Goal: Task Accomplishment & Management: Use online tool/utility

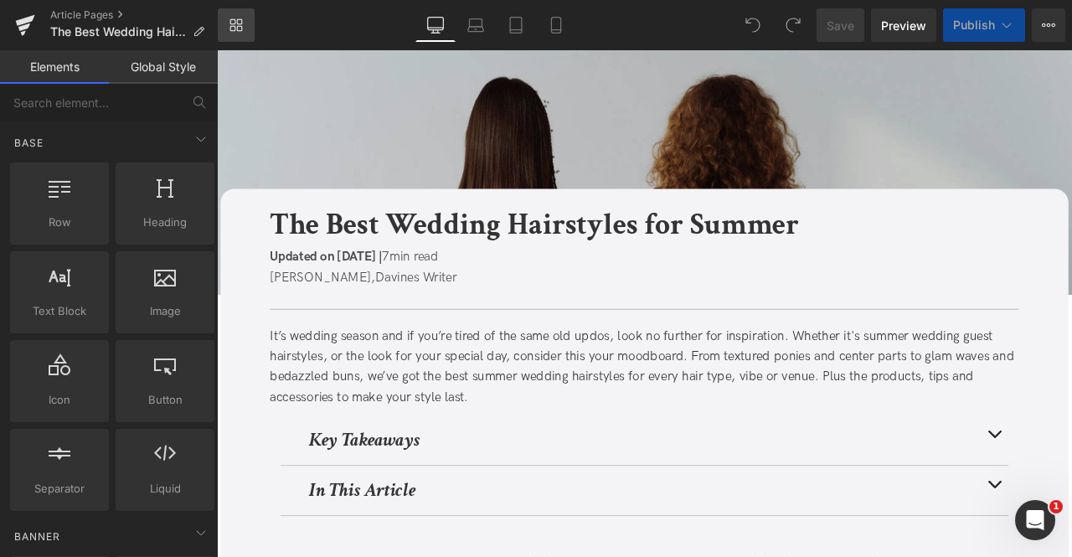
click at [235, 23] on icon at bounding box center [236, 24] width 13 height 13
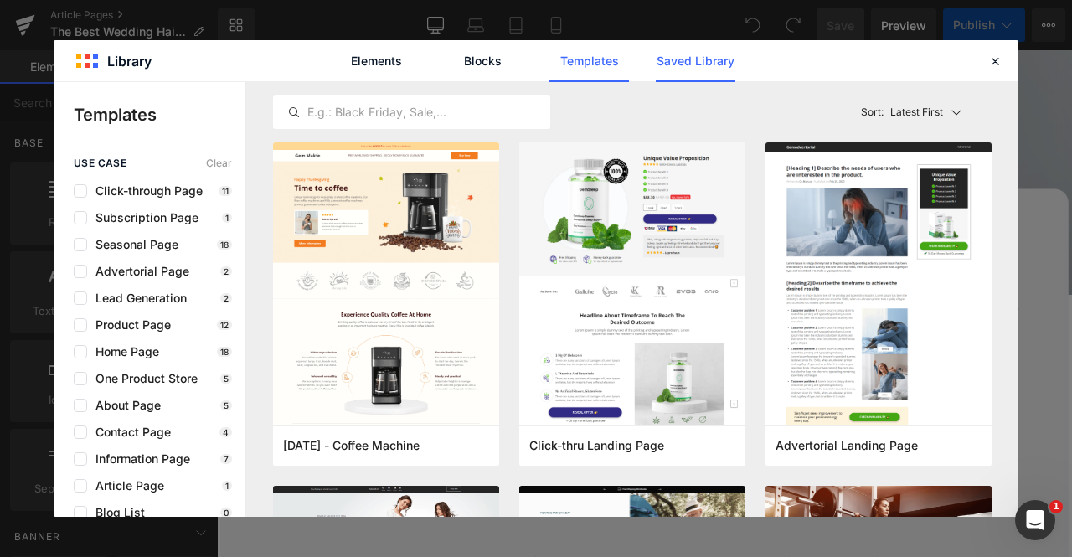
click at [0, 0] on link "Saved Library" at bounding box center [0, 0] width 0 height 0
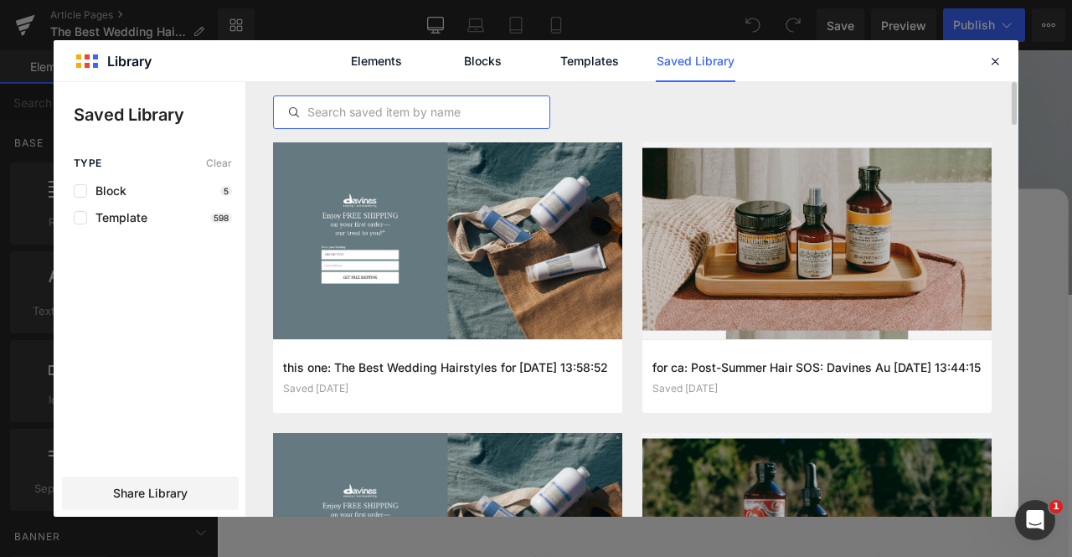
click at [502, 108] on input "text" at bounding box center [412, 112] width 276 height 20
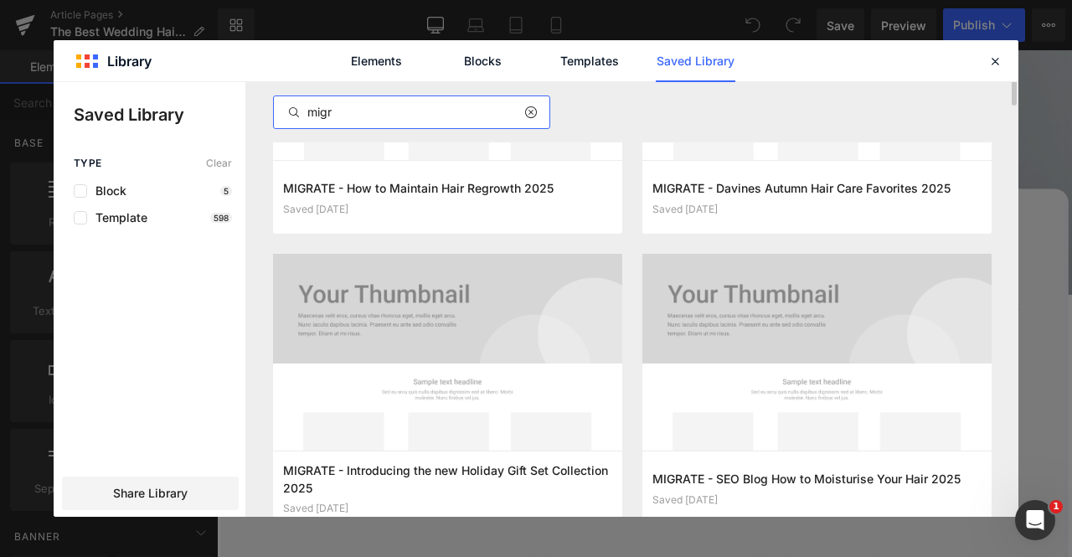
scroll to position [473, 0]
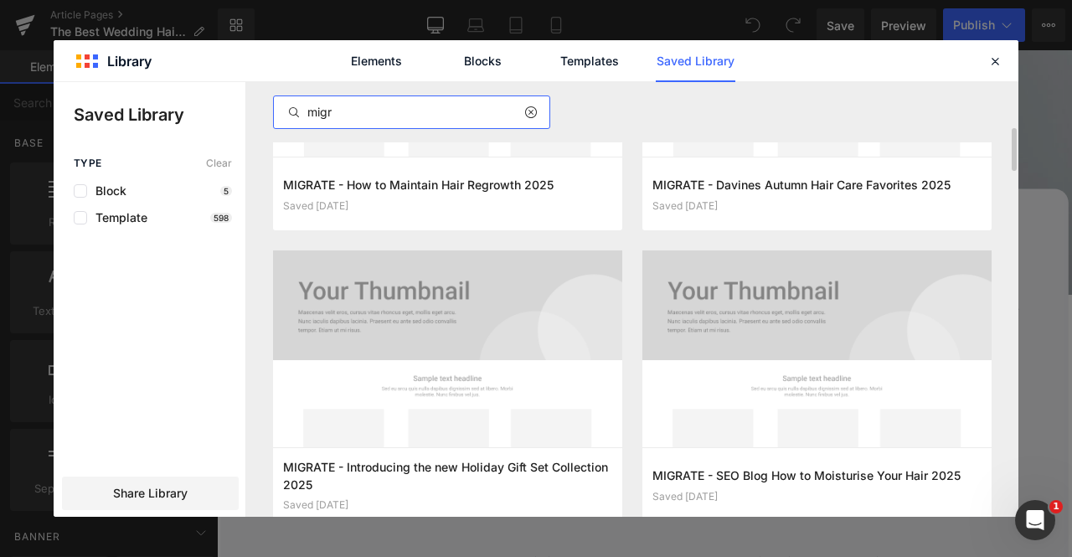
type input "migr"
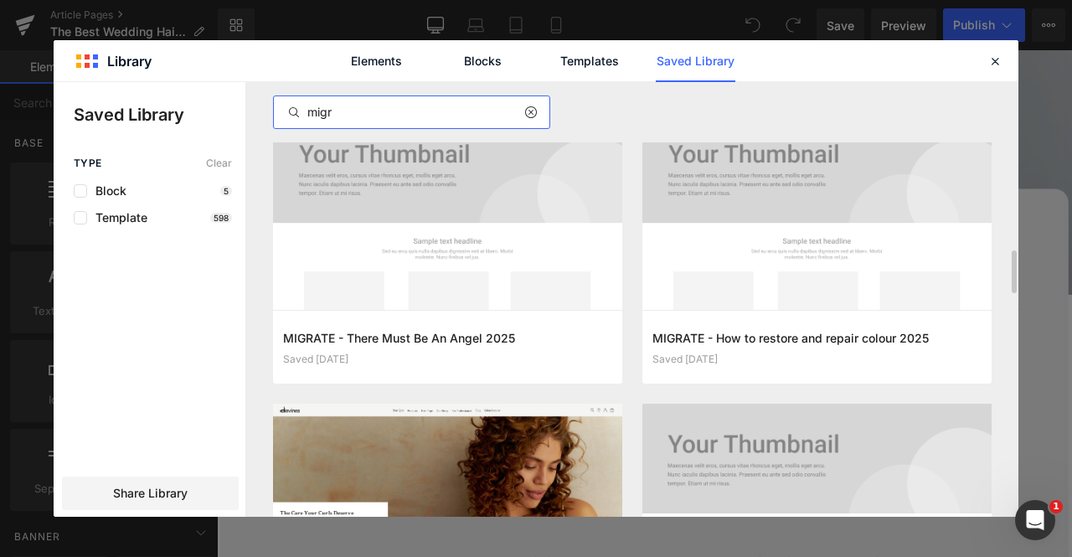
scroll to position [1502, 0]
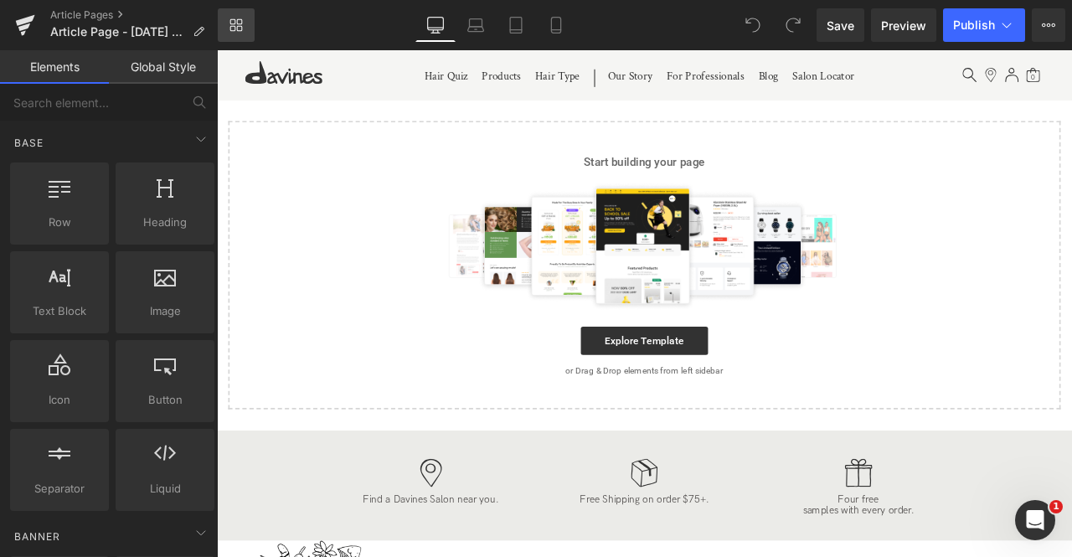
click at [233, 22] on icon at bounding box center [236, 24] width 13 height 13
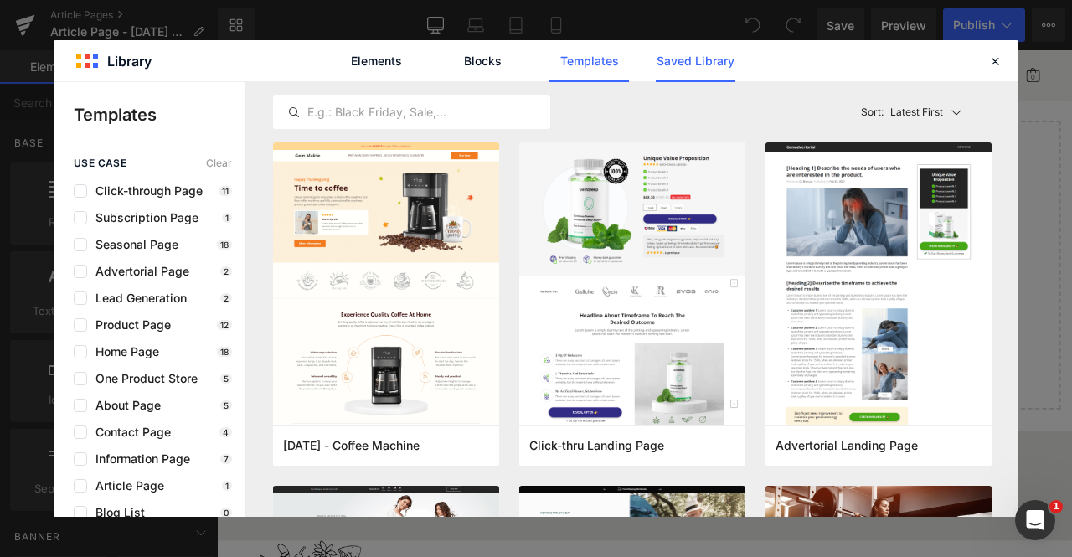
click at [0, 0] on link "Saved Library" at bounding box center [0, 0] width 0 height 0
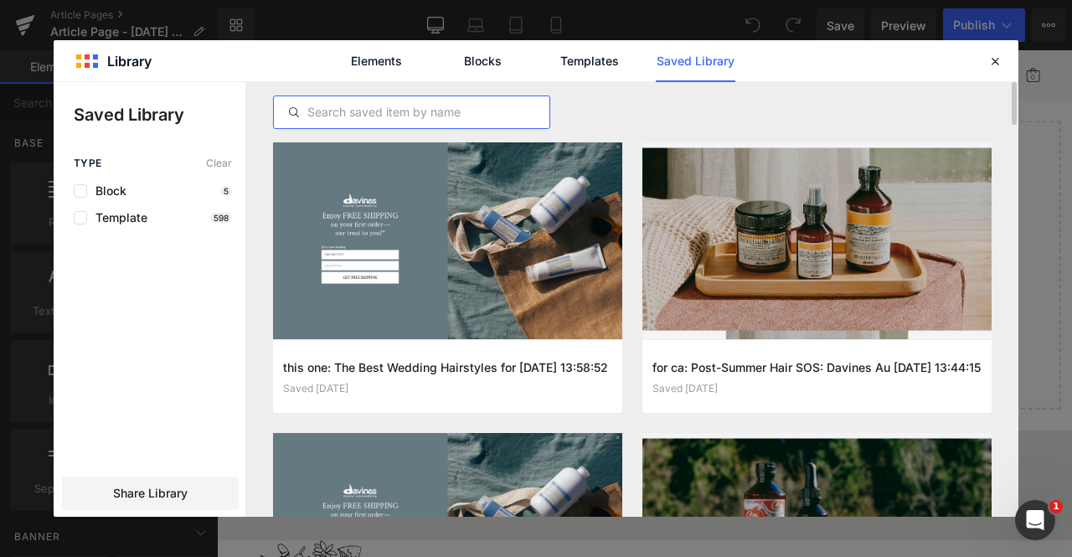
click at [461, 116] on input "text" at bounding box center [412, 112] width 276 height 20
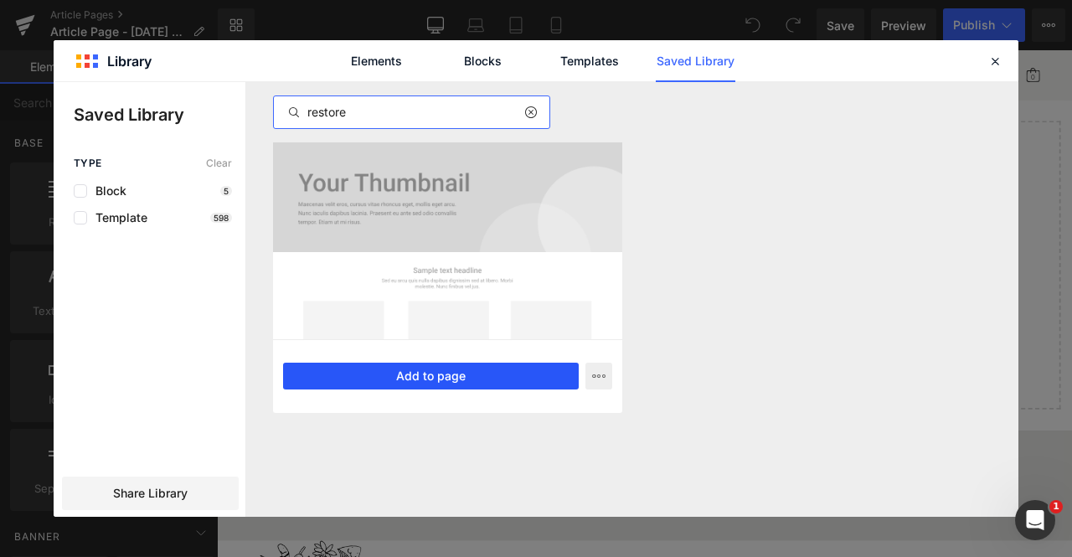
type input "restore"
click at [456, 372] on button "Add to page" at bounding box center [431, 376] width 296 height 27
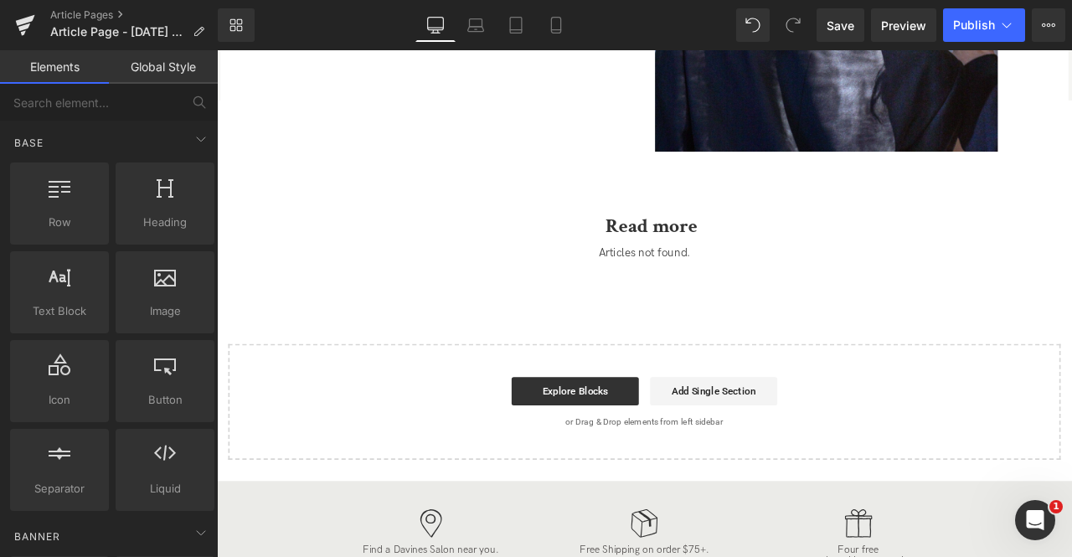
scroll to position [3241, 0]
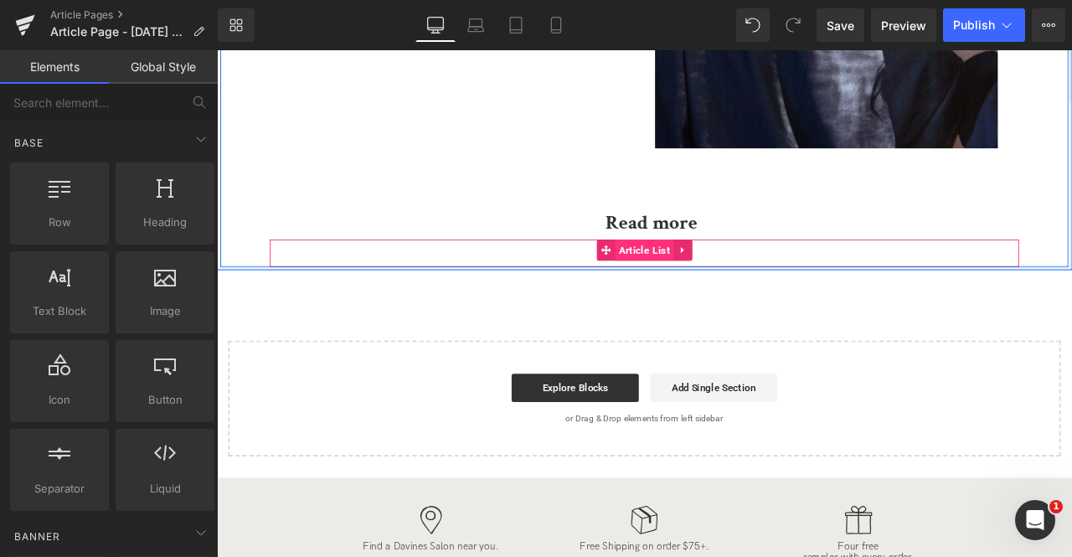
click at [711, 285] on span "Article List" at bounding box center [725, 287] width 70 height 25
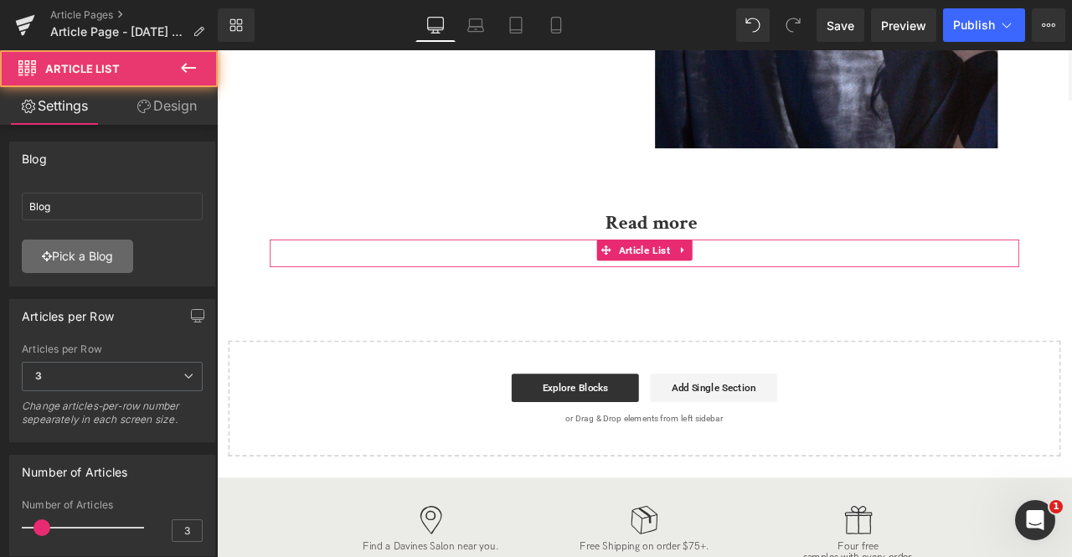
click at [102, 266] on link "Pick a Blog" at bounding box center [77, 257] width 111 height 34
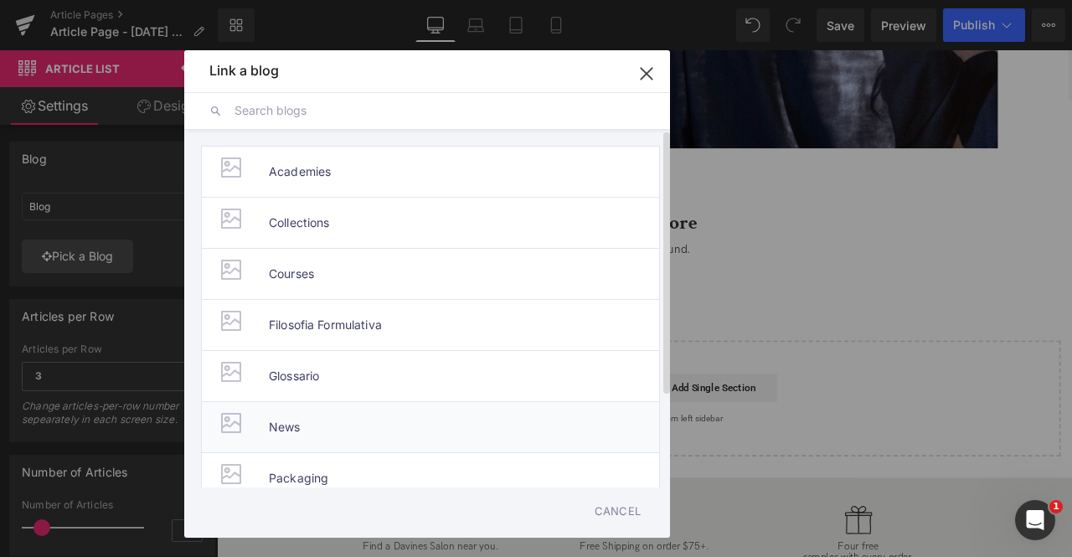
click at [303, 416] on li "News" at bounding box center [430, 426] width 459 height 51
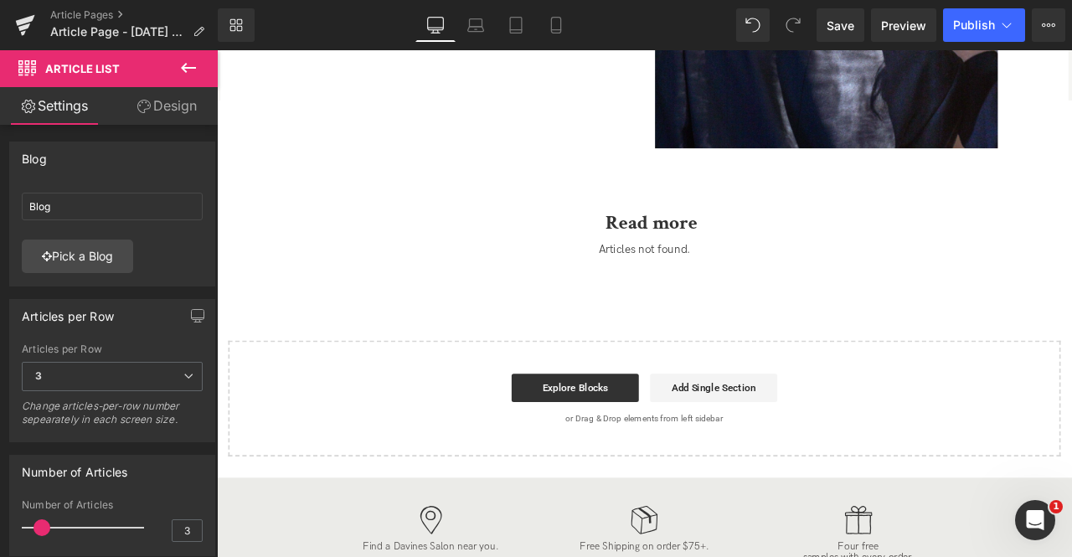
type input "News"
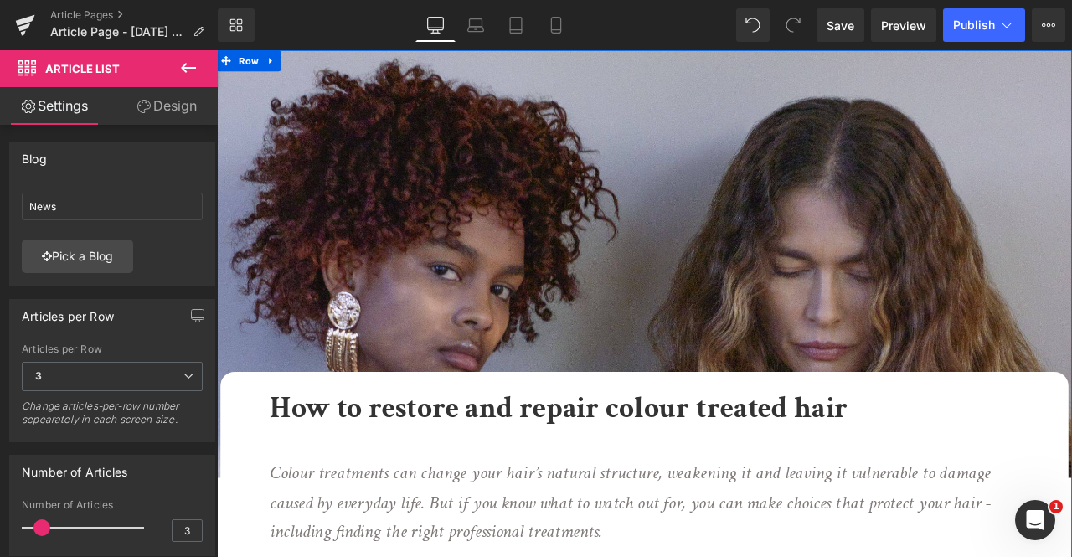
click at [650, 484] on b "How to restore and repair colour treated hair" at bounding box center [622, 475] width 685 height 46
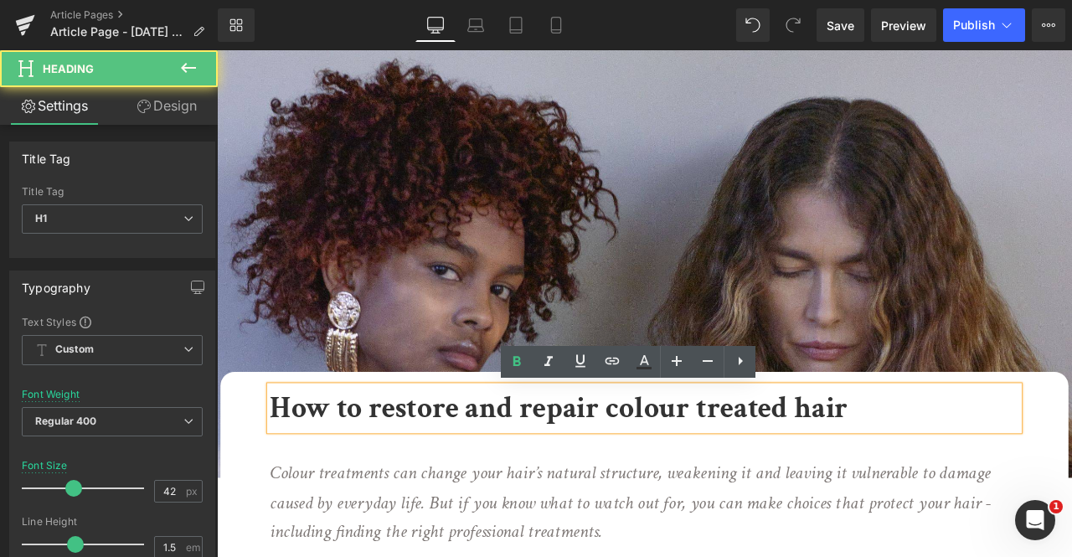
click at [751, 472] on b "How to restore and repair colour treated hair" at bounding box center [622, 475] width 685 height 46
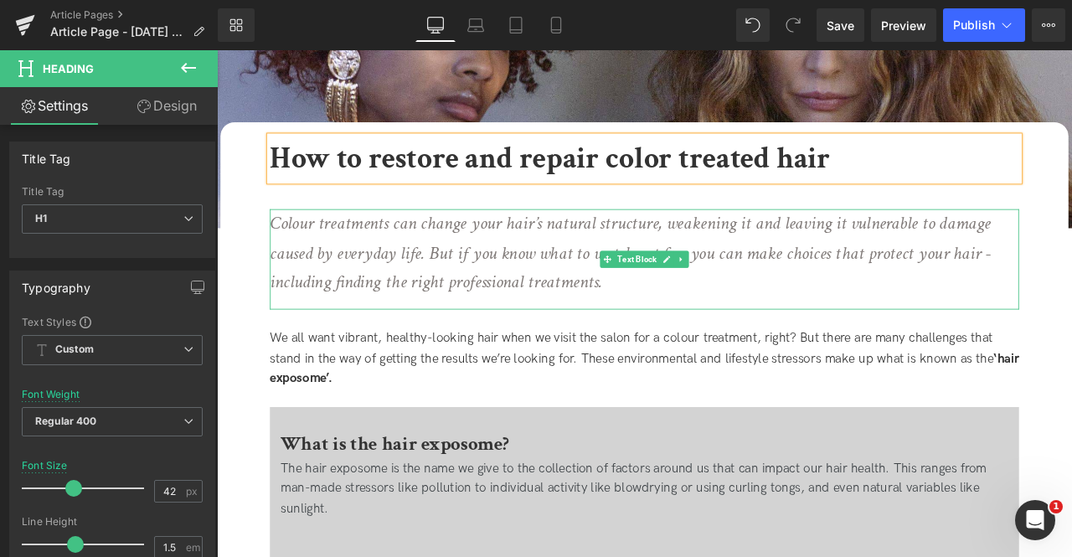
scroll to position [297, 0]
click at [389, 310] on icon "Colour treatments can change your hair’s natural structure, weakening it and le…" at bounding box center [707, 289] width 855 height 98
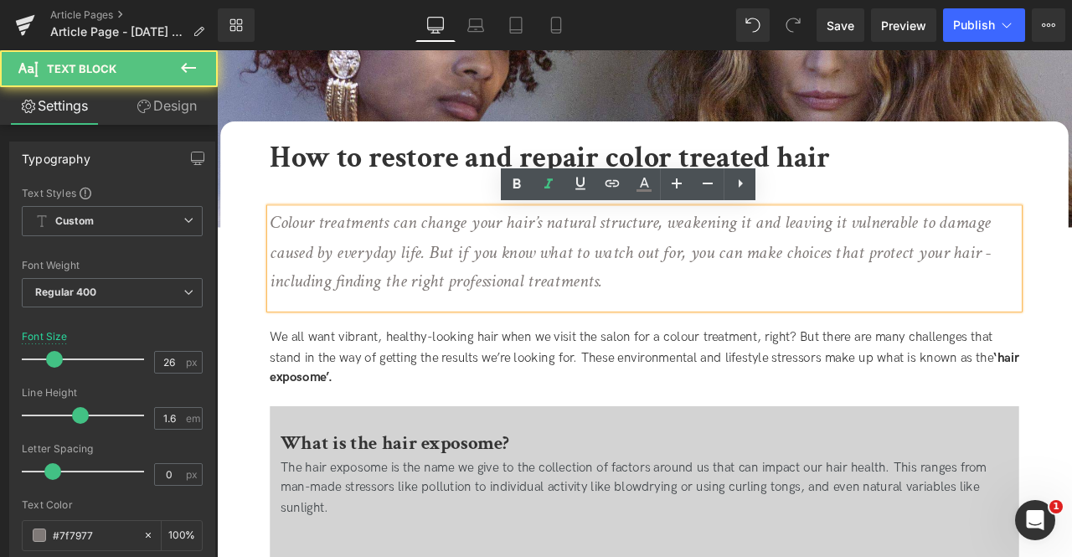
click at [323, 254] on icon "Colour treatments can change your hair’s natural structure, weakening it and le…" at bounding box center [707, 289] width 855 height 98
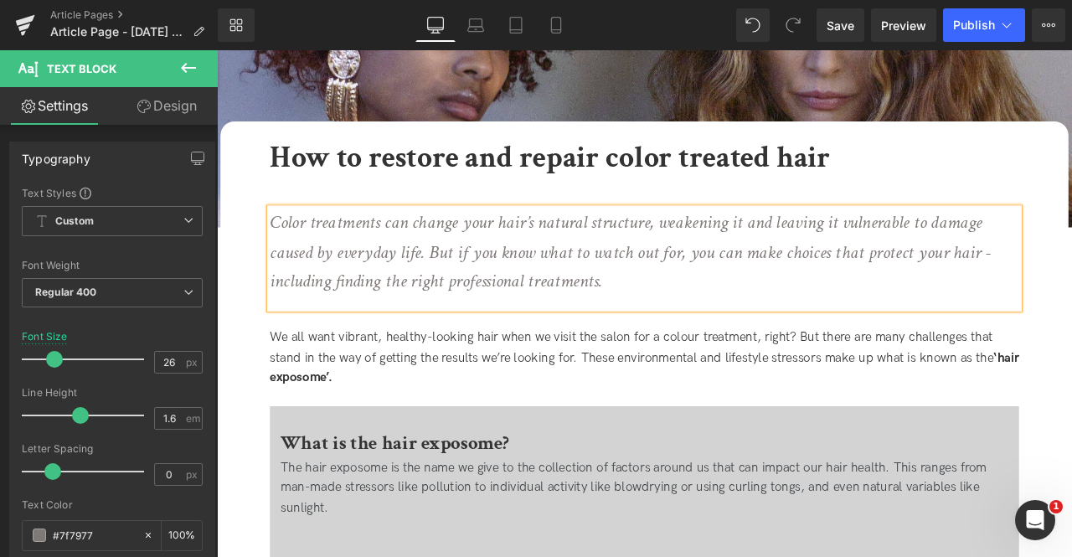
click at [700, 244] on icon "Color treatments can change your hair’s natural structure, weakening it and lea…" at bounding box center [707, 289] width 855 height 98
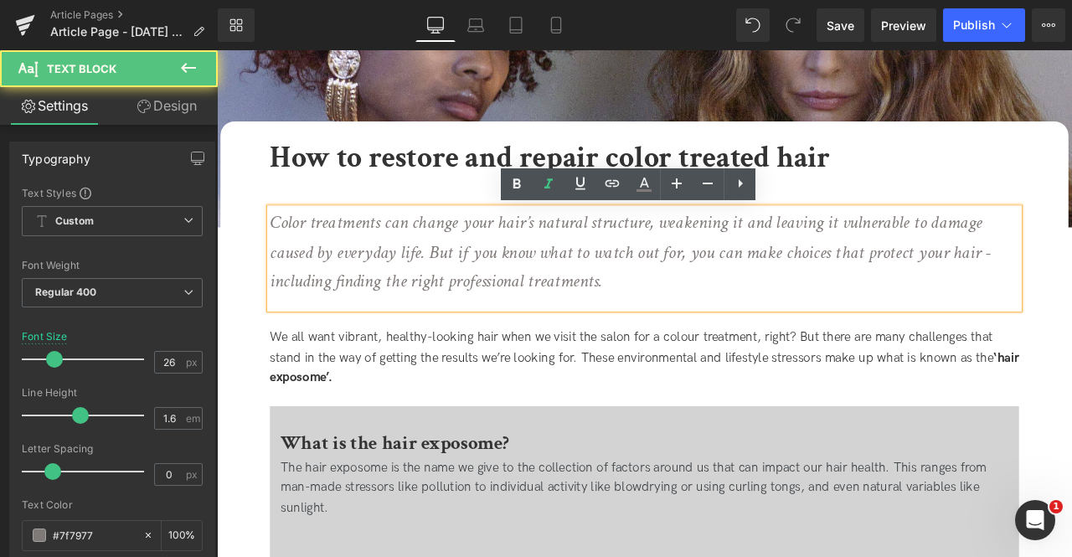
click at [695, 286] on icon "Color treatments can change your hair’s natural structure, weakening it and lea…" at bounding box center [707, 289] width 855 height 98
click at [457, 348] on div "Color treatments can change your hair’s natural structure, weakening it and lea…" at bounding box center [724, 297] width 888 height 119
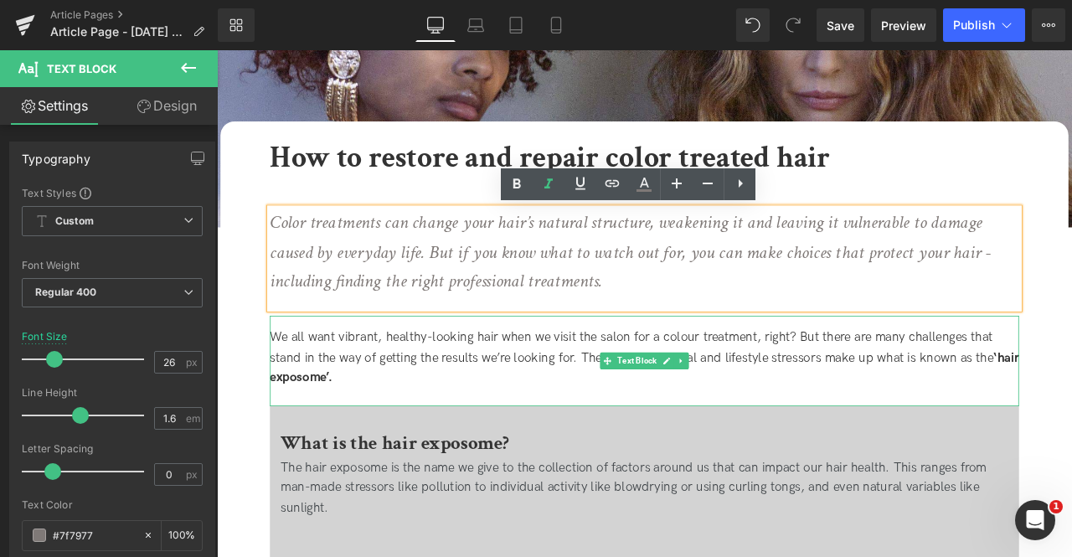
click at [364, 387] on div "We all want vibrant, healthy-looking hair when we visit the salon for a colour …" at bounding box center [724, 418] width 888 height 107
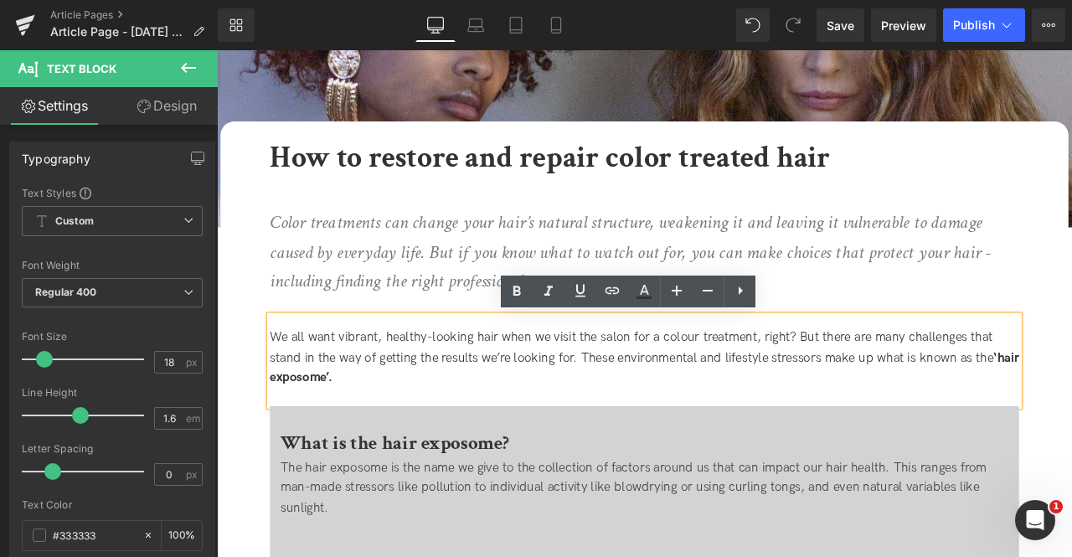
scroll to position [406, 0]
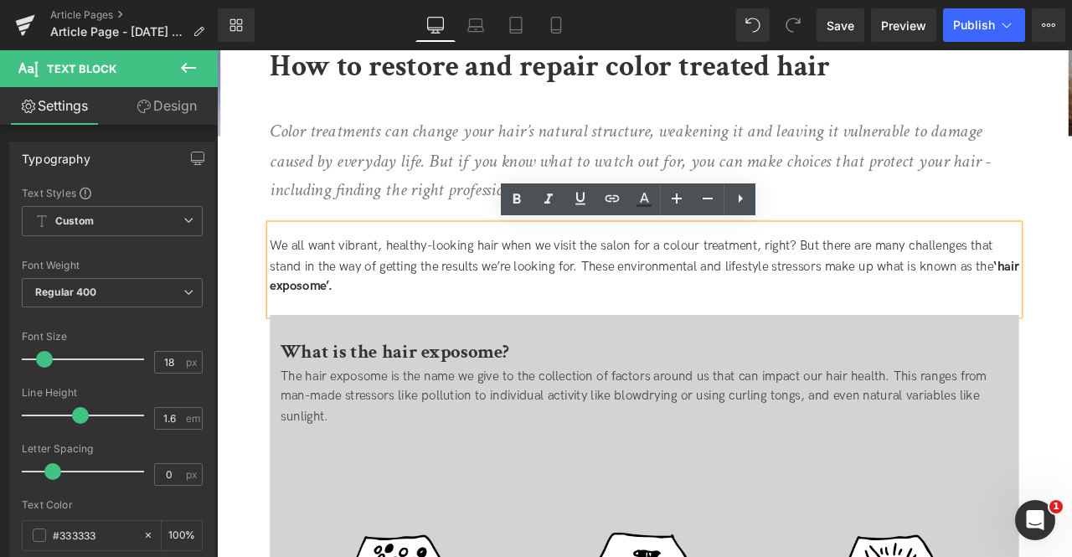
click at [781, 284] on div "We all want vibrant, healthy-looking hair when we visit the salon for a colour …" at bounding box center [724, 309] width 888 height 107
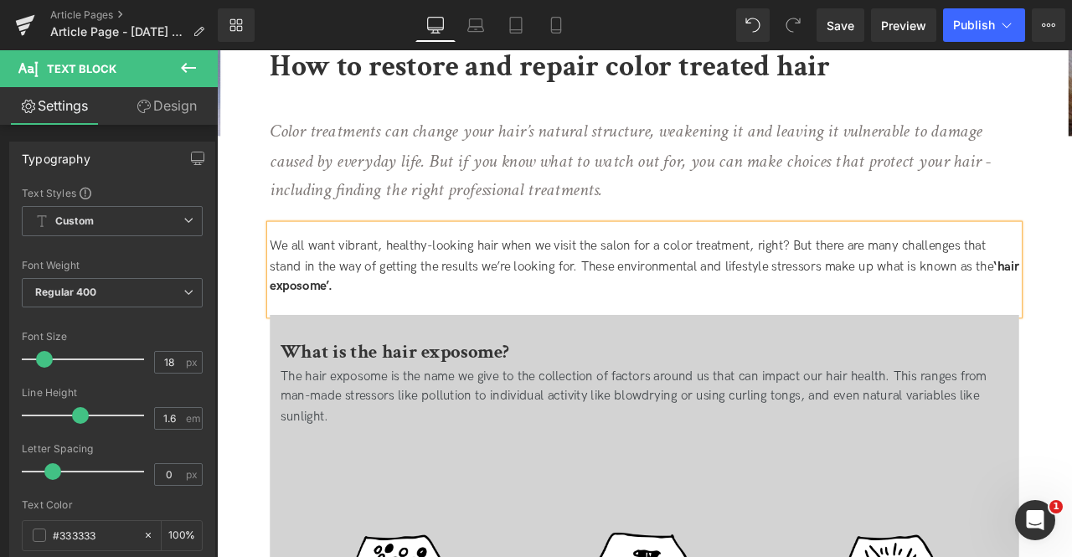
click at [846, 338] on div "We all want vibrant, healthy-looking hair when we visit the salon for a color t…" at bounding box center [724, 309] width 888 height 107
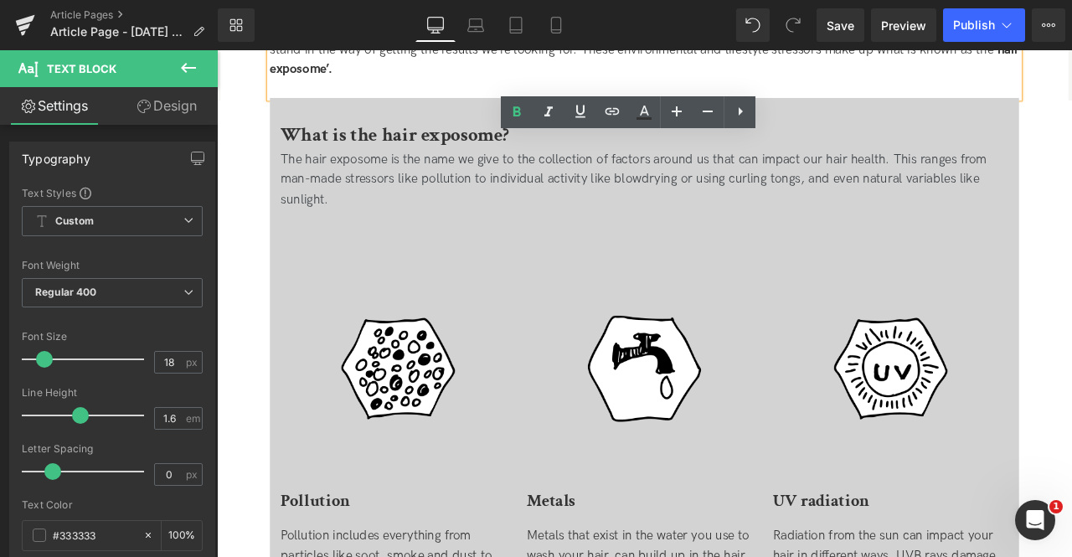
scroll to position [669, 0]
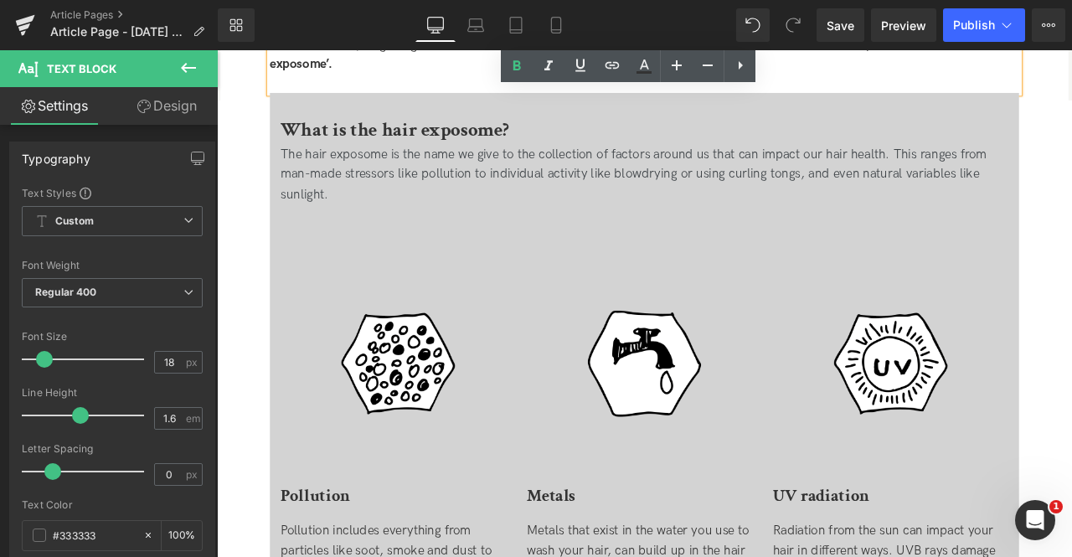
click at [450, 197] on div "The hair exposome is the name we give to the collection of factors around us th…" at bounding box center [723, 198] width 863 height 72
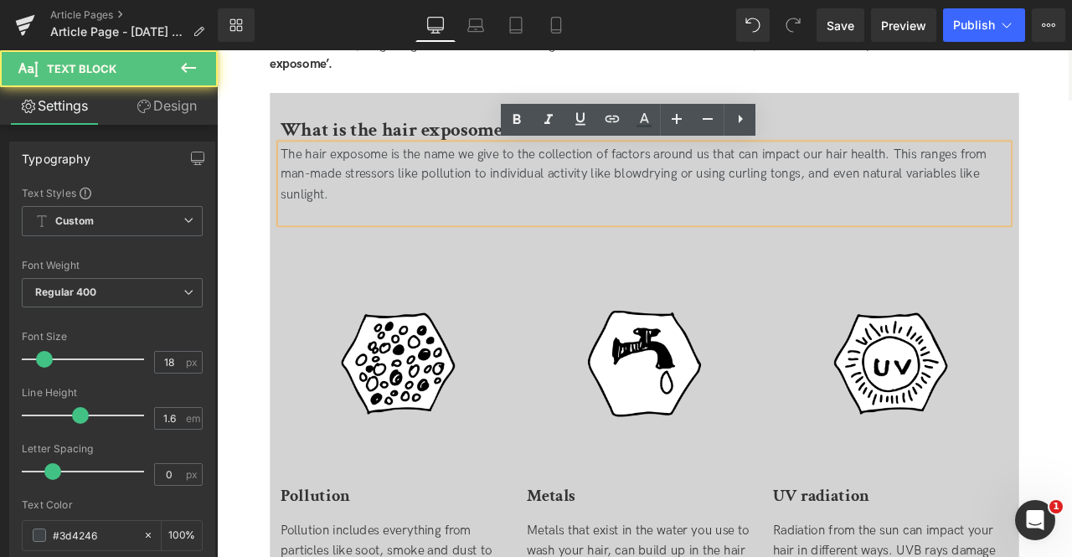
click at [720, 200] on div "The hair exposome is the name we give to the collection of factors around us th…" at bounding box center [723, 198] width 863 height 72
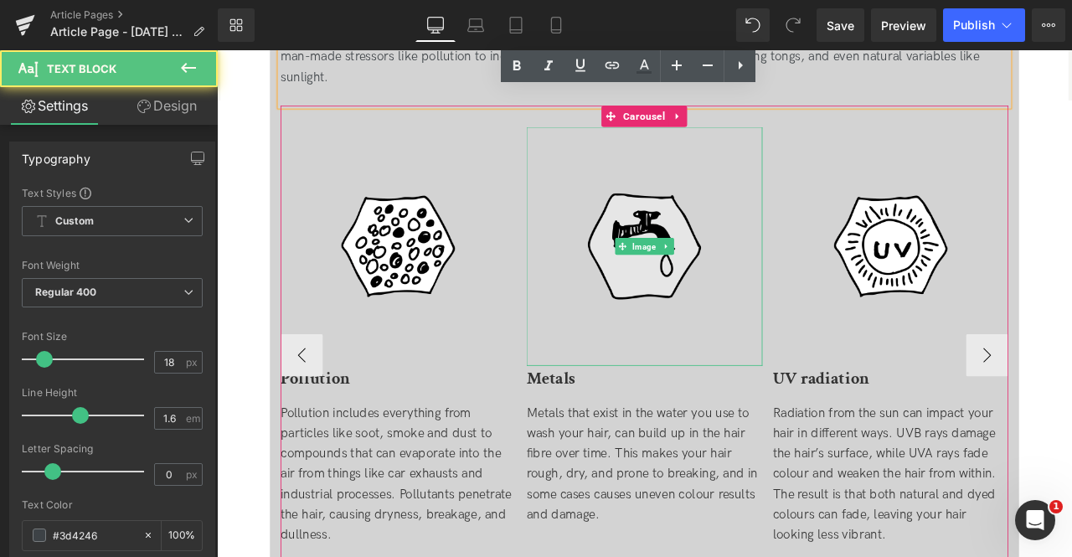
scroll to position [807, 0]
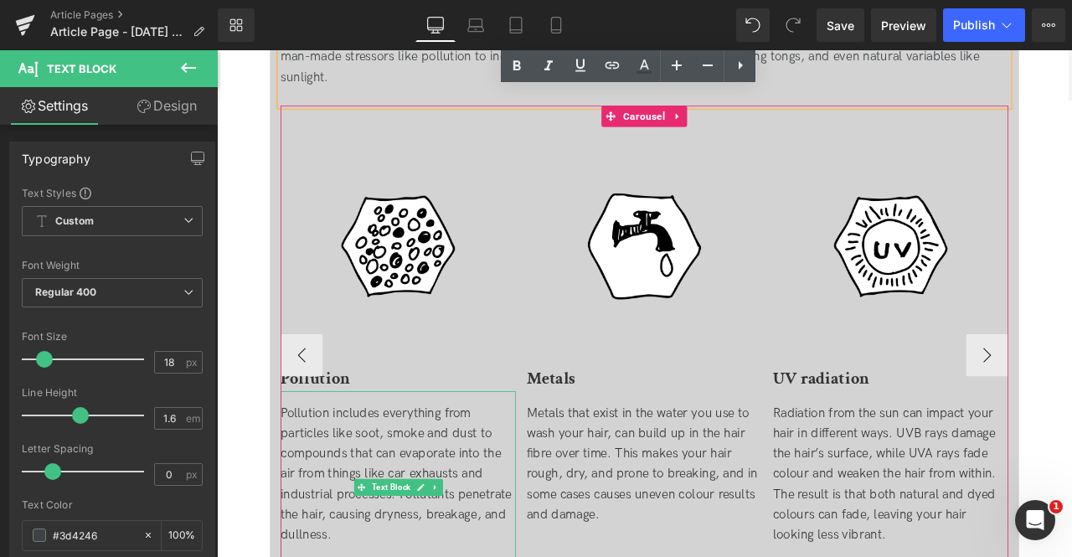
click at [406, 509] on div "Pollution includes everything from particles like soot, smoke and dust to compo…" at bounding box center [431, 553] width 279 height 169
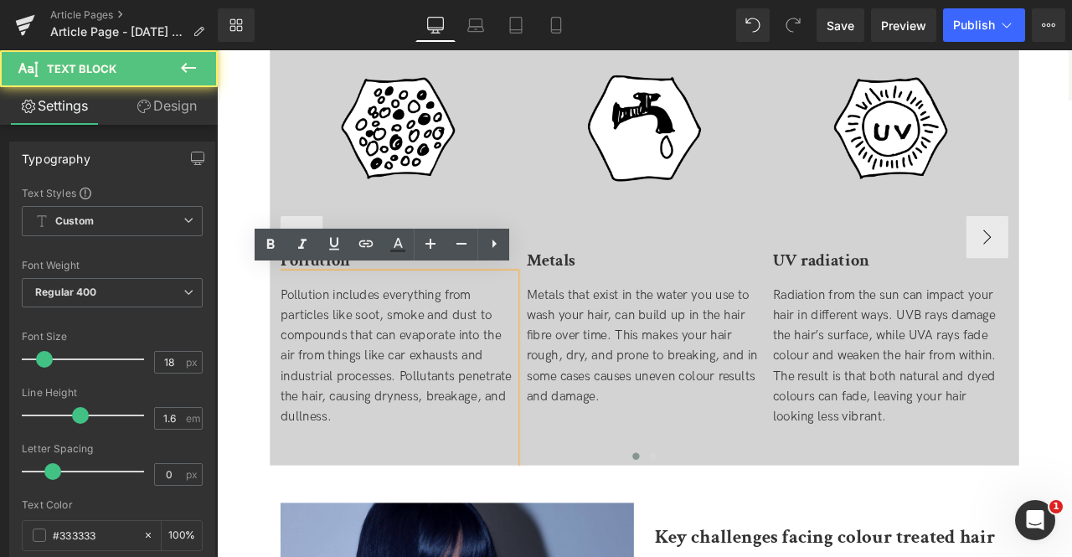
scroll to position [952, 0]
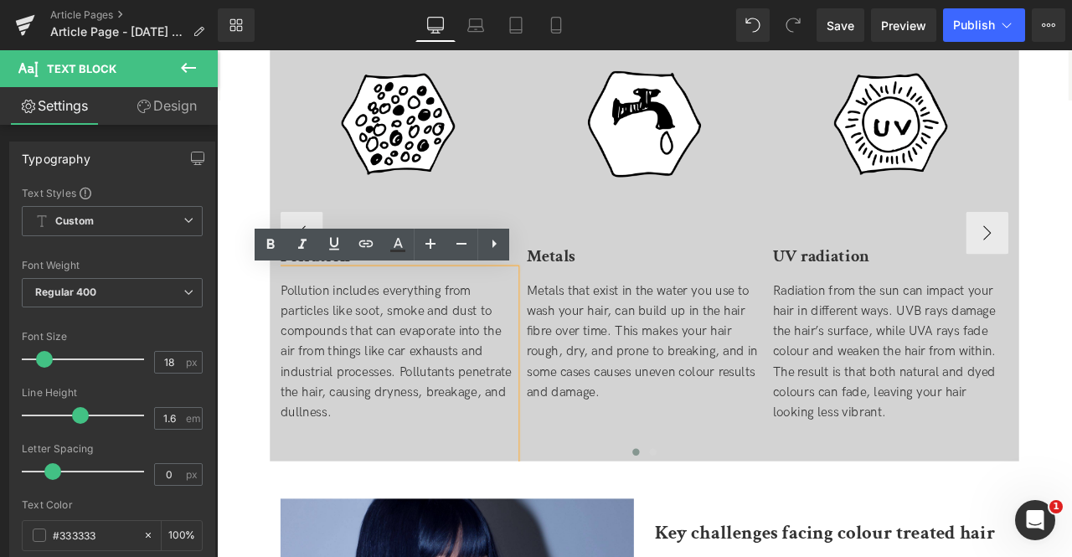
click at [447, 430] on div "Pollution includes everything from particles like soot, smoke and dust to compo…" at bounding box center [431, 408] width 279 height 169
click at [710, 374] on div "Metals that exist in the water you use to wash your hair, can build up in the h…" at bounding box center [723, 396] width 279 height 145
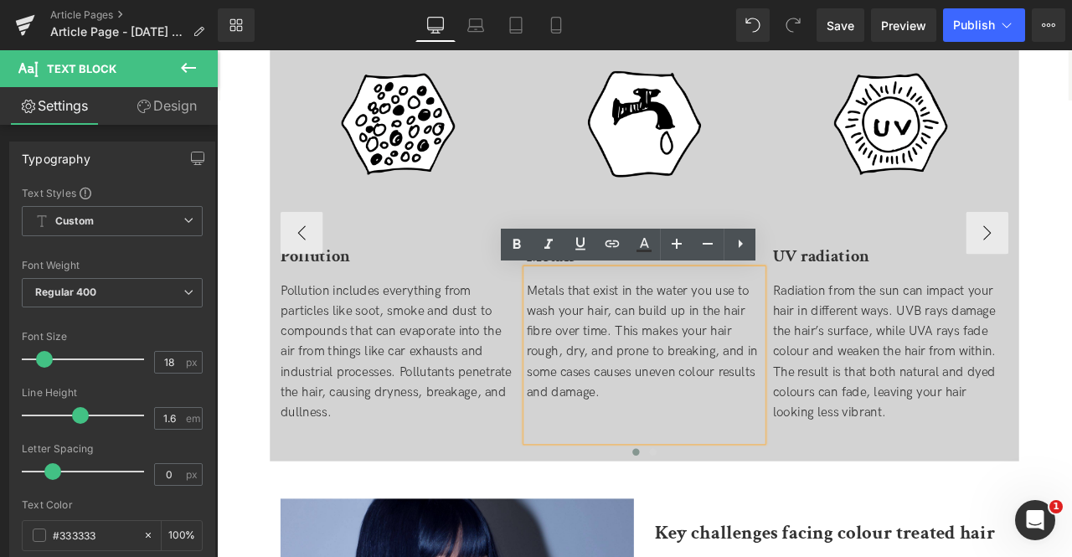
click at [604, 389] on div "Metals that exist in the water you use to wash your hair, can build up in the h…" at bounding box center [723, 396] width 279 height 145
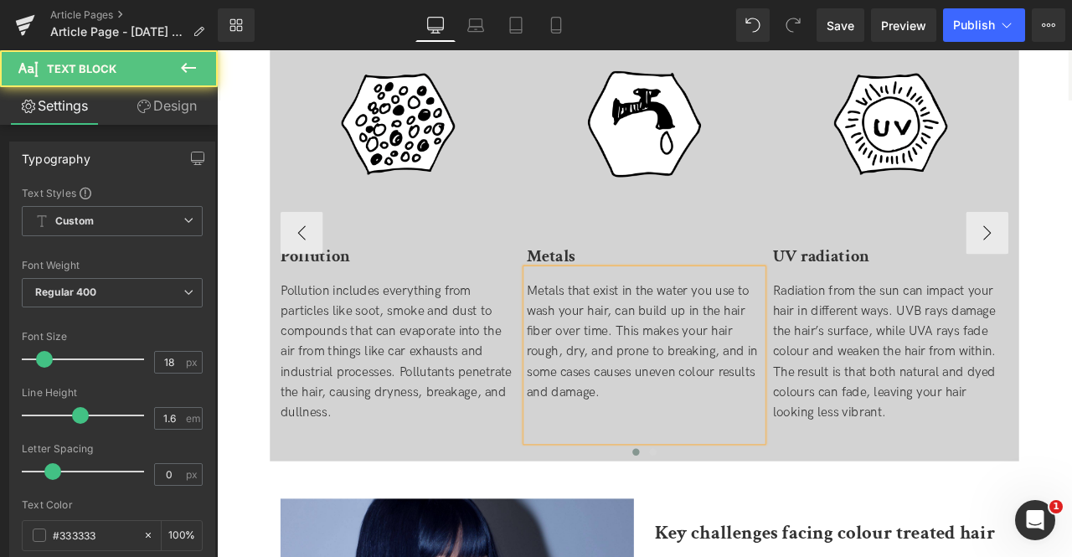
click at [798, 432] on div "Metals that exist in the water you use to wash your hair, can build up in the h…" at bounding box center [723, 396] width 279 height 145
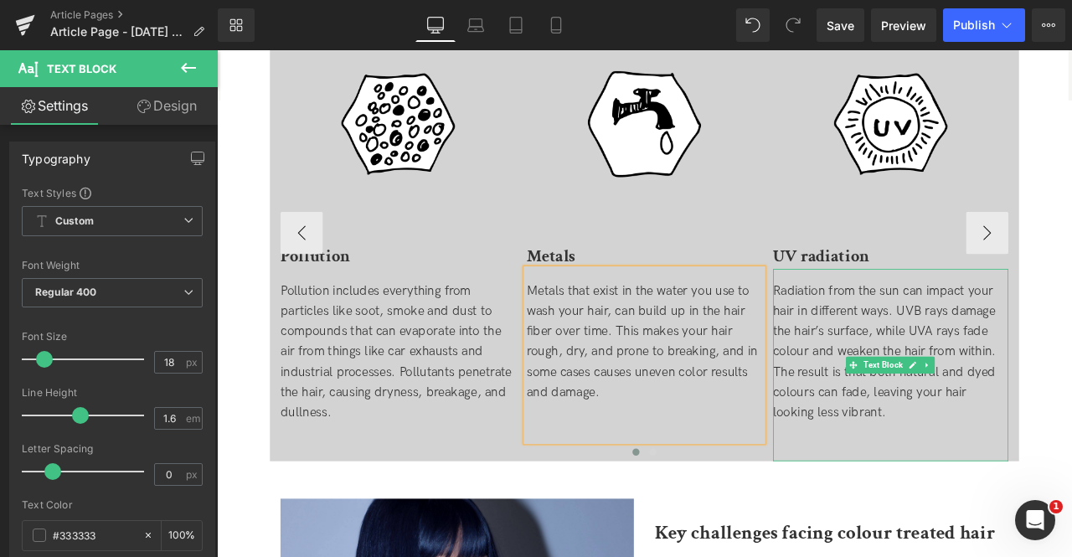
click at [955, 436] on div "Radiation from the sun can impact your hair in different ways. UVB rays damage …" at bounding box center [1015, 408] width 279 height 169
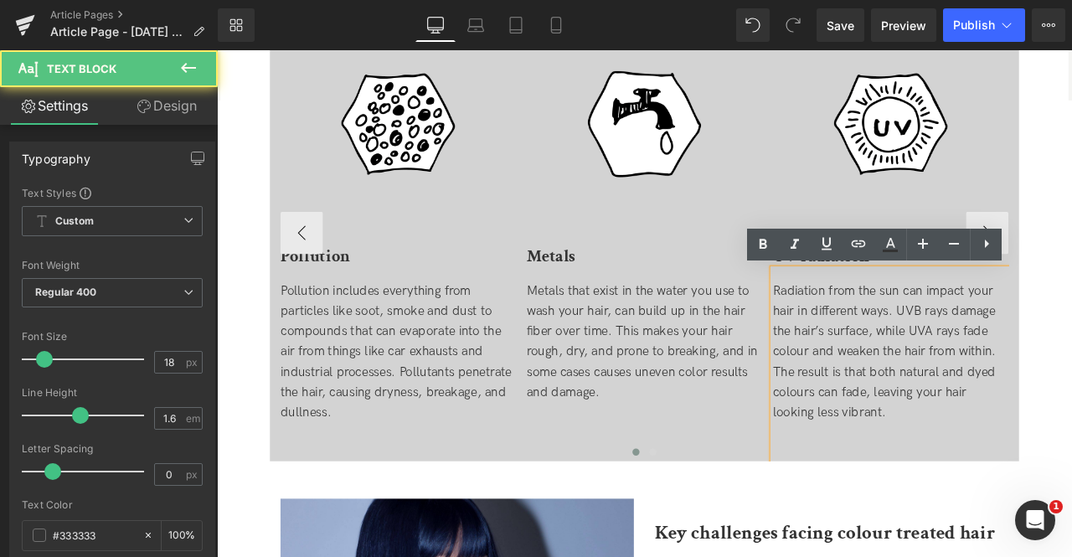
click at [906, 414] on div "Radiation from the sun can impact your hair in different ways. UVB rays damage …" at bounding box center [1015, 408] width 279 height 169
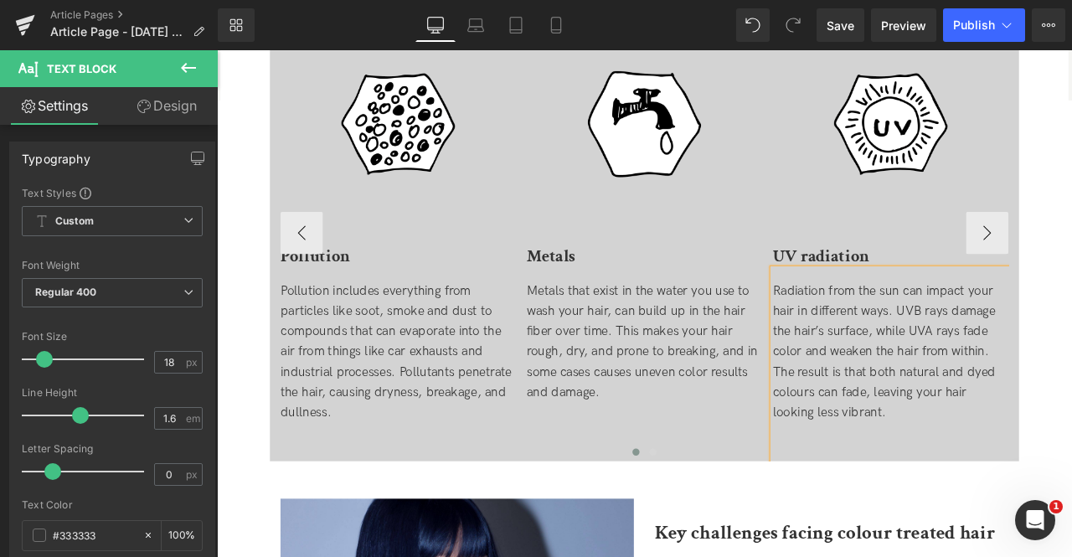
click at [911, 453] on div "Radiation from the sun can impact your hair in different ways. UVB rays damage …" at bounding box center [1015, 408] width 279 height 169
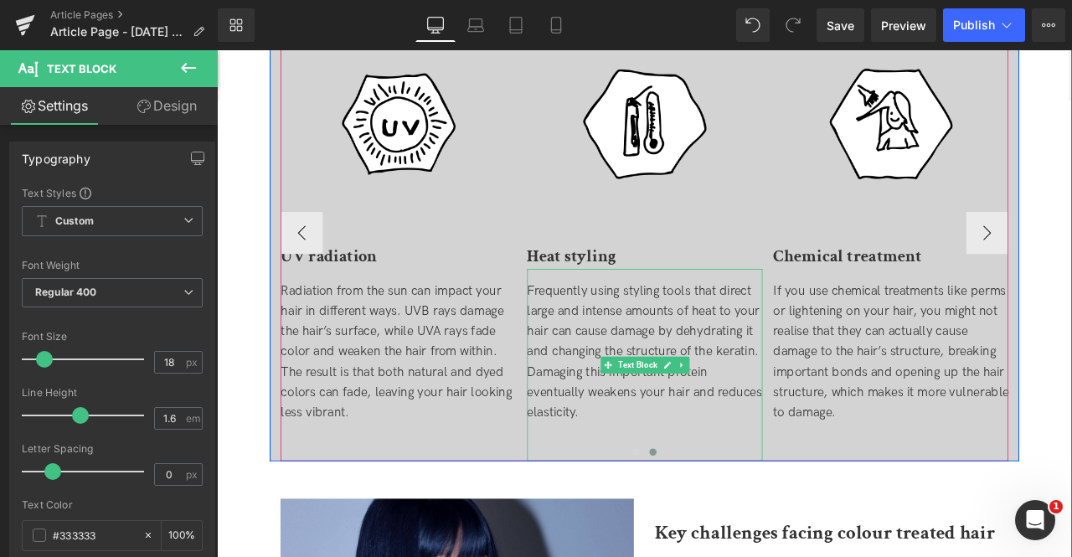
click at [623, 342] on div "Frequently using styling tools that direct large and intense amounts of heat to…" at bounding box center [724, 408] width 279 height 169
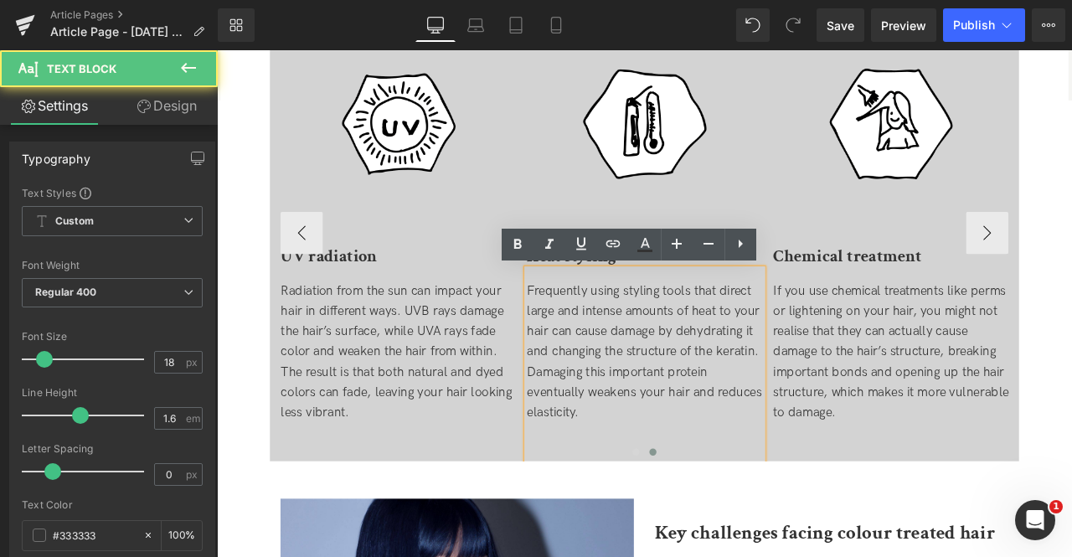
click at [666, 368] on div "Frequently using styling tools that direct large and intense amounts of heat to…" at bounding box center [724, 408] width 279 height 169
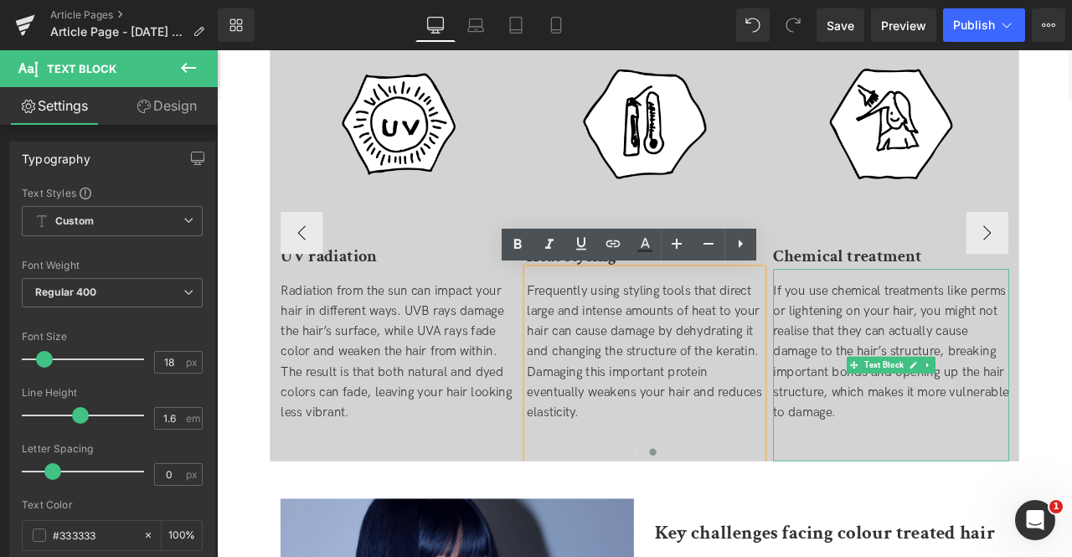
click at [974, 318] on div "If you use chemical treatments like perms or lightening on your hair, you might…" at bounding box center [1015, 424] width 279 height 228
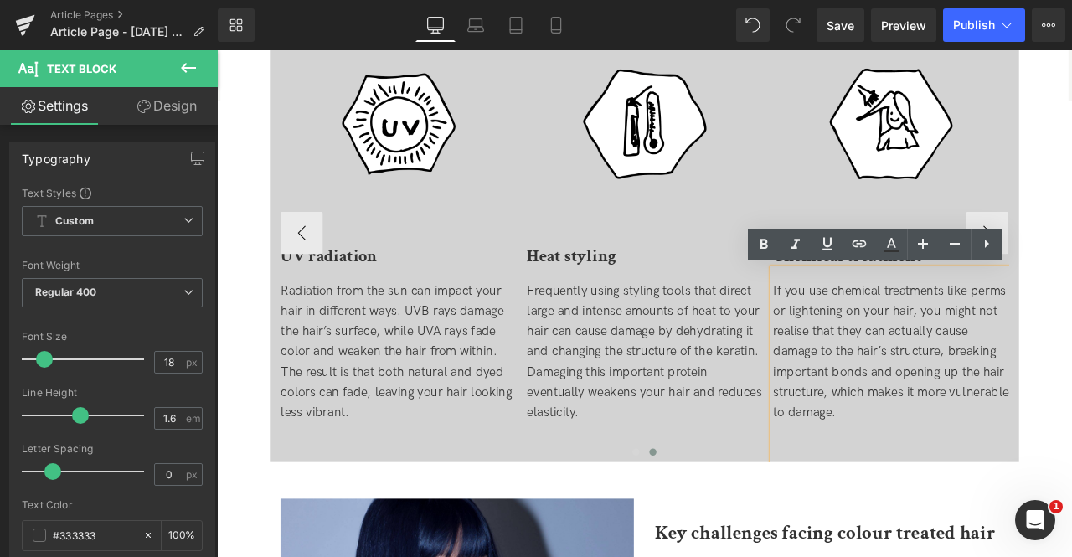
click at [970, 366] on div "If you use chemical treatments like perms or lightening on your hair, you might…" at bounding box center [1015, 408] width 279 height 169
click at [909, 380] on div "If you use chemical treatments like perms or lightening on your hair, you might…" at bounding box center [1015, 408] width 279 height 169
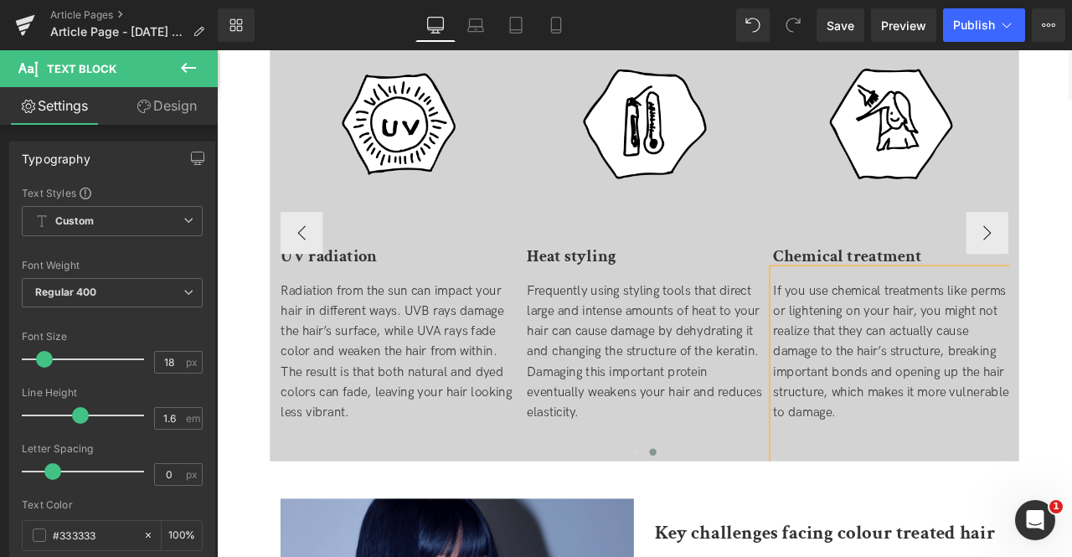
click at [1029, 447] on div "If you use chemical treatments like perms or lightening on your hair, you might…" at bounding box center [1015, 408] width 279 height 169
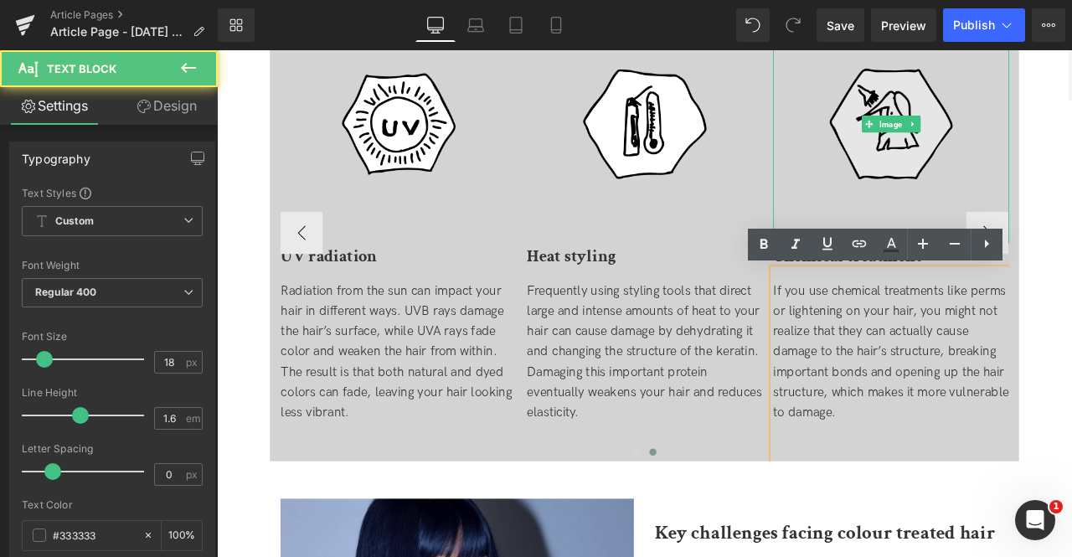
click at [1072, 251] on img at bounding box center [1015, 138] width 279 height 283
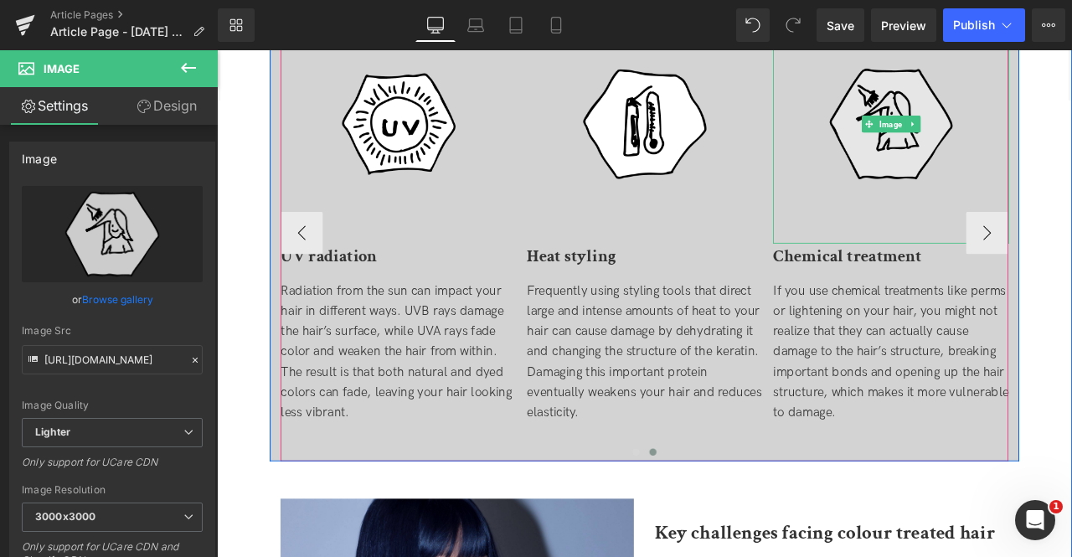
click at [1072, 264] on img at bounding box center [1015, 138] width 279 height 283
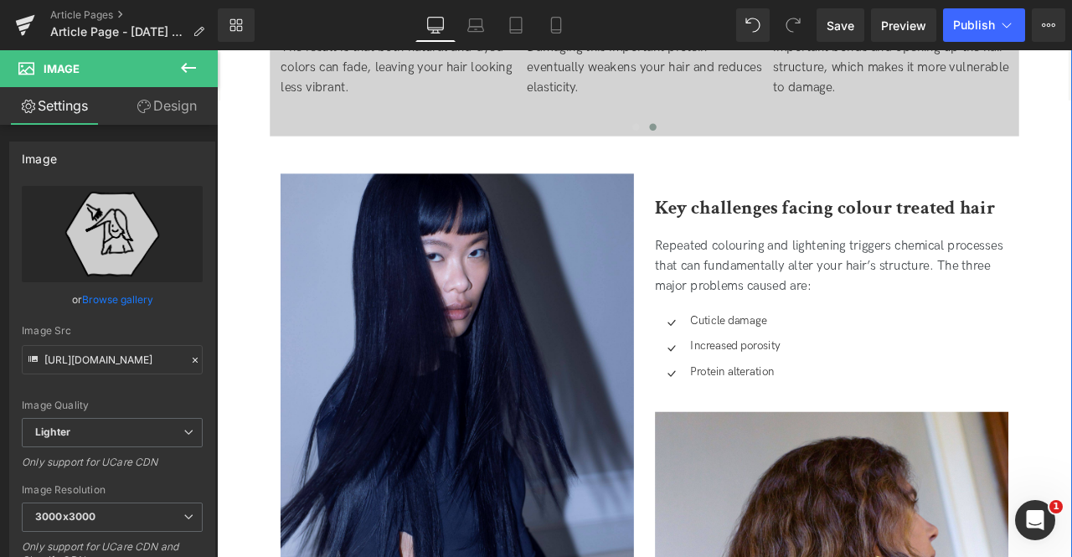
scroll to position [1382, 0]
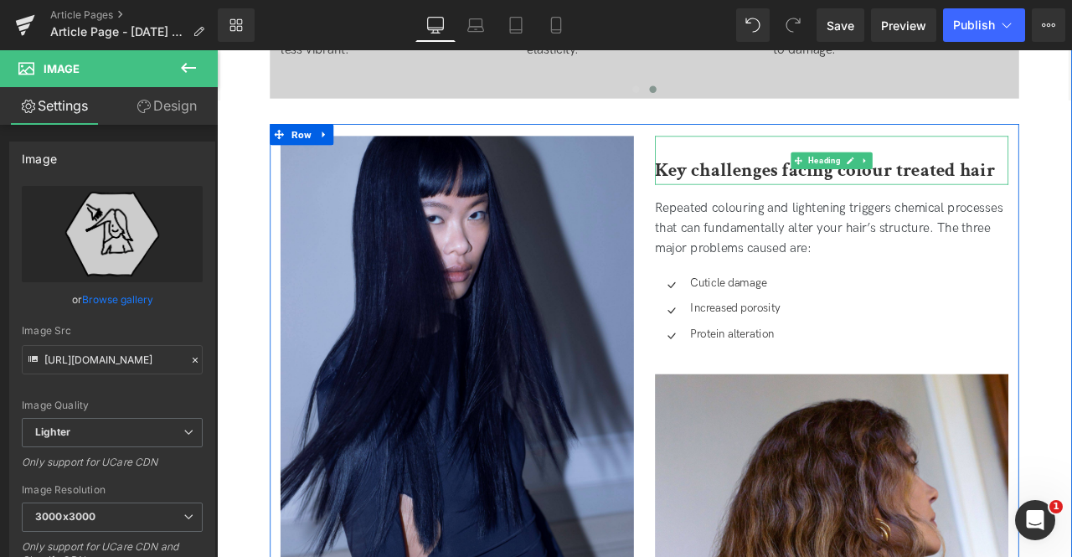
click at [793, 199] on b "Key challenges facing colour treated hair" at bounding box center [937, 191] width 403 height 29
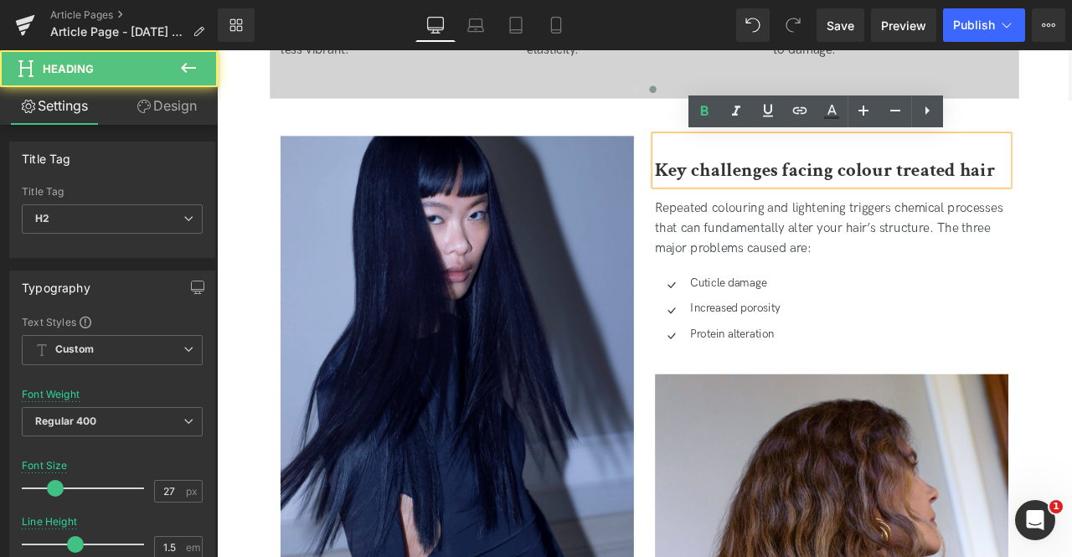
click at [1000, 191] on b "Key challenges facing colour treated hair" at bounding box center [937, 191] width 403 height 29
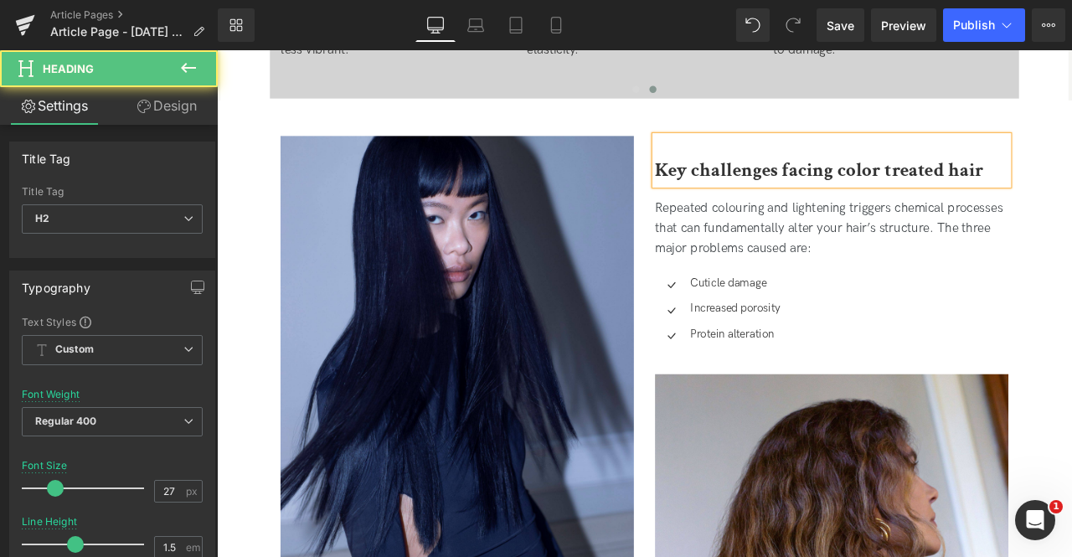
click at [850, 222] on div "Repeated colouring and lightening triggers chemical processes that can fundamen…" at bounding box center [945, 263] width 419 height 109
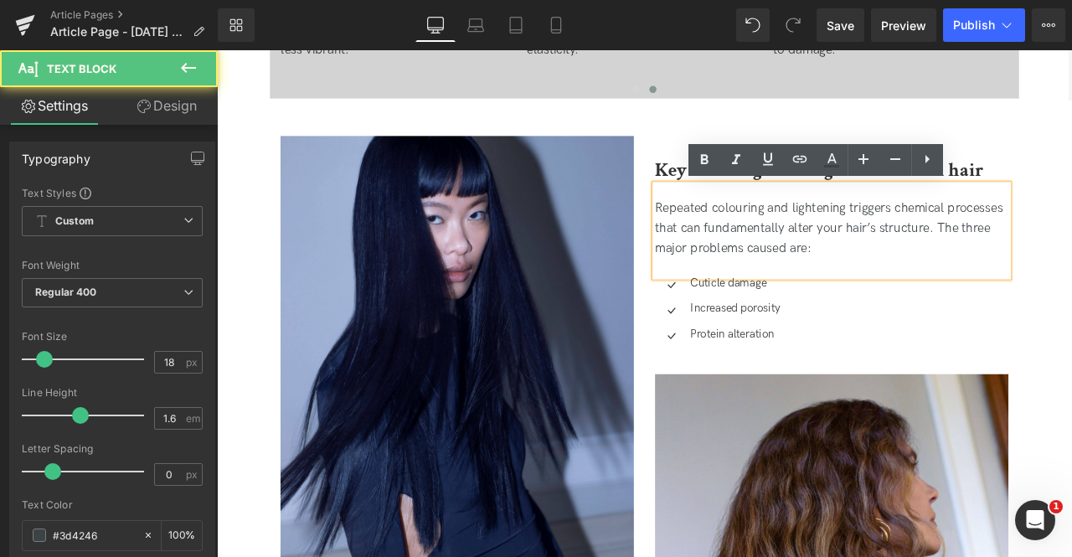
click at [840, 237] on p "Repeated colouring and lightening triggers chemical processes that can fundamen…" at bounding box center [945, 261] width 419 height 72
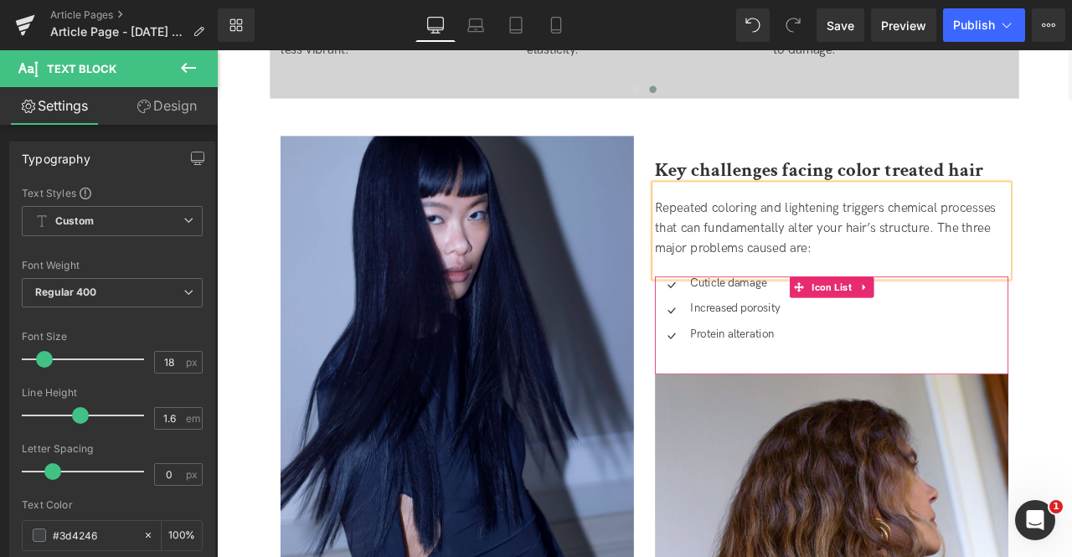
click at [920, 367] on div "Icon Cuticle damage Text Block Icon Increased porosity Text Block Icon Protein …" at bounding box center [945, 363] width 419 height 90
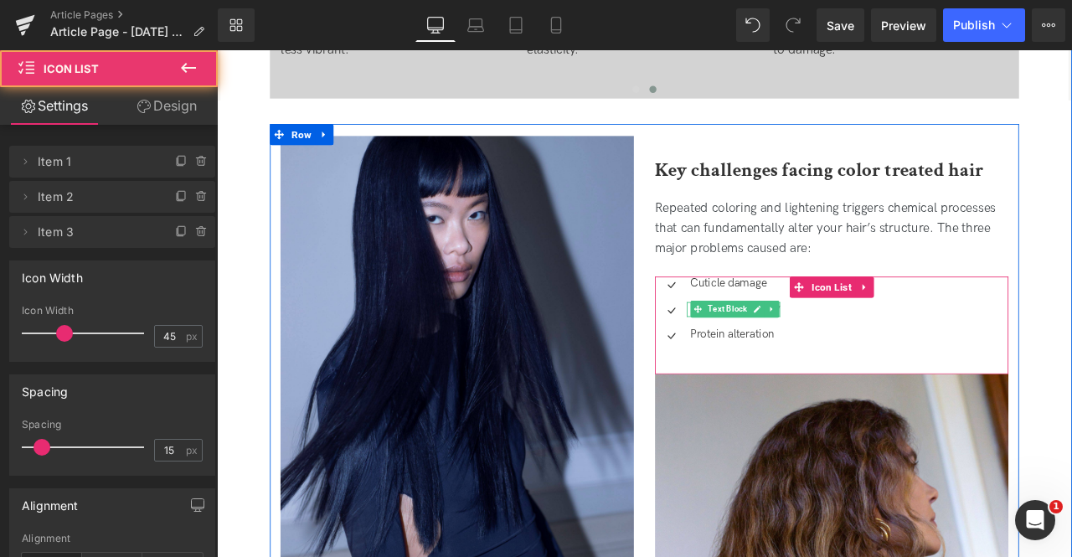
click at [849, 360] on link at bounding box center [858, 357] width 18 height 20
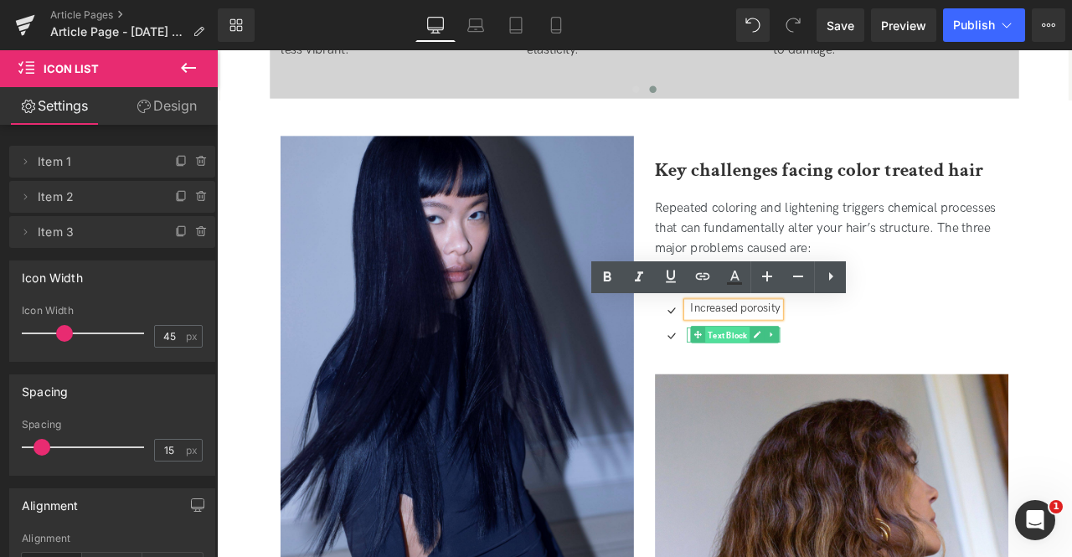
click at [840, 389] on span "Text Block" at bounding box center [822, 388] width 53 height 20
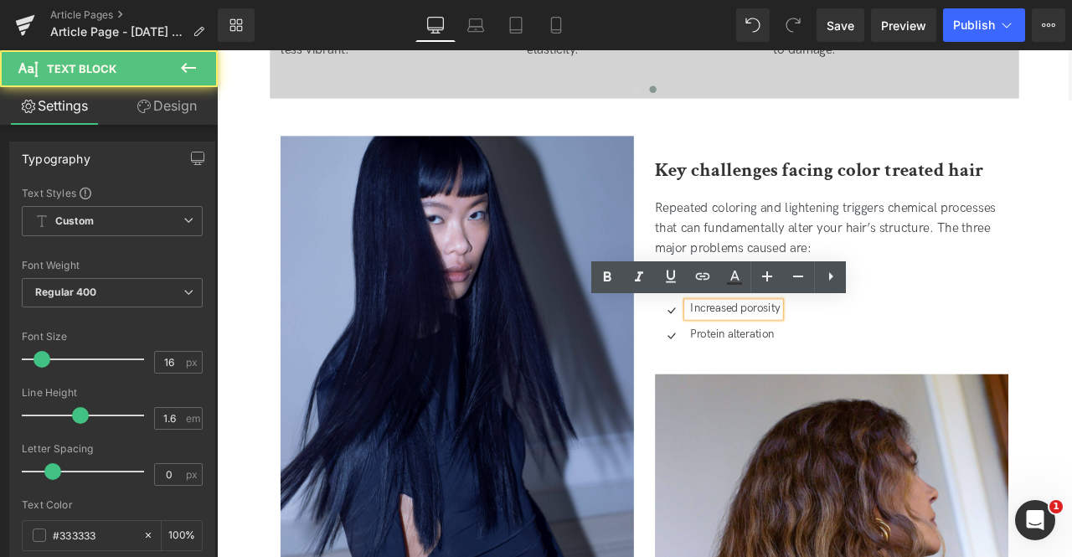
click at [922, 385] on div "Icon Cuticle damage Text Block Icon Increased porosity Text Block Icon Protein …" at bounding box center [945, 363] width 419 height 90
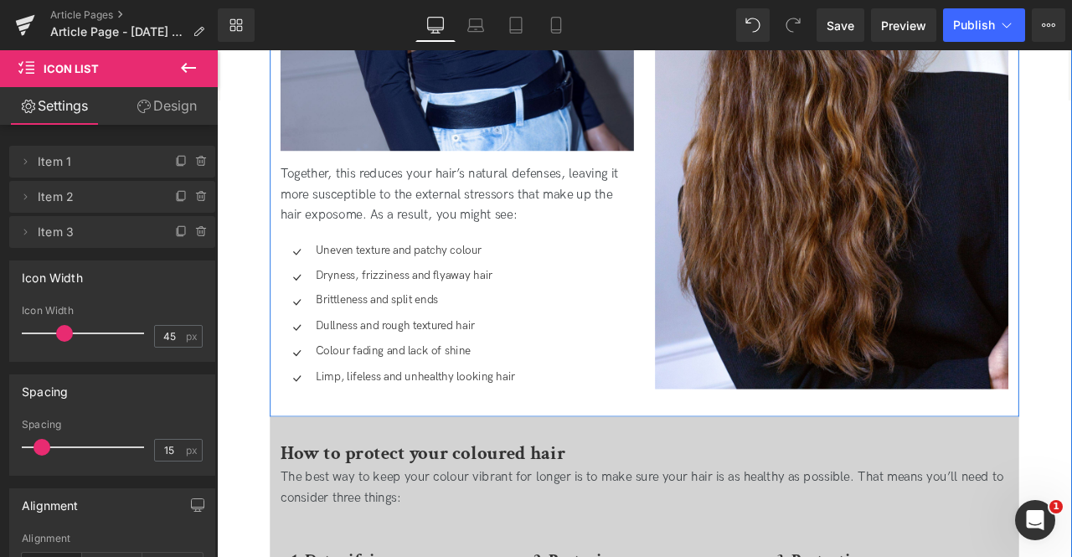
scroll to position [1993, 0]
click at [382, 215] on p "Together, this reduces your hair’s natural defenses, leaving it more susceptibl…" at bounding box center [501, 221] width 419 height 72
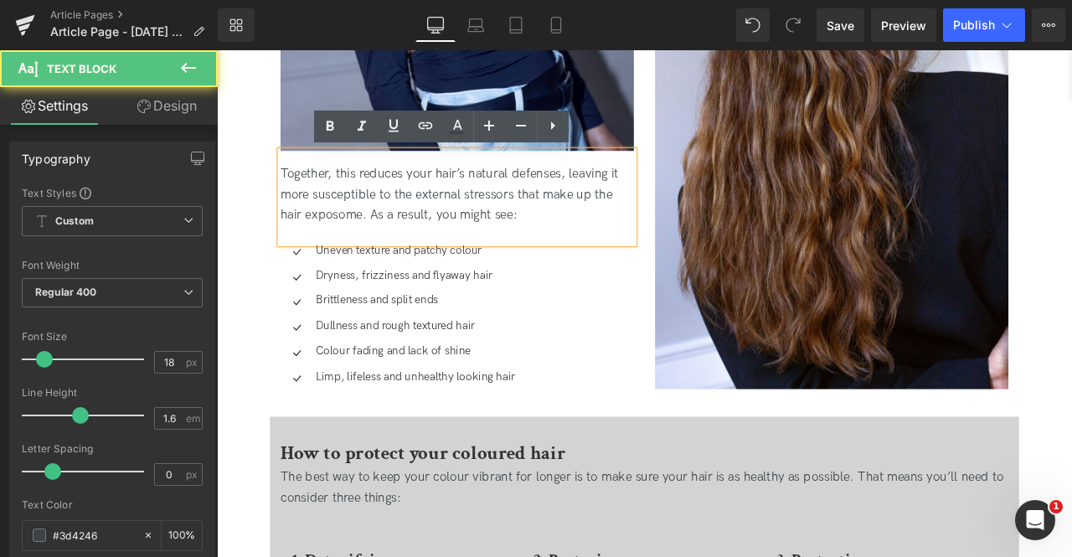
click at [499, 190] on p "Together, this reduces your hair’s natural defenses, leaving it more susceptibl…" at bounding box center [501, 221] width 419 height 72
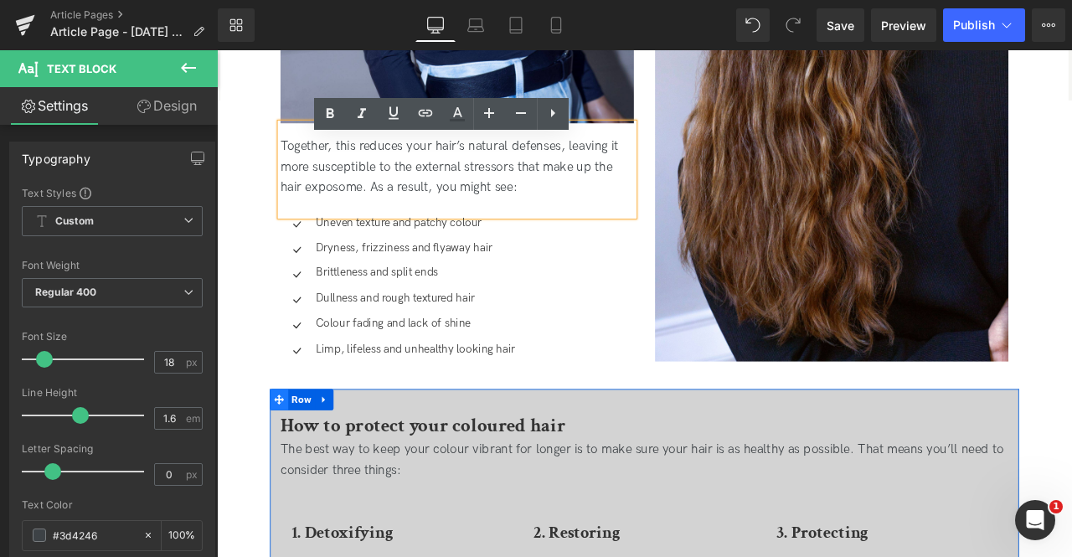
scroll to position [2027, 0]
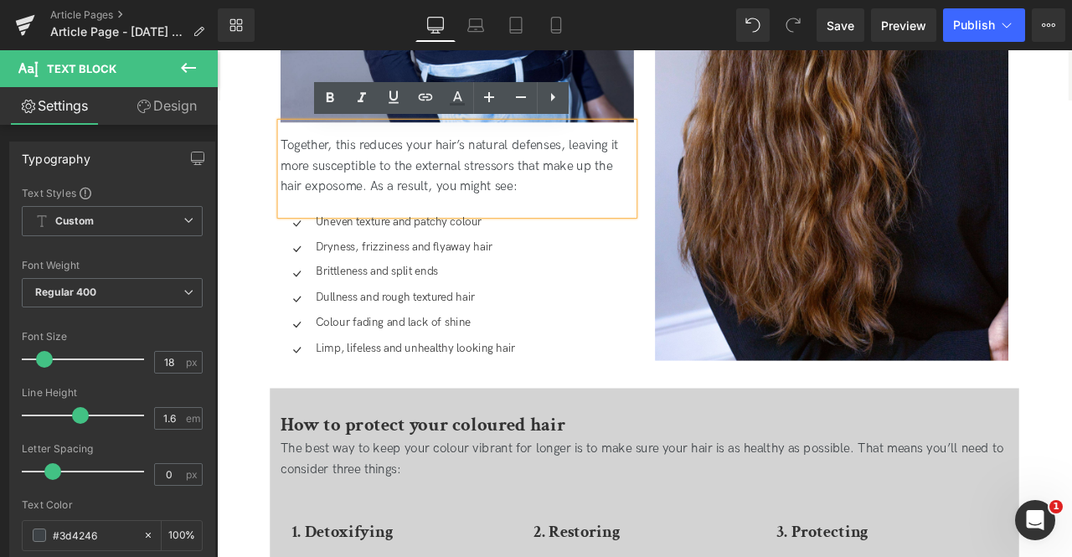
click at [217, 50] on div at bounding box center [217, 50] width 0 height 0
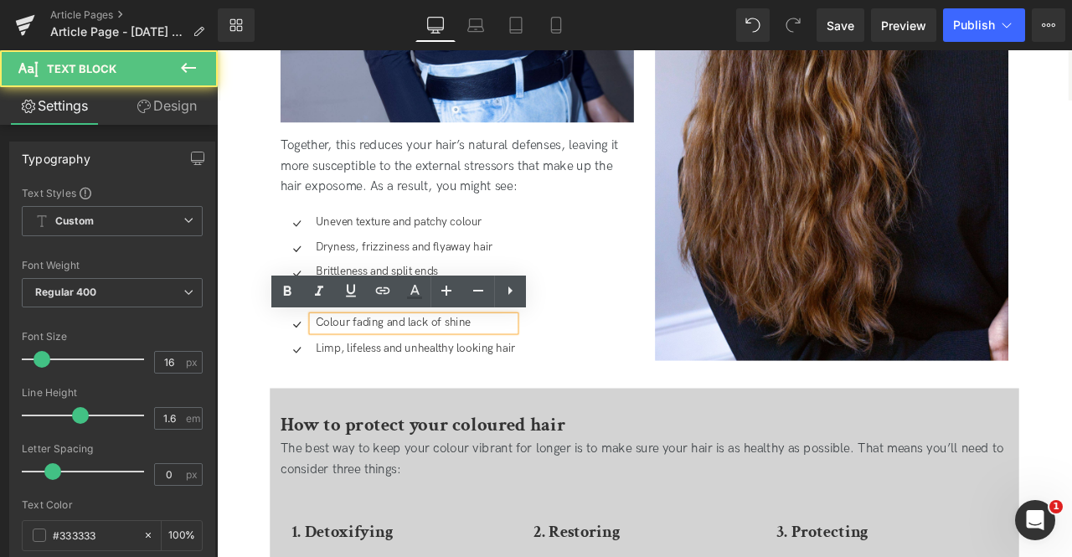
click at [363, 375] on p "Colour fading and lack of shine" at bounding box center [452, 374] width 236 height 18
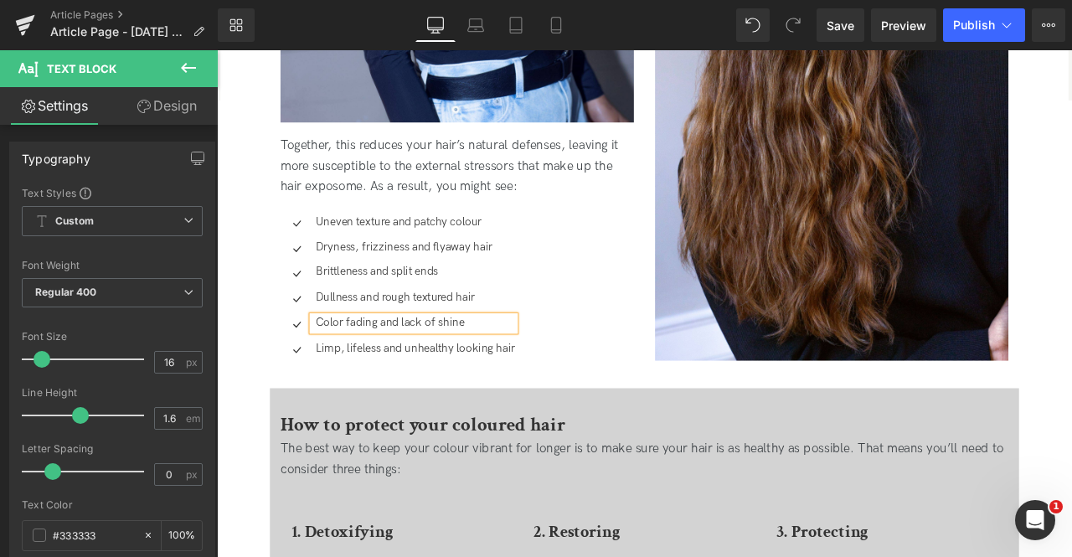
scroll to position [2346, 0]
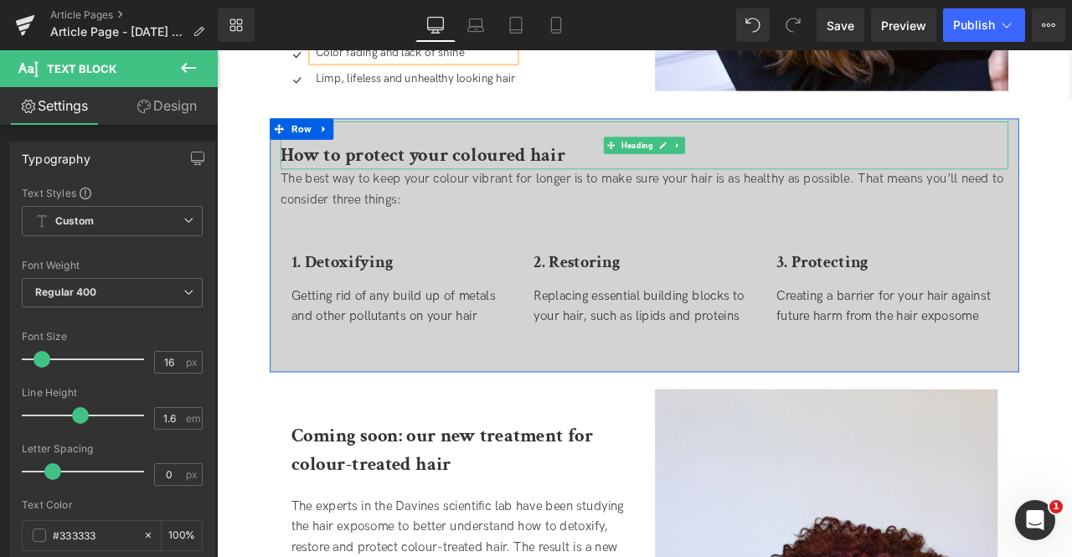
click at [478, 174] on b "How to protect your coloured hair" at bounding box center [461, 174] width 338 height 29
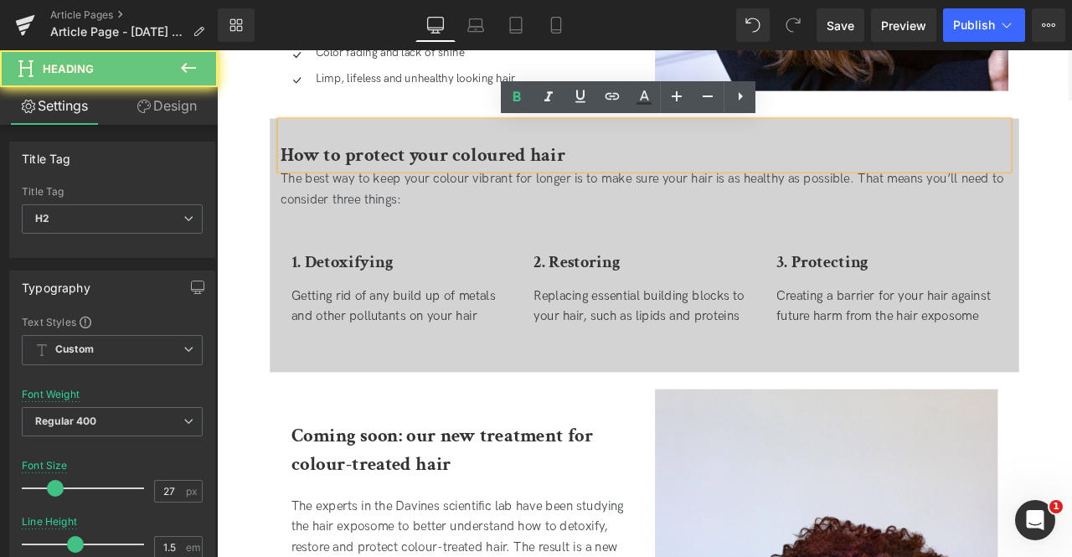
click at [539, 179] on b "How to protect your coloured hair" at bounding box center [461, 174] width 338 height 29
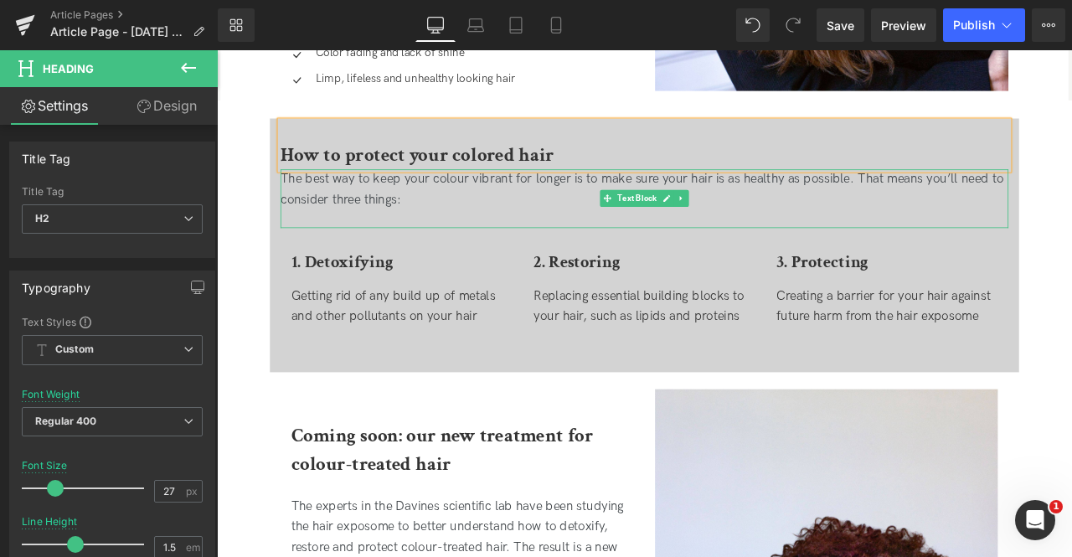
click at [408, 225] on div "The best way to keep your colour vibrant for longer is to make sure your hair i…" at bounding box center [723, 216] width 863 height 49
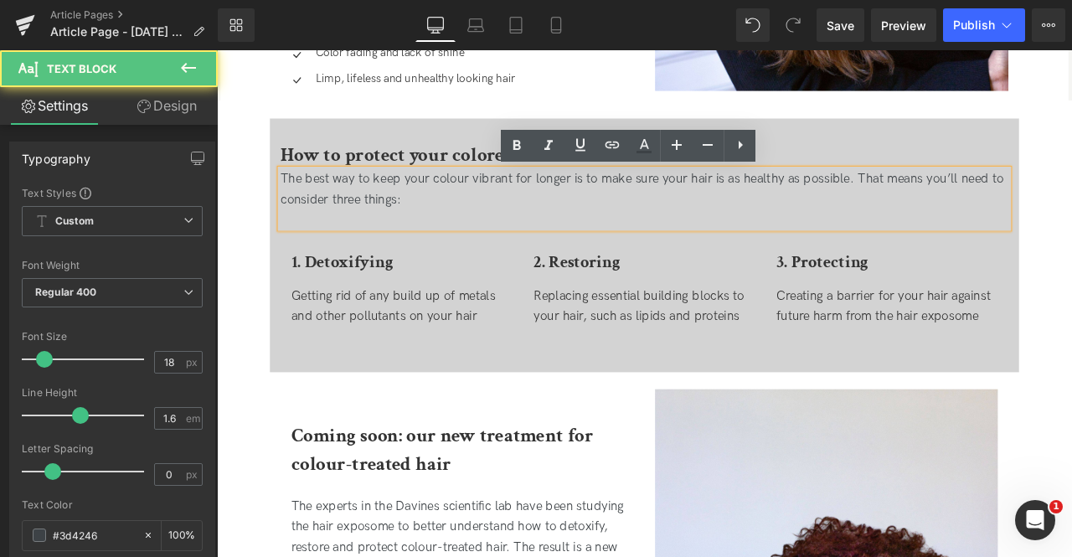
click at [499, 206] on div "The best way to keep your colour vibrant for longer is to make sure your hair i…" at bounding box center [723, 216] width 863 height 49
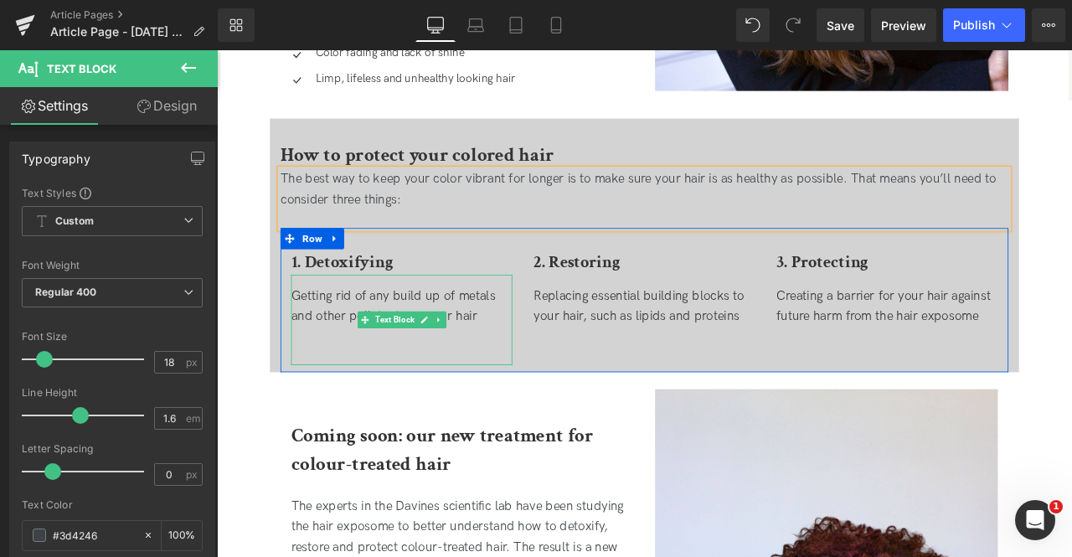
click at [350, 357] on div "Getting rid of any build up of metals and other pollutants on your hair" at bounding box center [436, 355] width 262 height 49
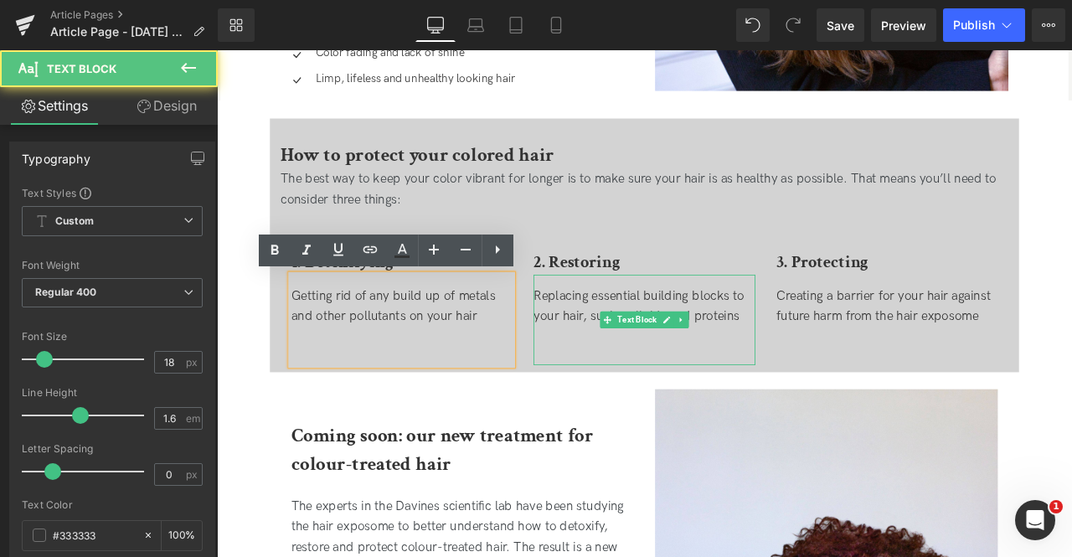
click at [657, 342] on div "Replacing essential building blocks to your hair, such as lipids and proteins" at bounding box center [723, 355] width 262 height 49
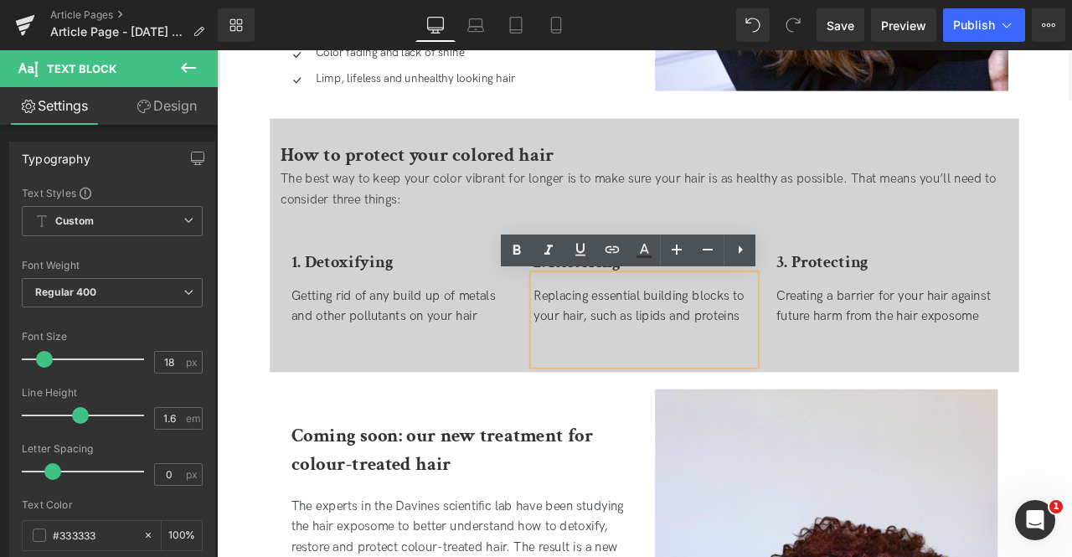
click at [757, 360] on div "Replacing essential building blocks to your hair, such as lipids and proteins" at bounding box center [723, 355] width 262 height 49
click at [902, 344] on div "Creating a barrier for your hair against future harm from the hair exposome" at bounding box center [1012, 355] width 262 height 49
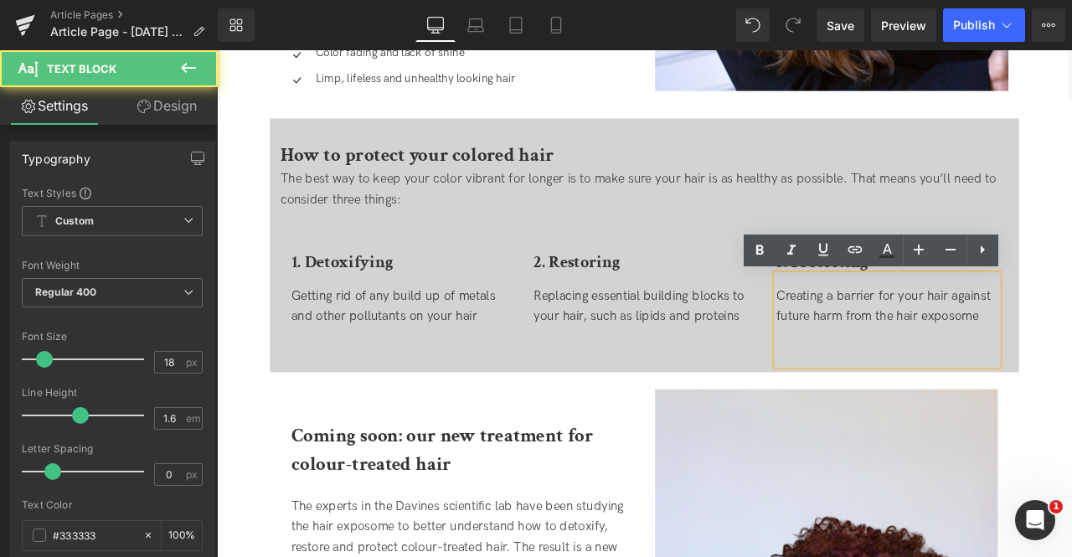
click at [922, 367] on div "Creating a barrier for your hair against future harm from the hair exposome" at bounding box center [1012, 355] width 262 height 49
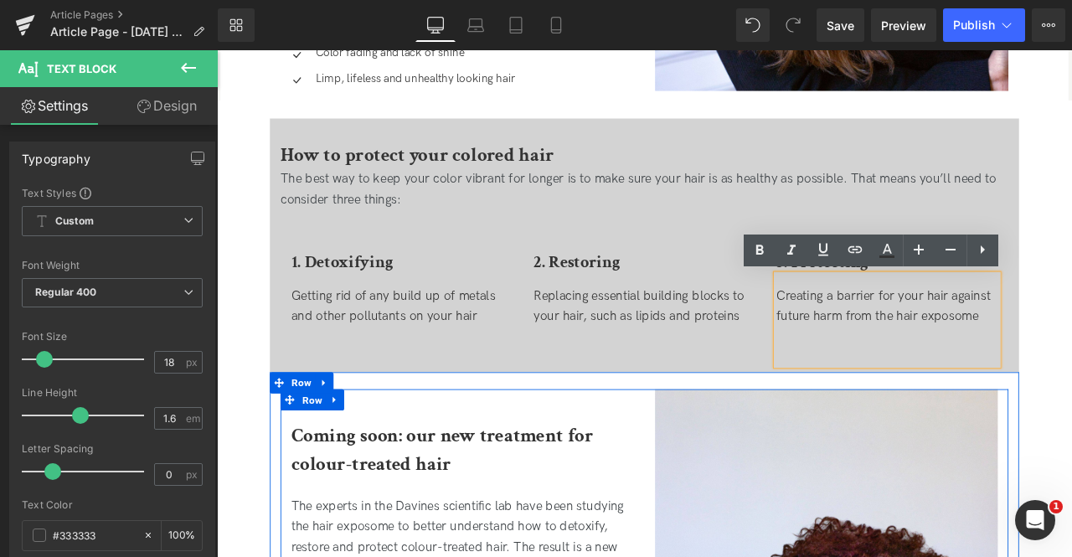
scroll to position [2624, 0]
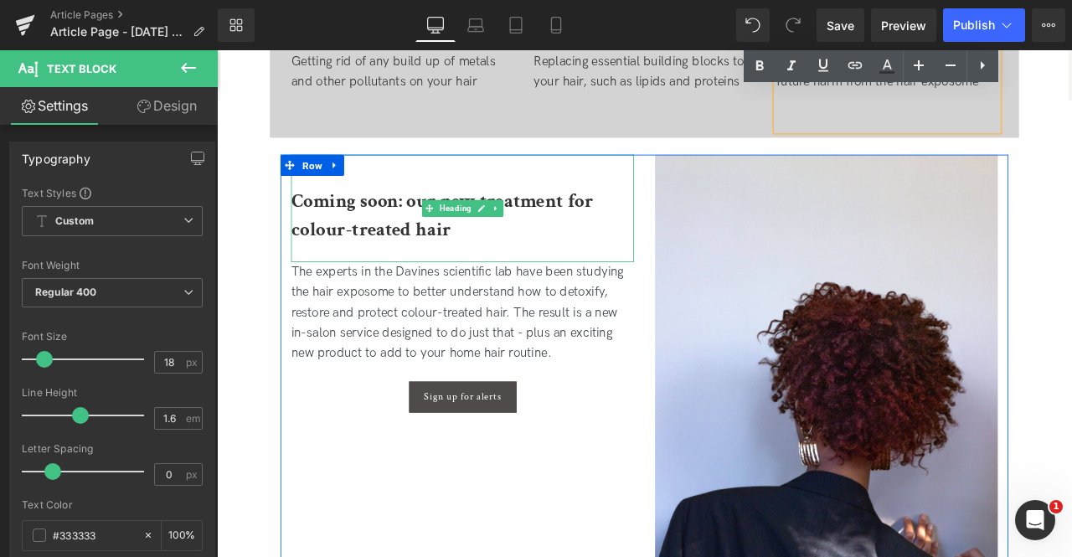
click at [395, 262] on b "Coming soon: our new treatment for colour-treated hair" at bounding box center [484, 246] width 358 height 64
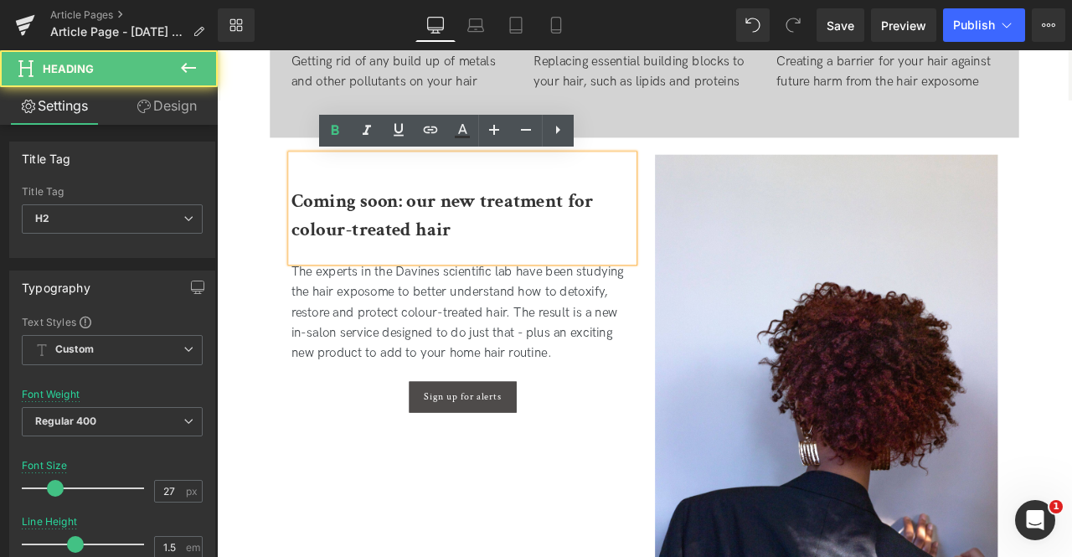
click at [354, 268] on b "Coming soon: our new treatment for colour-treated hair" at bounding box center [484, 246] width 358 height 64
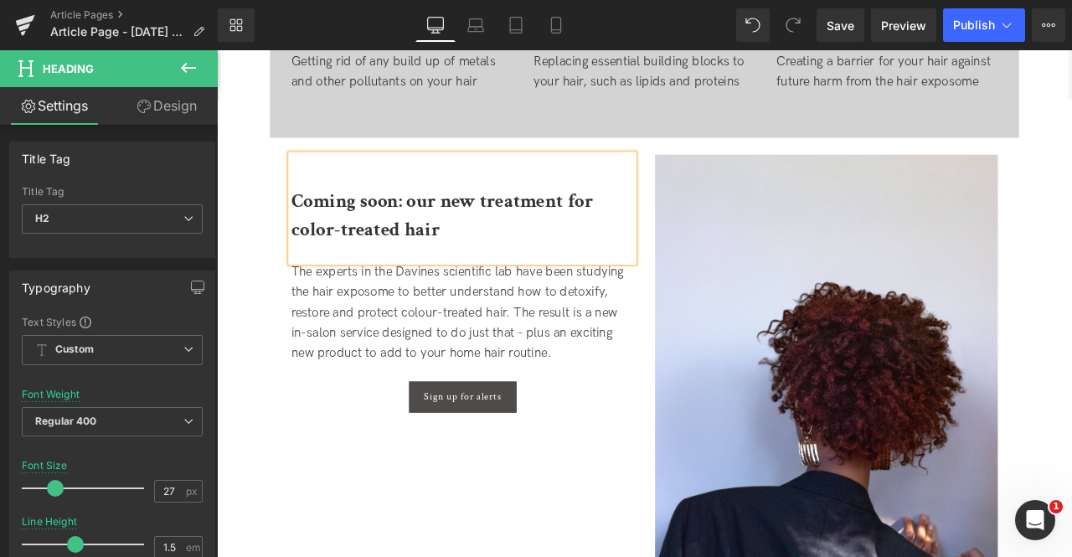
click at [434, 352] on div "The experts in the Davines scientific lab have been studying the hair exposome …" at bounding box center [508, 362] width 406 height 121
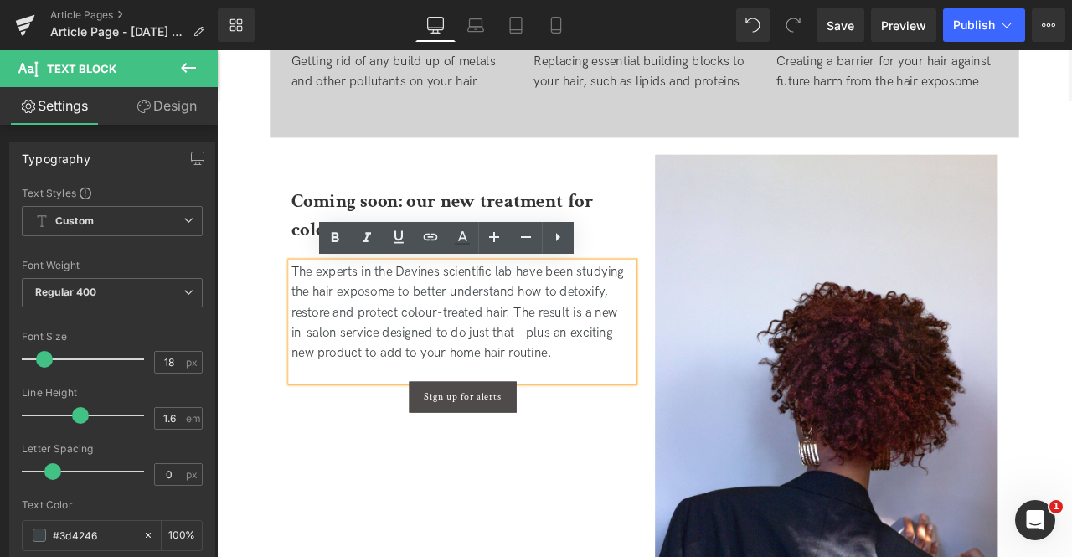
click at [468, 362] on div "The experts in the Davines scientific lab have been studying the hair exposome …" at bounding box center [508, 362] width 406 height 121
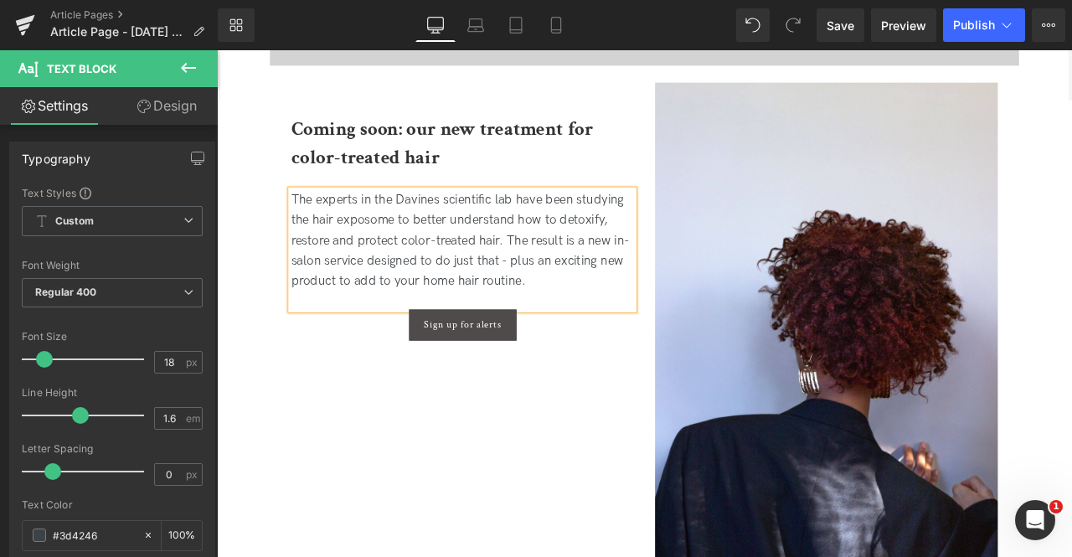
scroll to position [2785, 0]
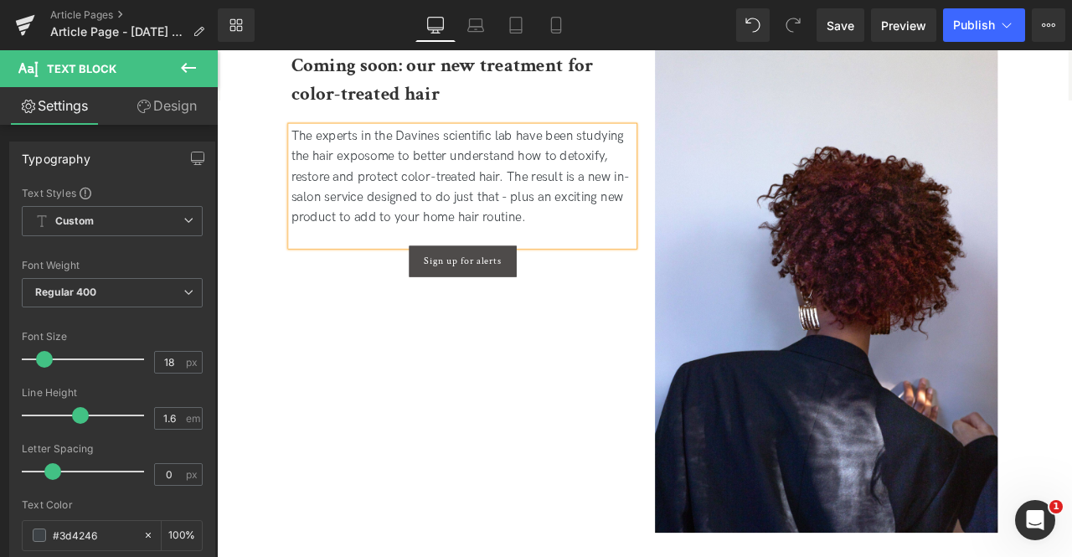
click at [378, 325] on div "Coming soon: our new treatment for color-treated hair Heading The experts in th…" at bounding box center [723, 329] width 863 height 632
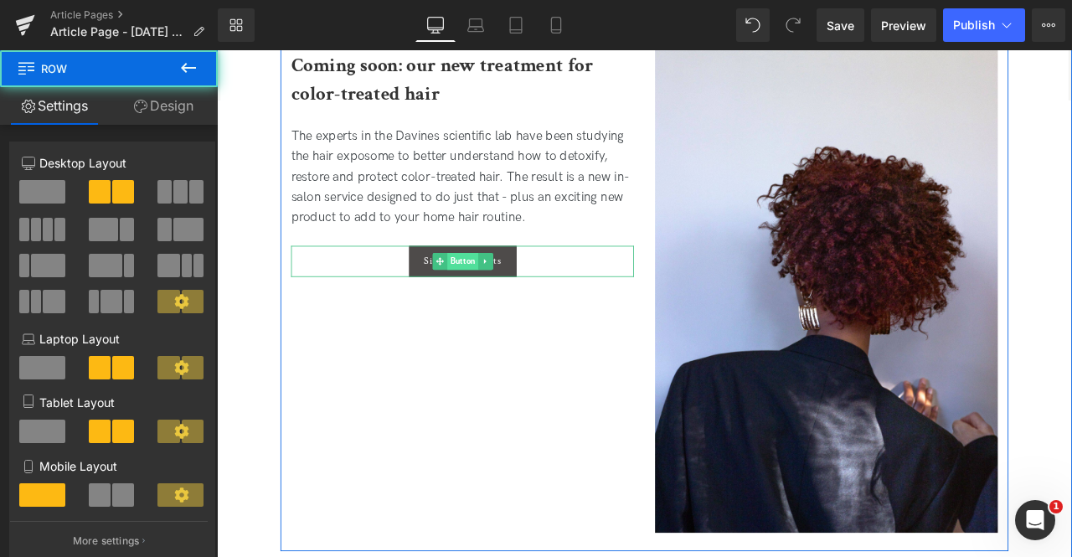
click at [494, 297] on span "Button" at bounding box center [508, 301] width 37 height 20
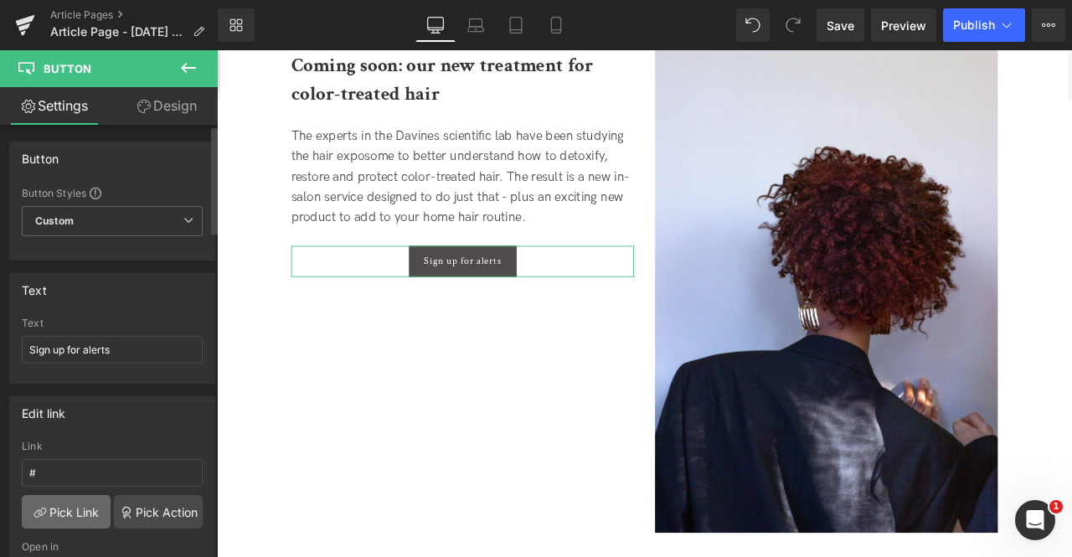
click at [62, 510] on link "Pick Link" at bounding box center [66, 512] width 89 height 34
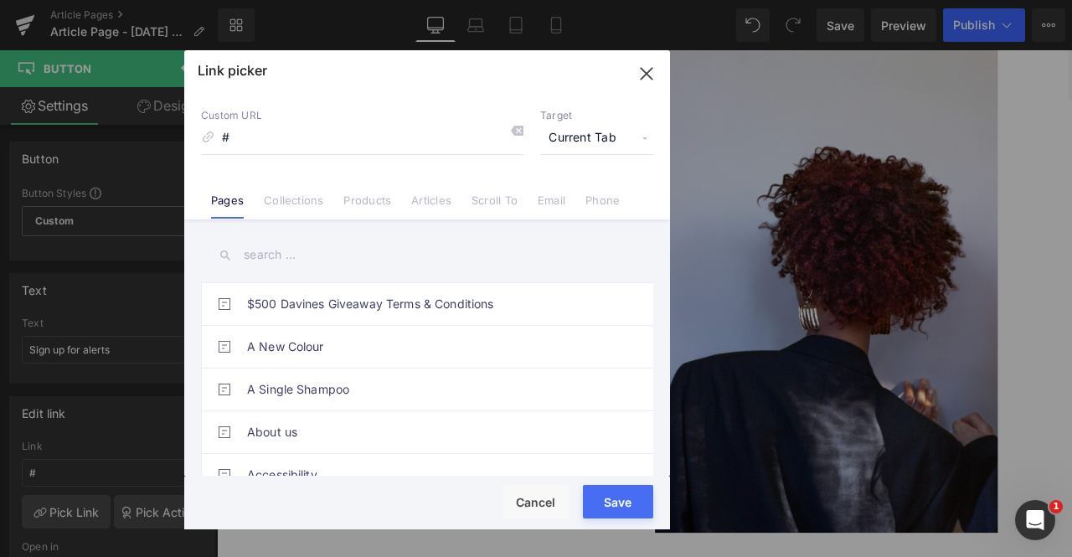
click at [274, 261] on input "text" at bounding box center [427, 255] width 452 height 38
type input "sms"
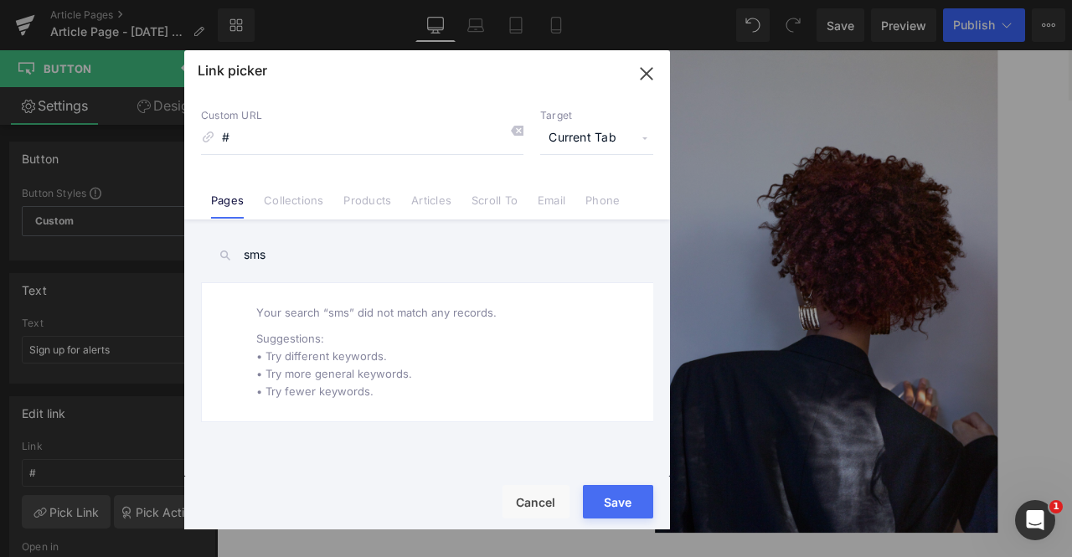
click at [249, 259] on input "sms" at bounding box center [427, 255] width 452 height 38
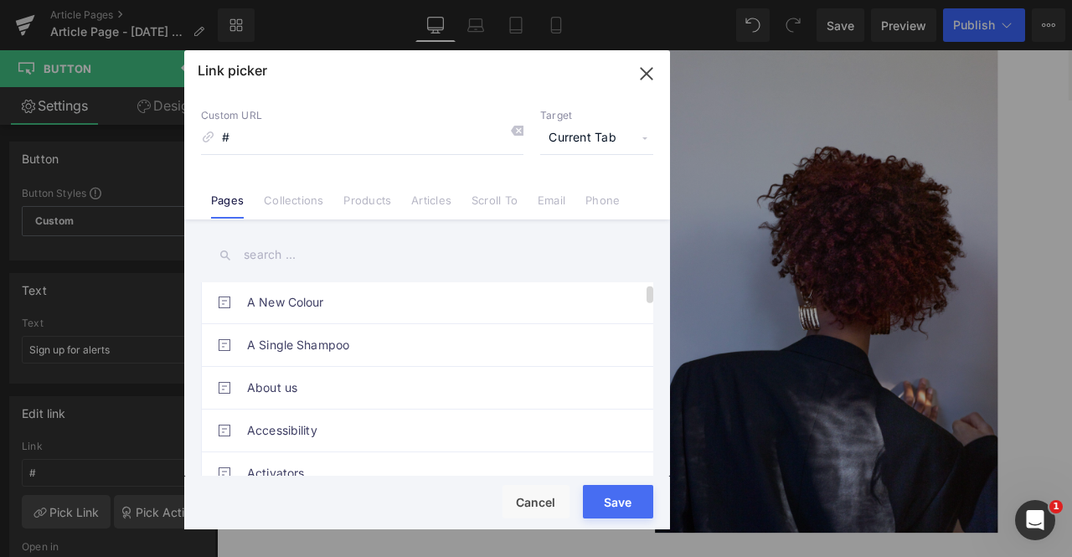
scroll to position [0, 0]
click at [643, 71] on icon "button" at bounding box center [646, 73] width 11 height 11
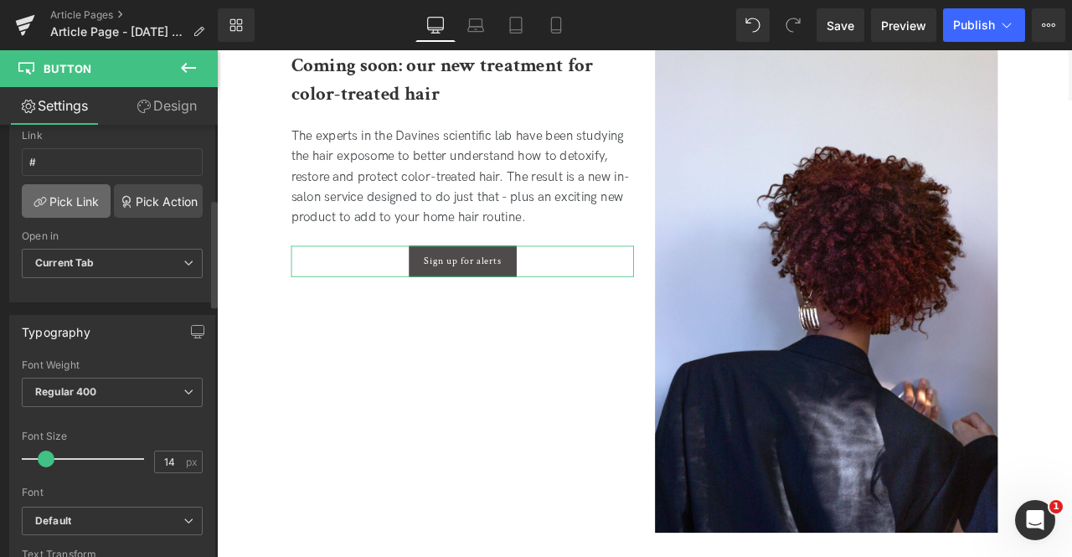
scroll to position [312, 0]
click at [60, 261] on b "Current Tab" at bounding box center [64, 262] width 59 height 13
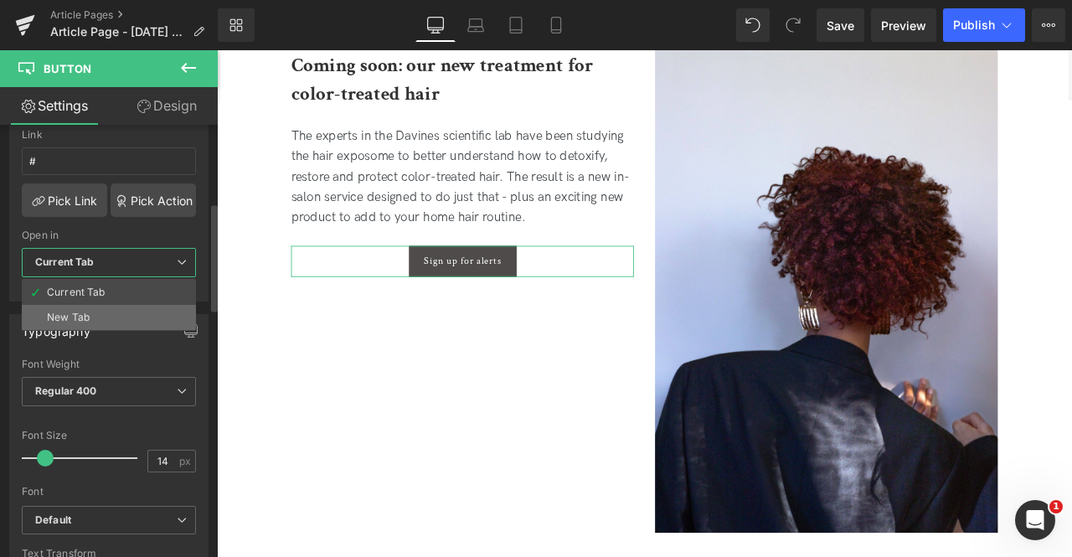
click at [77, 312] on div "New Tab" at bounding box center [68, 318] width 43 height 12
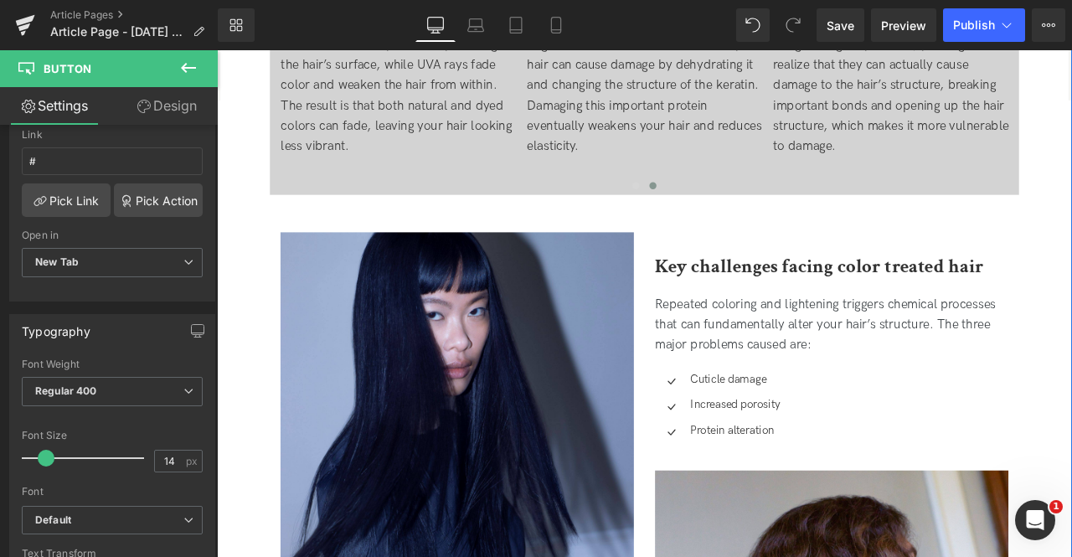
scroll to position [1333, 0]
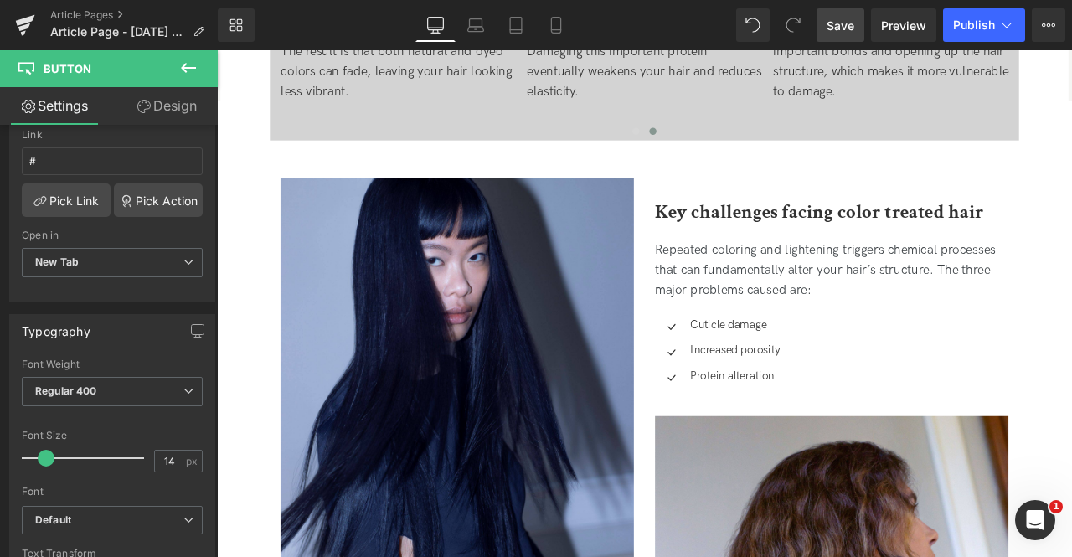
click at [843, 18] on span "Save" at bounding box center [841, 26] width 28 height 18
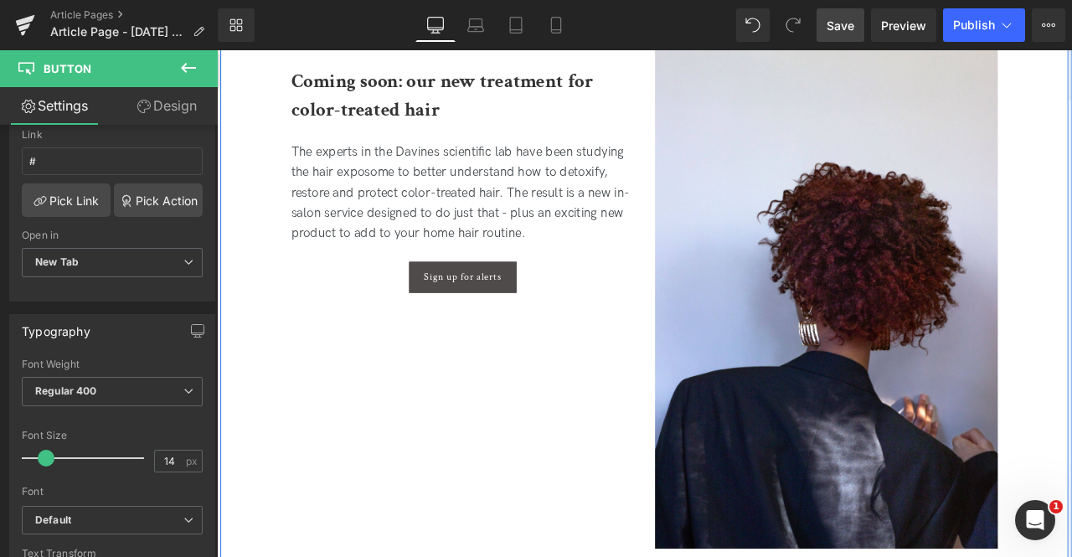
scroll to position [2767, 0]
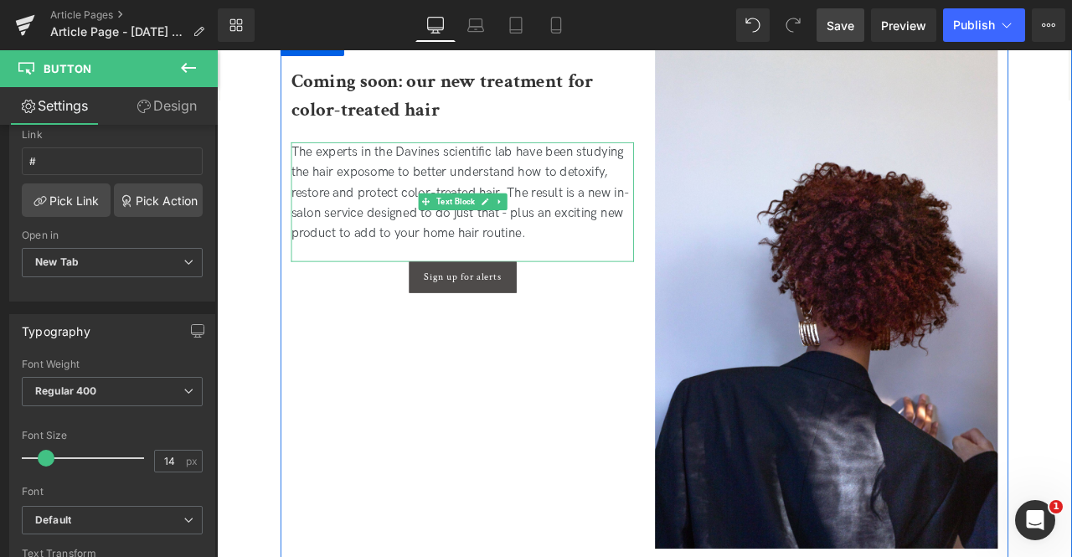
click at [362, 195] on div "The experts in the Davines scientific lab have been studying the hair exposome …" at bounding box center [508, 219] width 406 height 121
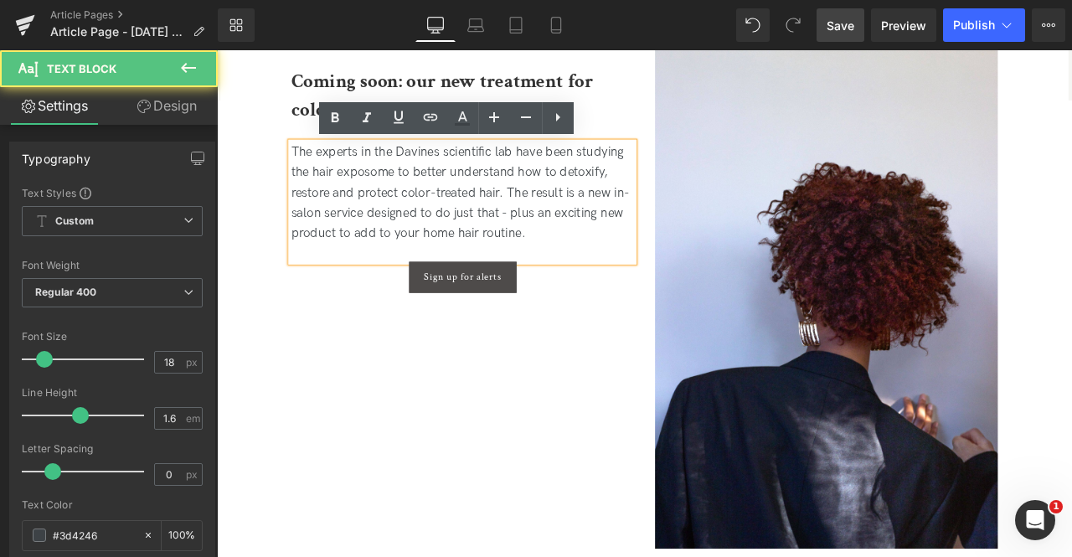
click at [384, 222] on div "The experts in the Davines scientific lab have been studying the hair exposome …" at bounding box center [508, 219] width 406 height 121
click at [454, 221] on div "The experts in the Davines scientific lab have been studying the hair exposome …" at bounding box center [508, 219] width 406 height 121
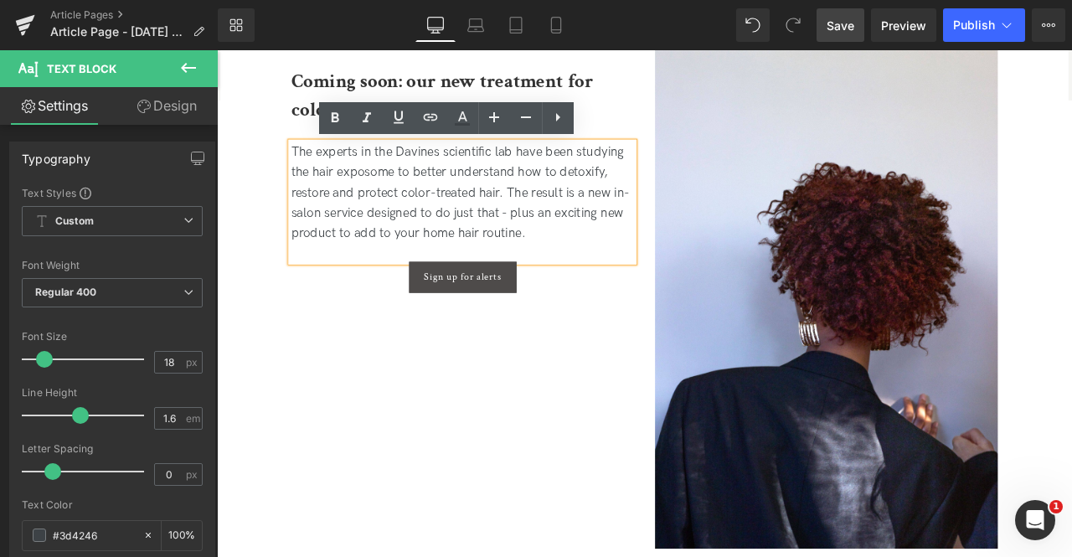
click at [395, 245] on div "The experts in the Davines scientific lab have been studying the hair exposome …" at bounding box center [508, 219] width 406 height 121
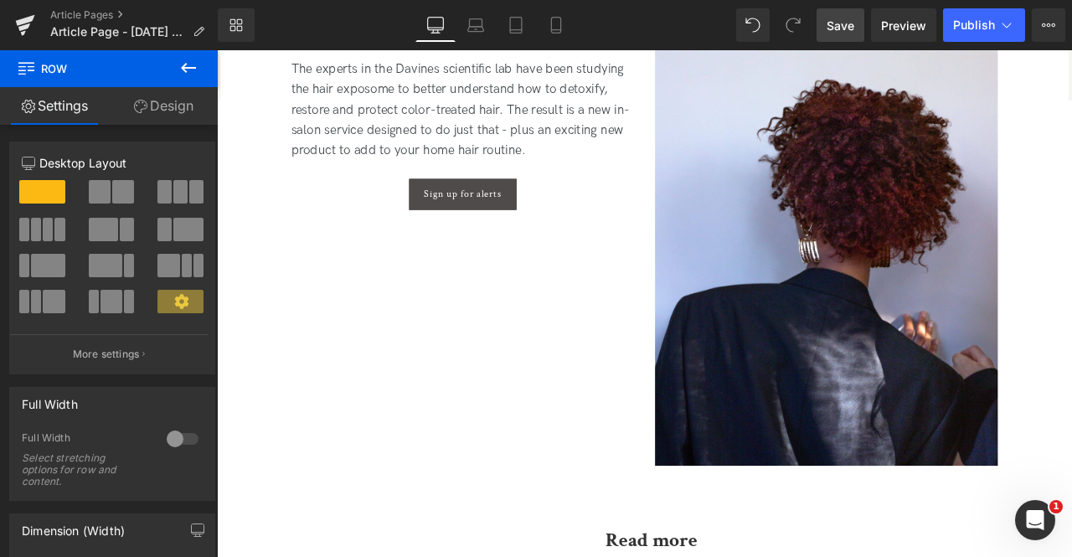
scroll to position [2864, 0]
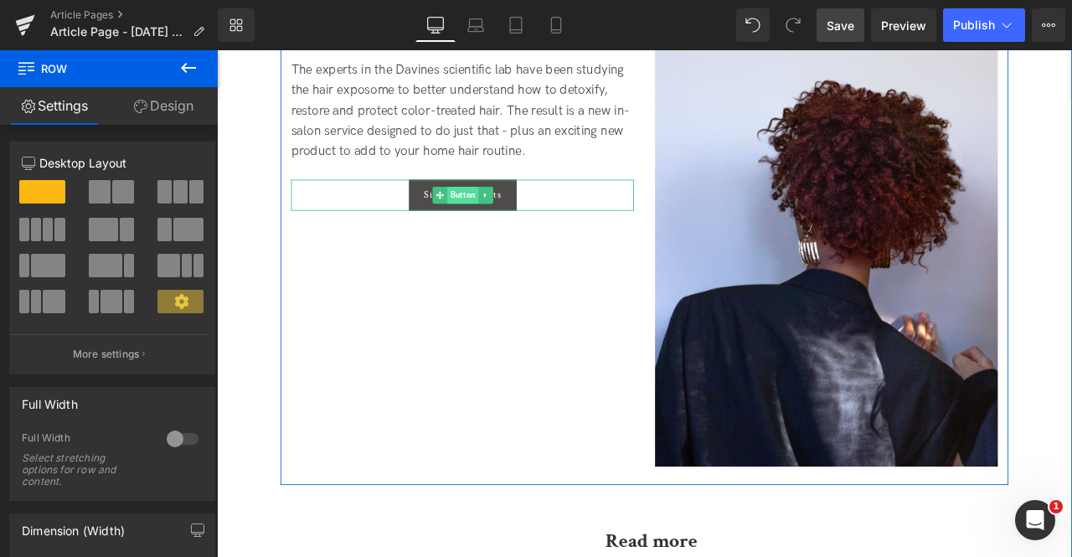
click at [502, 223] on span "Button" at bounding box center [508, 222] width 37 height 20
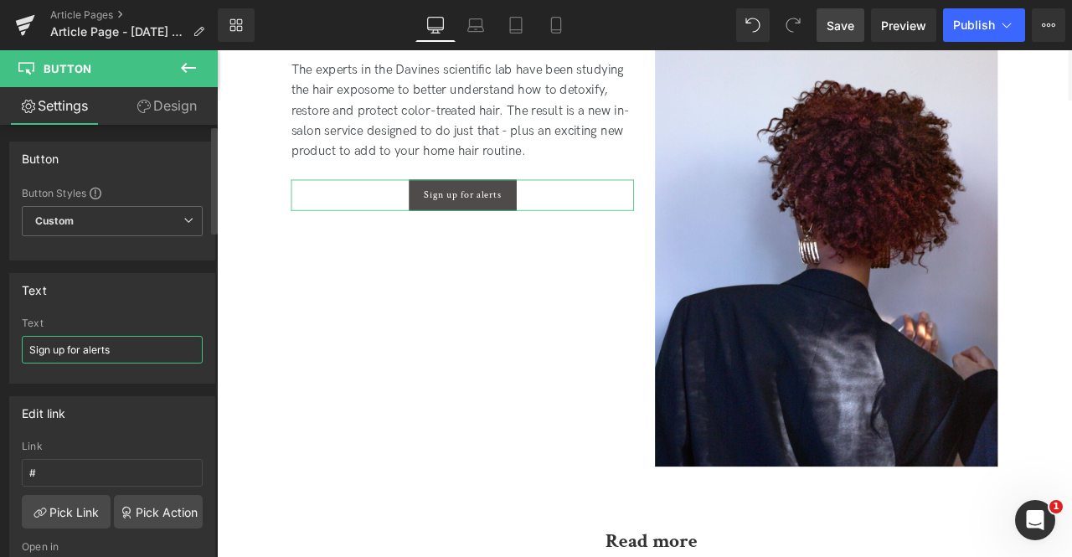
click at [106, 338] on input "Sign up for alerts" at bounding box center [112, 350] width 181 height 28
click at [64, 468] on input "#" at bounding box center [112, 473] width 181 height 28
paste input "[URL][DOMAIN_NAME]"
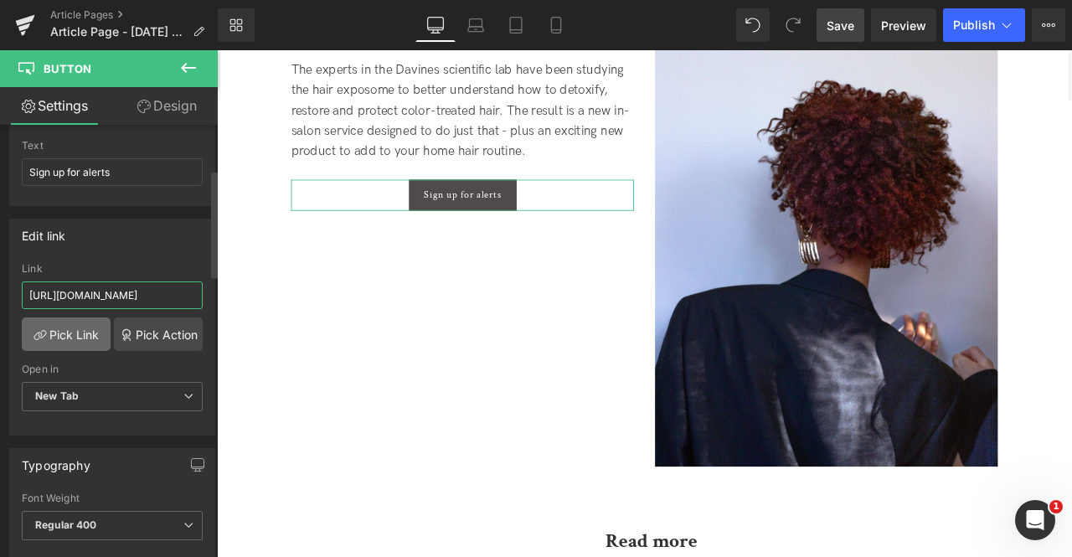
type input "[URL][DOMAIN_NAME]"
click at [59, 330] on link "Pick Link" at bounding box center [66, 335] width 89 height 34
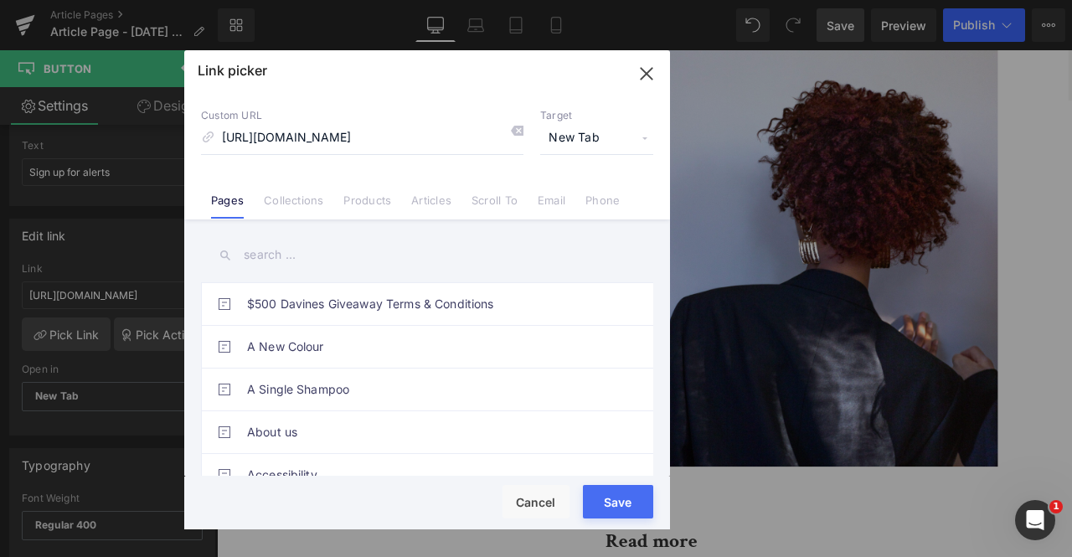
click at [615, 509] on button "Save" at bounding box center [618, 502] width 70 height 34
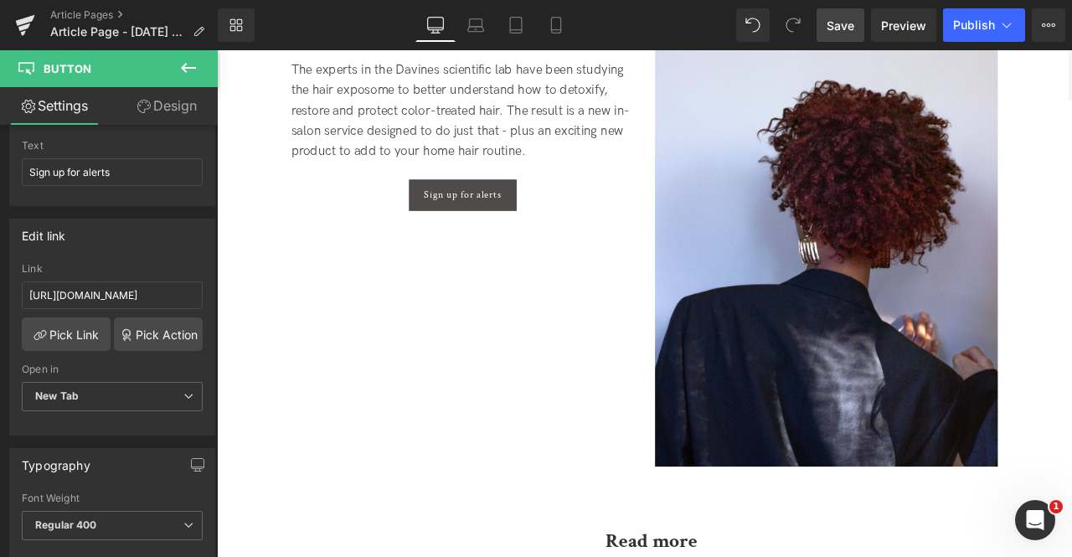
click at [831, 18] on span "Save" at bounding box center [841, 26] width 28 height 18
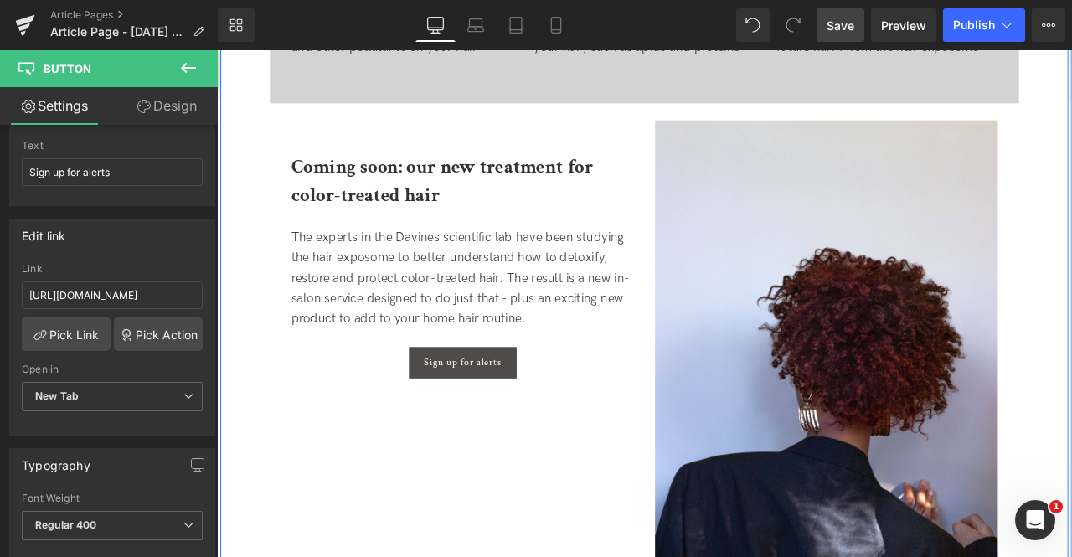
scroll to position [2669, 0]
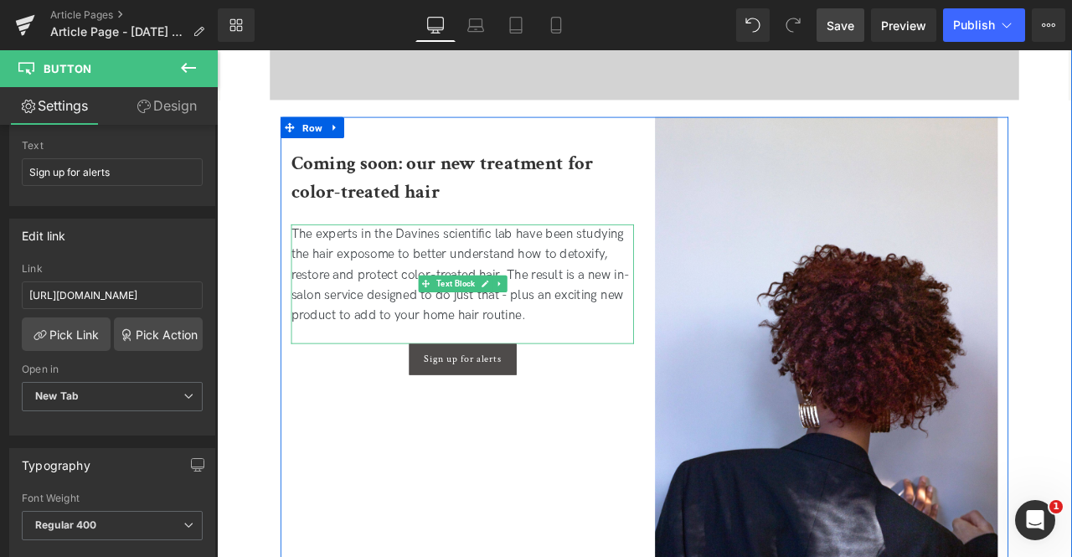
click at [691, 317] on div "The experts in the Davines scientific lab have been studying the hair exposome …" at bounding box center [508, 316] width 406 height 121
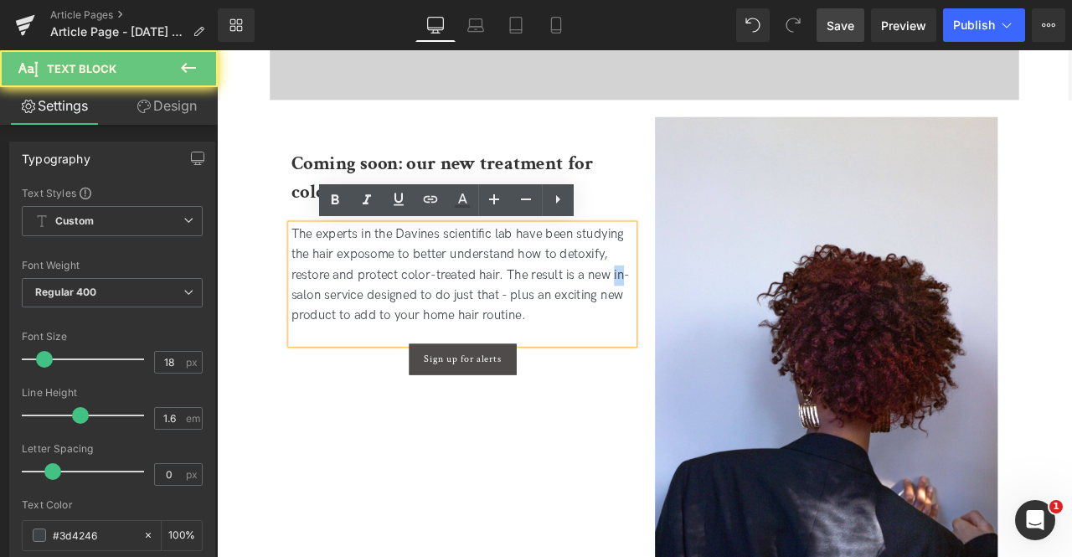
click at [691, 317] on div "The experts in the Davines scientific lab have been studying the hair exposome …" at bounding box center [508, 316] width 406 height 121
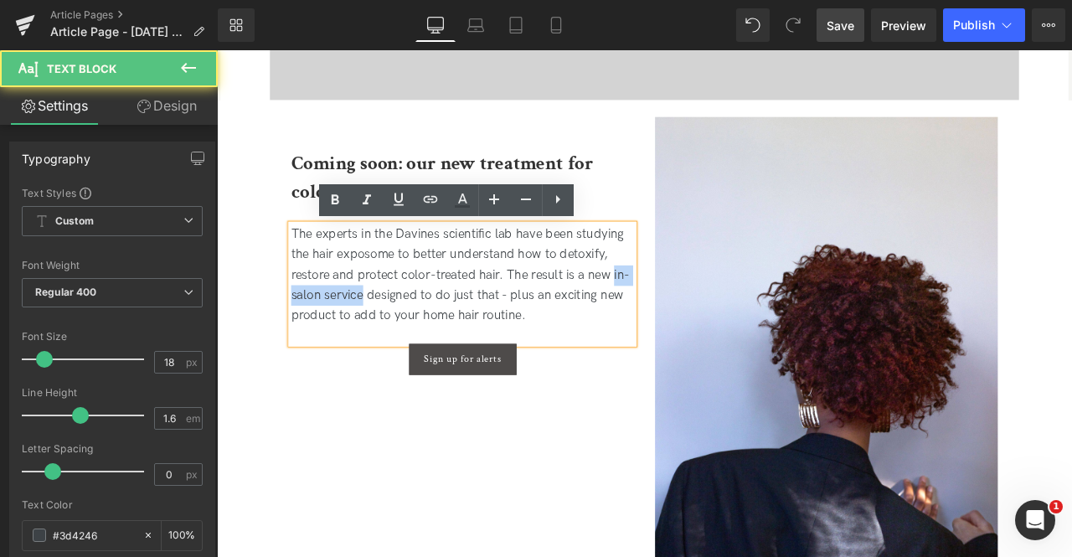
click at [367, 344] on div "The experts in the Davines scientific lab have been studying the hair exposome …" at bounding box center [508, 316] width 406 height 121
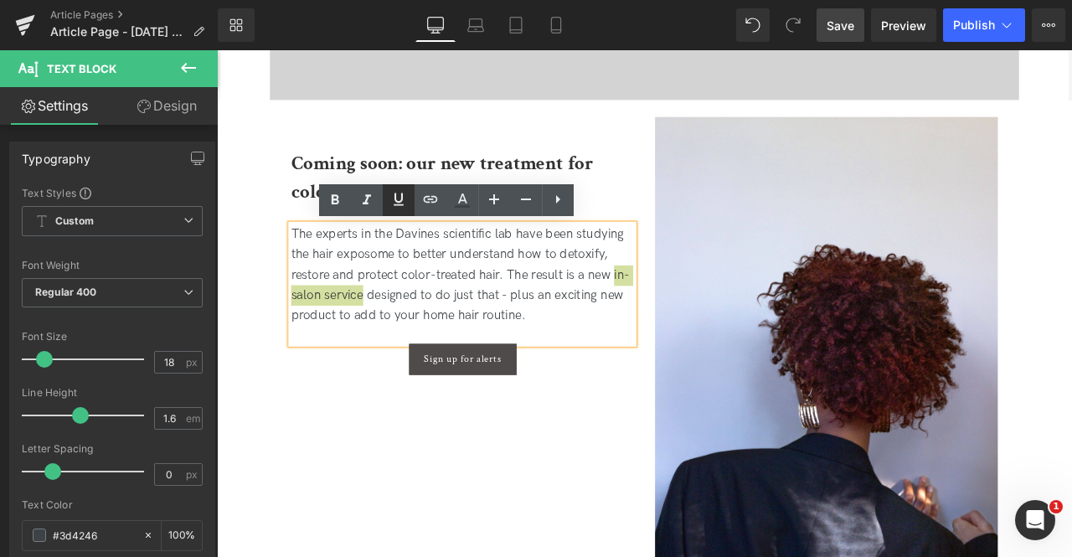
click at [392, 203] on icon at bounding box center [399, 199] width 20 height 20
click at [428, 201] on icon at bounding box center [431, 198] width 14 height 7
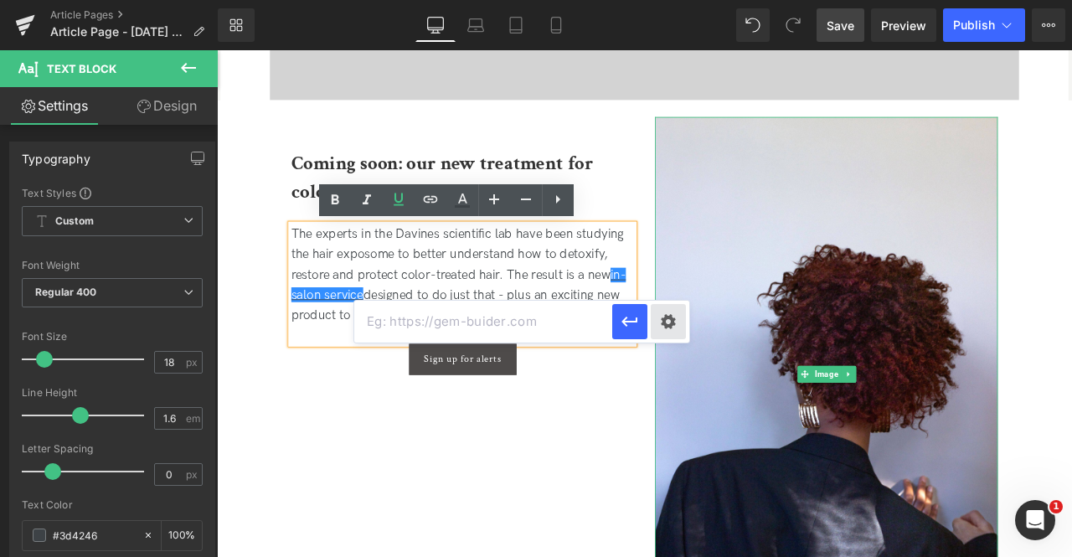
click at [674, 0] on div "Text Color Highlight Color #333333 Edit or remove link: Edit - Unlink - Cancel" at bounding box center [536, 0] width 1072 height 0
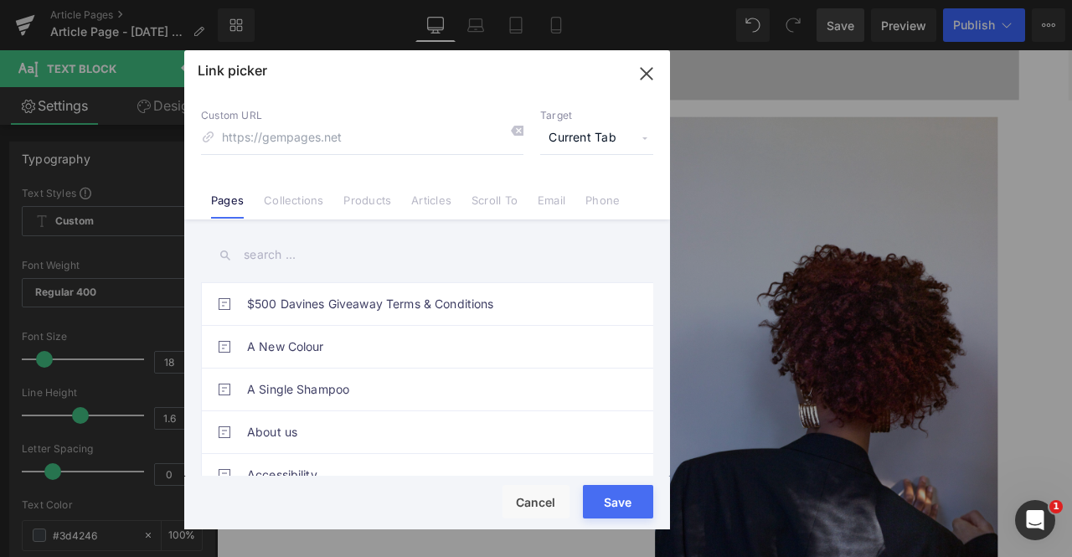
click at [566, 147] on span "Current Tab" at bounding box center [596, 138] width 113 height 32
click at [568, 200] on li "New Tab" at bounding box center [597, 197] width 130 height 29
click at [299, 245] on input "text" at bounding box center [427, 255] width 452 height 38
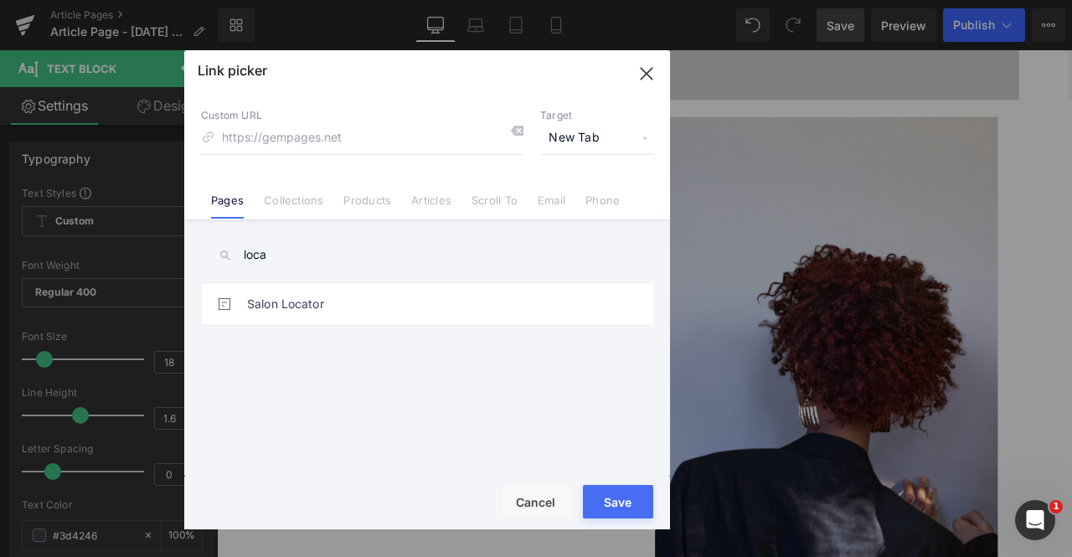
type input "loca"
click at [384, 313] on link "Salon Locator" at bounding box center [431, 304] width 369 height 42
type input "/pages/salon-locator"
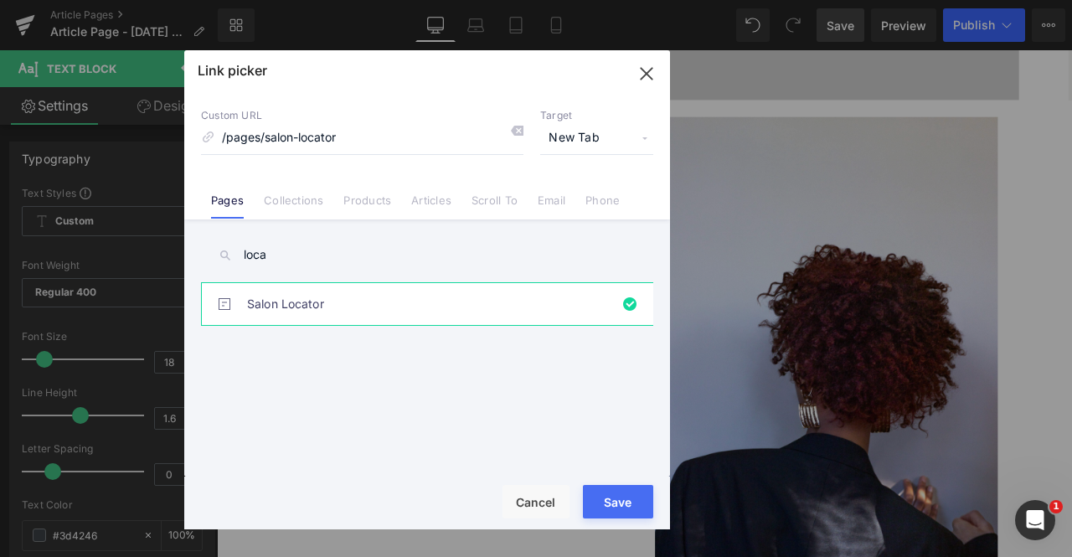
click at [597, 488] on button "Save" at bounding box center [618, 502] width 70 height 34
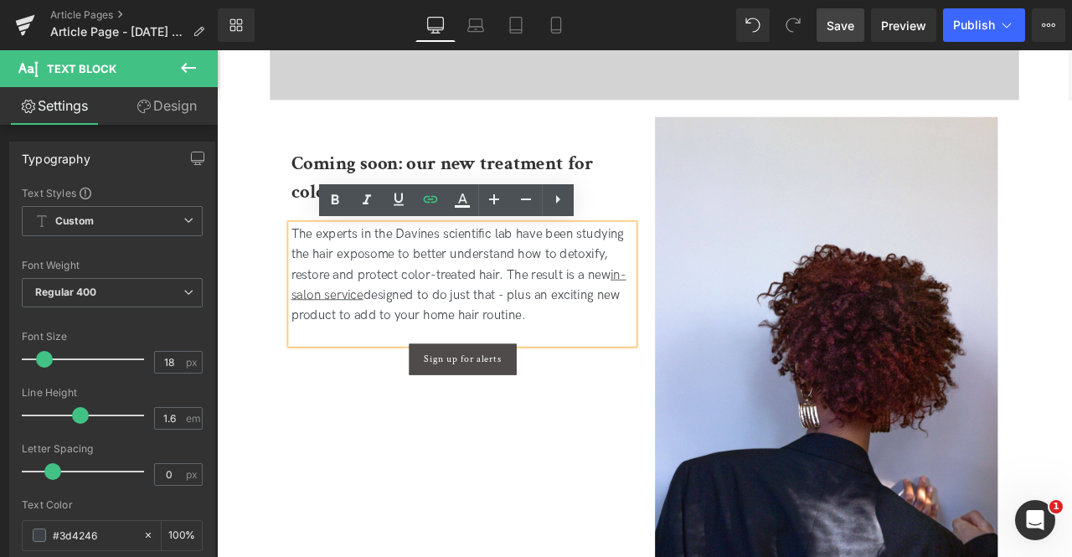
click at [359, 509] on div "Coming soon: our new treatment for color-treated hair Heading The experts in th…" at bounding box center [723, 445] width 863 height 632
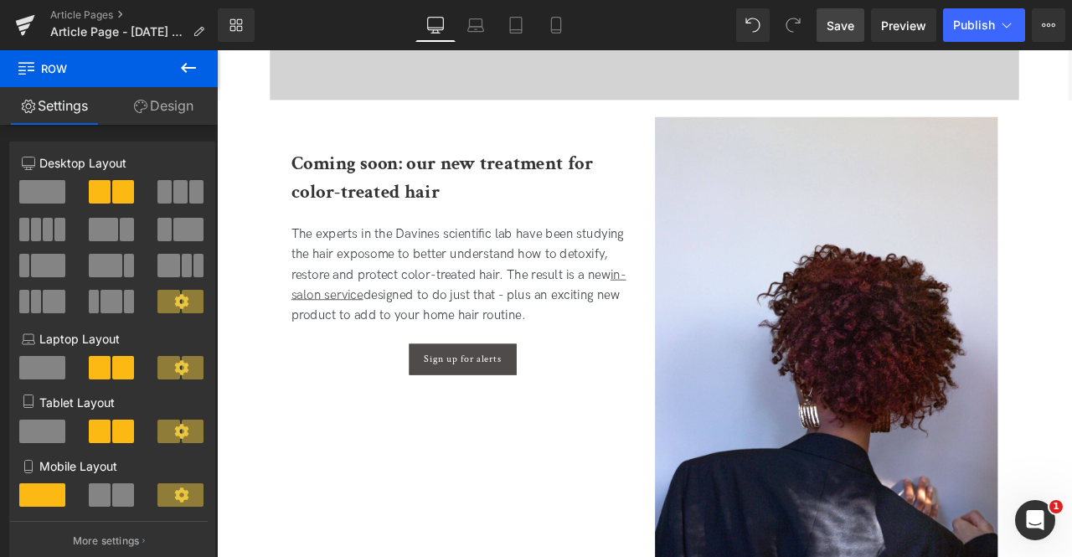
click at [844, 26] on span "Save" at bounding box center [841, 26] width 28 height 18
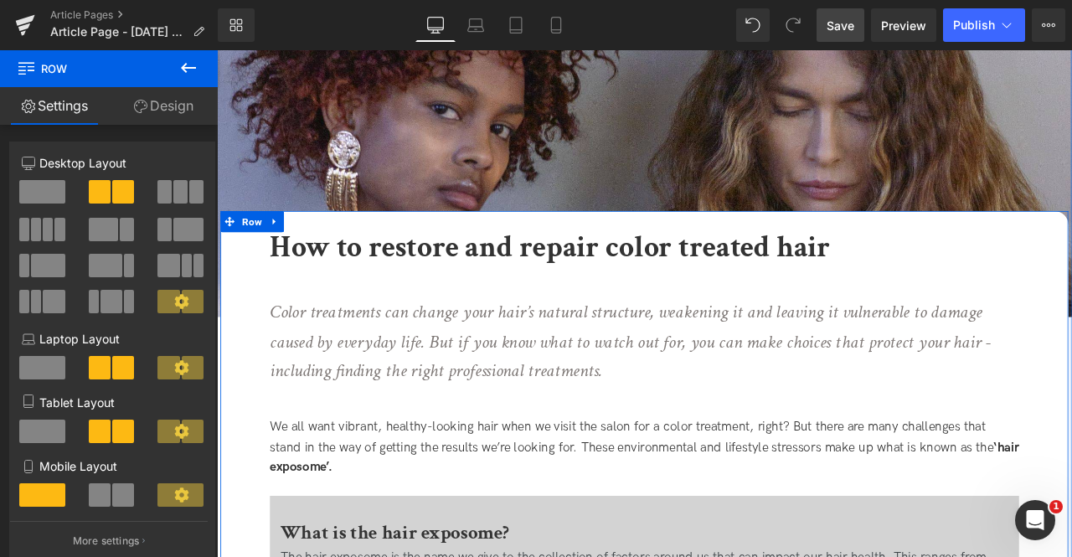
scroll to position [0, 0]
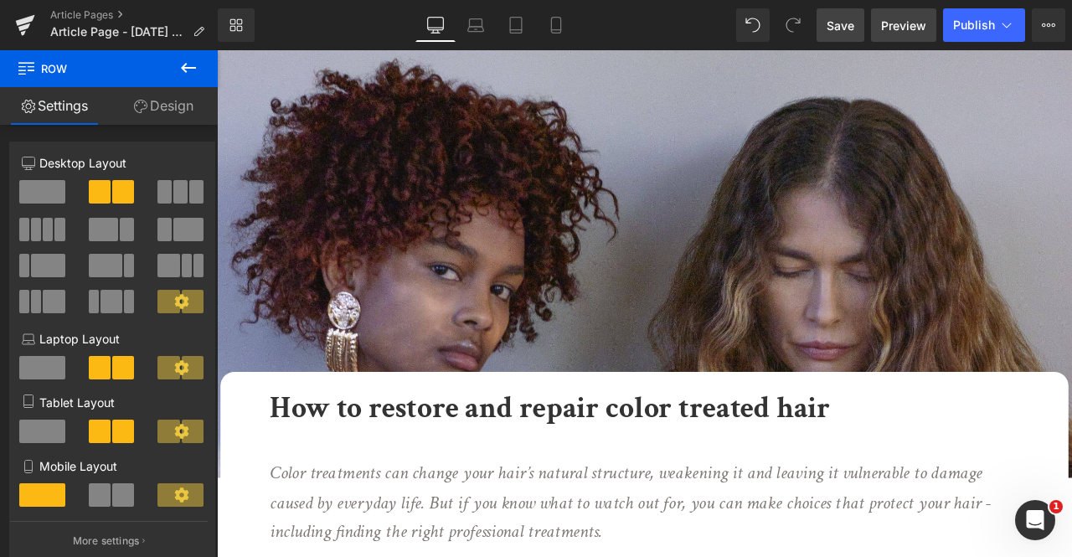
click at [893, 22] on span "Preview" at bounding box center [903, 26] width 45 height 18
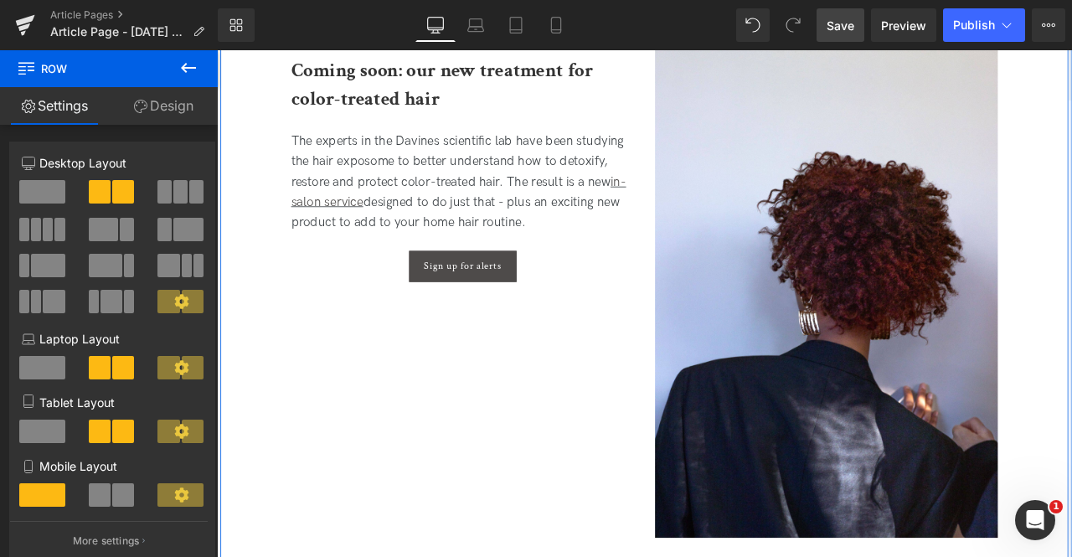
scroll to position [2780, 0]
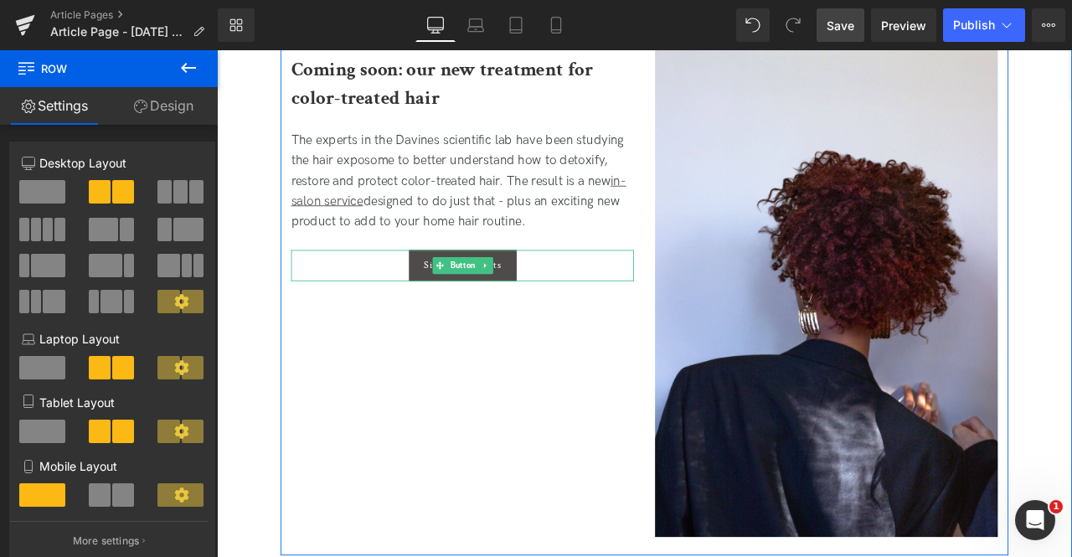
click at [395, 297] on div "Sign up for alerts" at bounding box center [508, 305] width 406 height 37
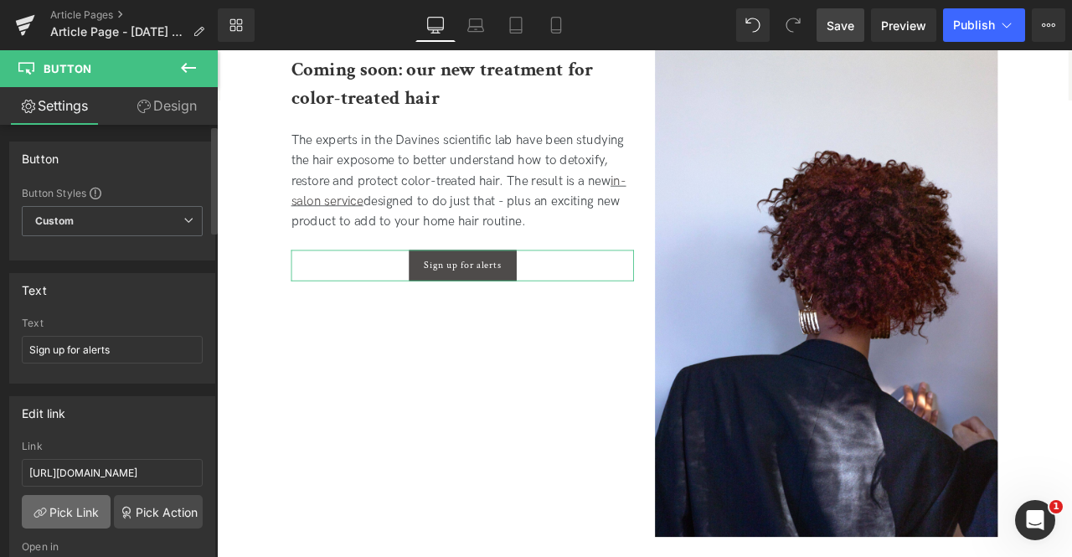
click at [84, 510] on link "Pick Link" at bounding box center [66, 512] width 89 height 34
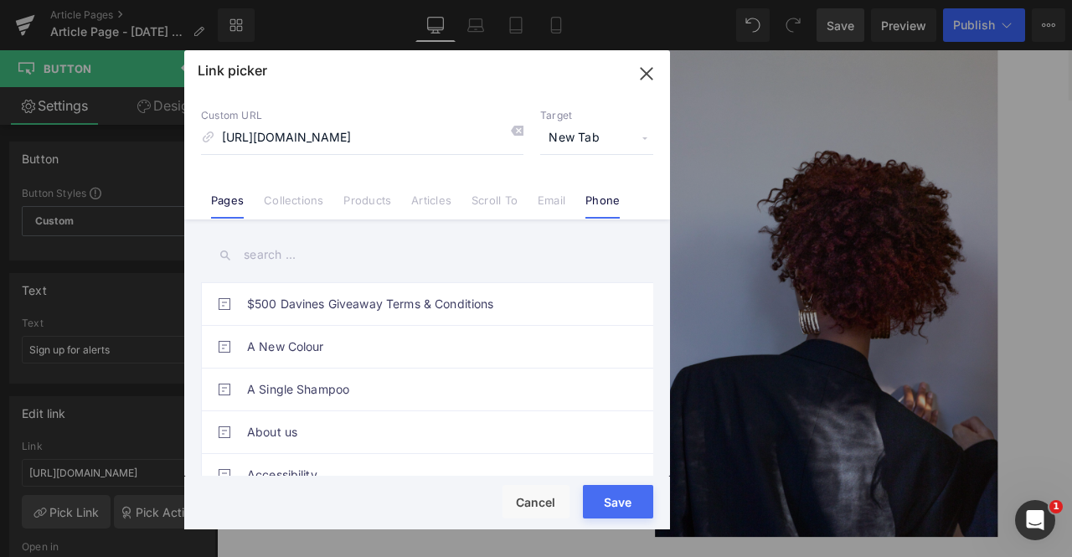
click at [601, 202] on link "Phone" at bounding box center [603, 206] width 34 height 25
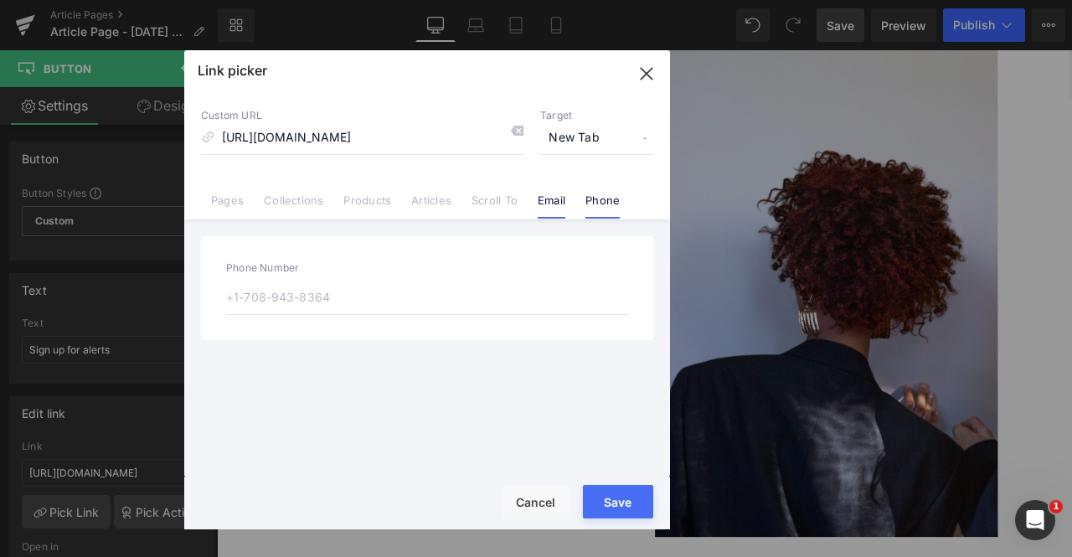
click at [573, 199] on li "Email" at bounding box center [552, 193] width 48 height 29
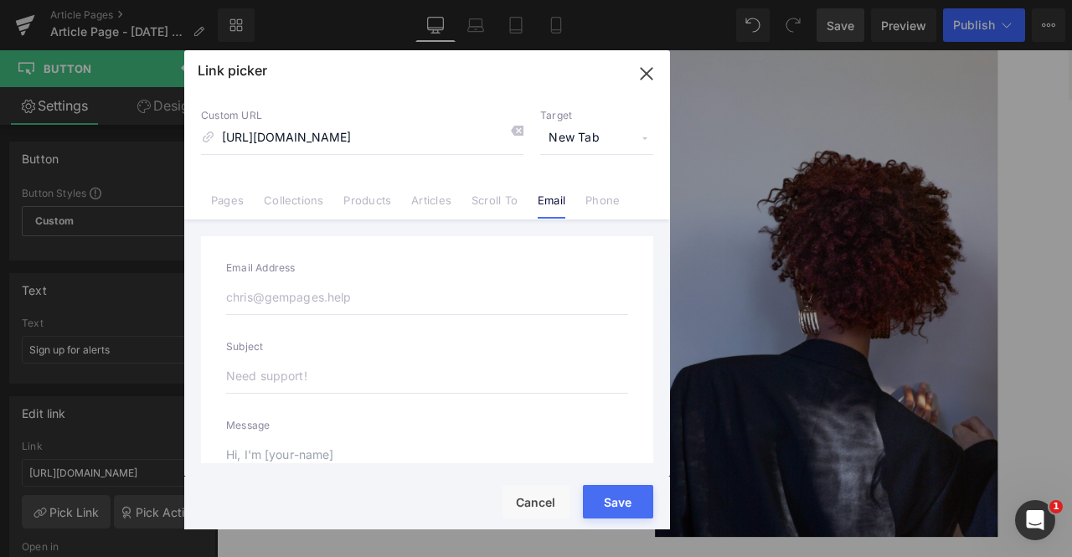
scroll to position [99, 0]
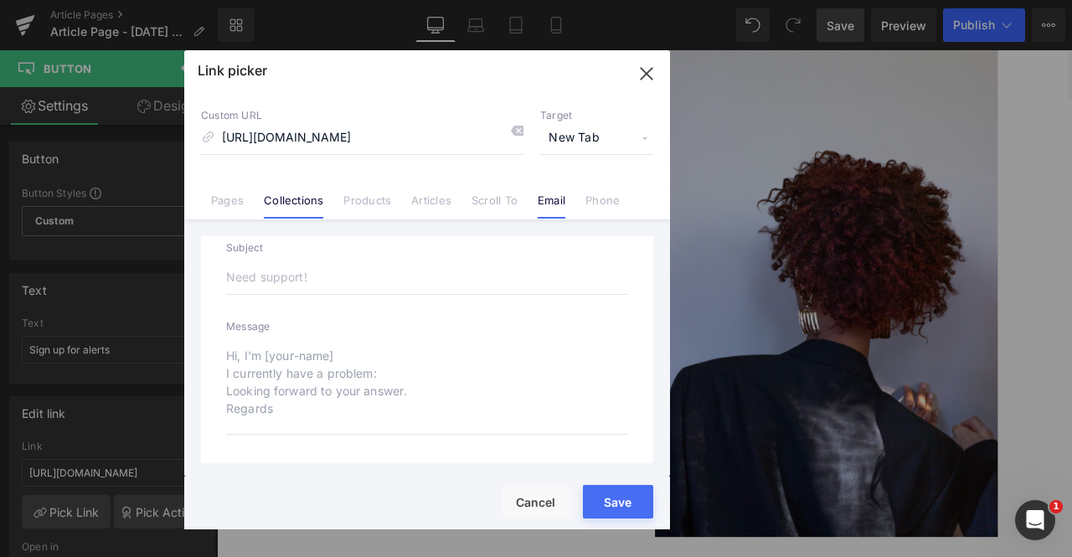
click at [294, 198] on link "Collections" at bounding box center [293, 206] width 59 height 25
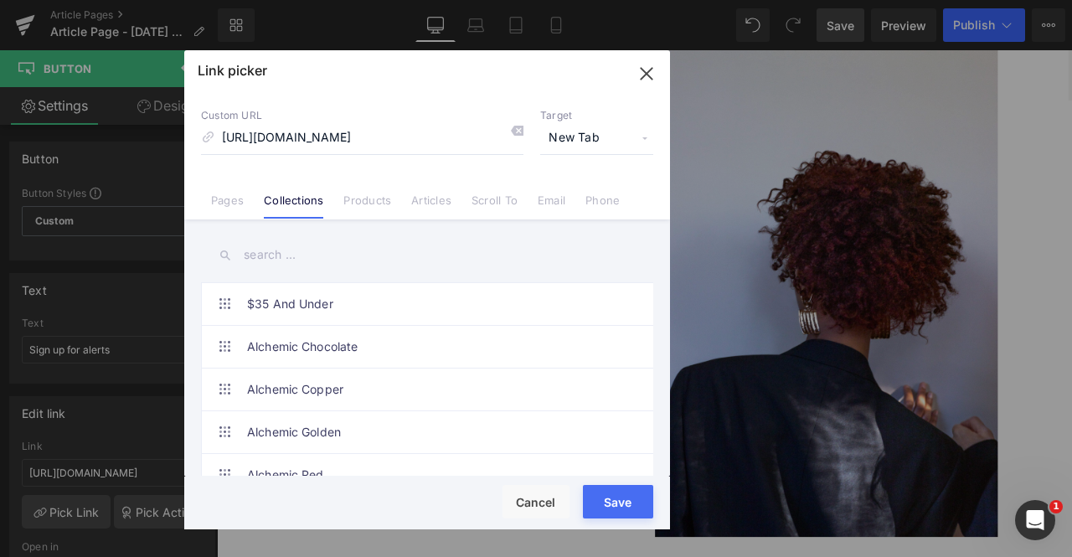
click at [281, 254] on input "text" at bounding box center [427, 255] width 452 height 38
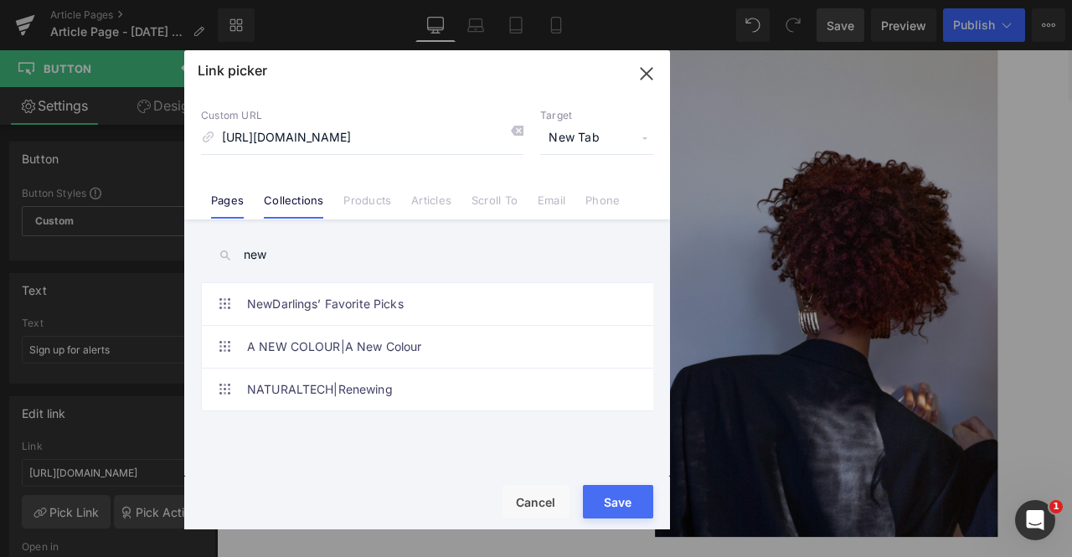
click at [230, 205] on link "Pages" at bounding box center [227, 206] width 33 height 25
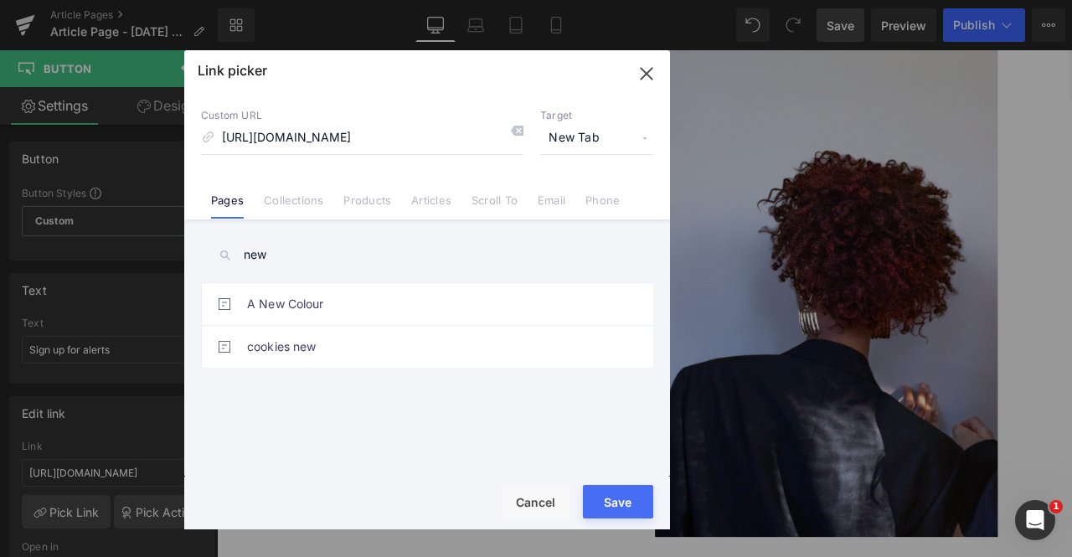
click at [279, 257] on input "new" at bounding box center [427, 255] width 452 height 38
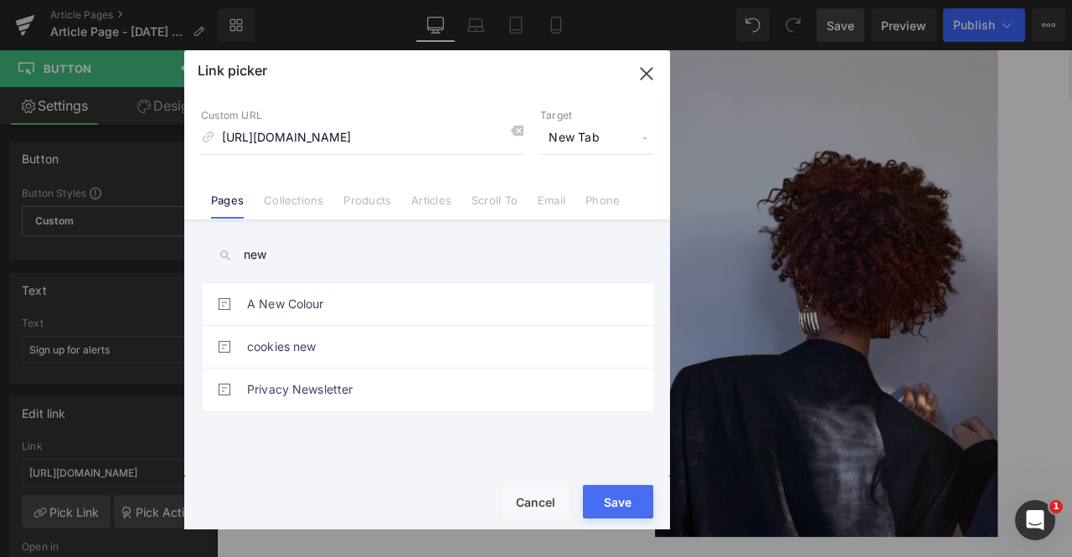
type input "news"
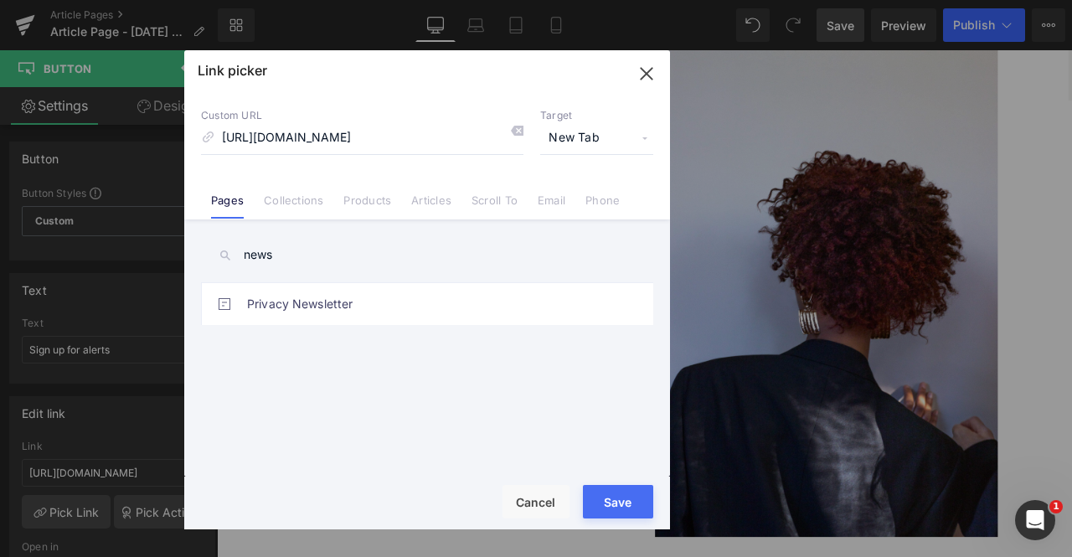
click at [651, 78] on icon "button" at bounding box center [646, 73] width 11 height 11
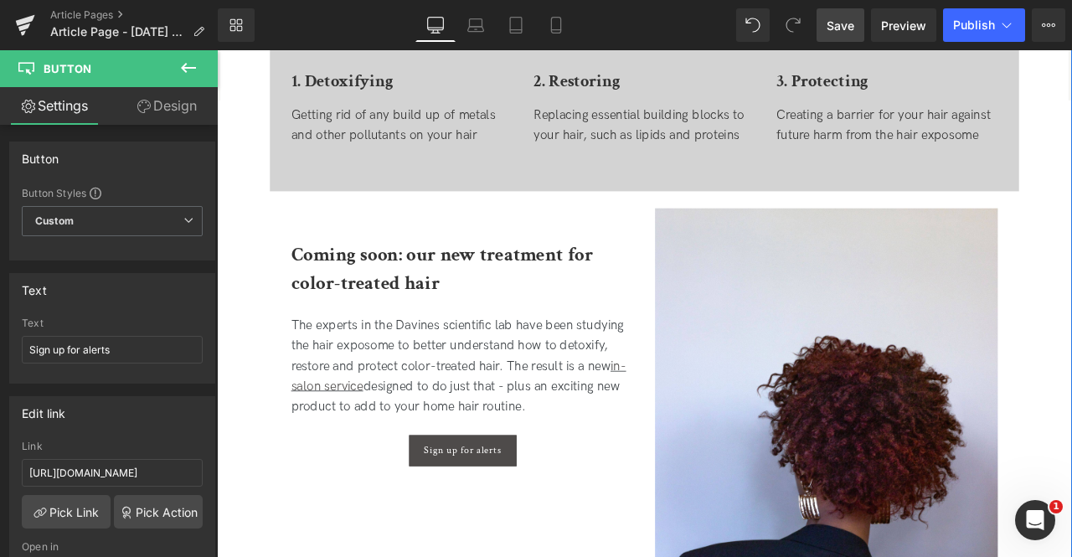
scroll to position [2715, 0]
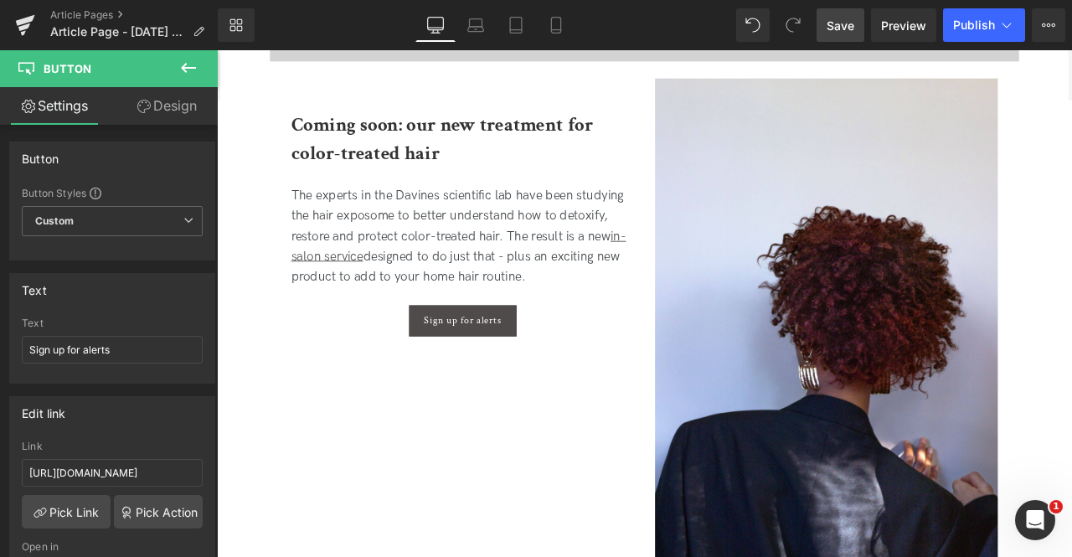
click at [863, 28] on link "Save" at bounding box center [841, 25] width 48 height 34
